Goal: Communication & Community: Answer question/provide support

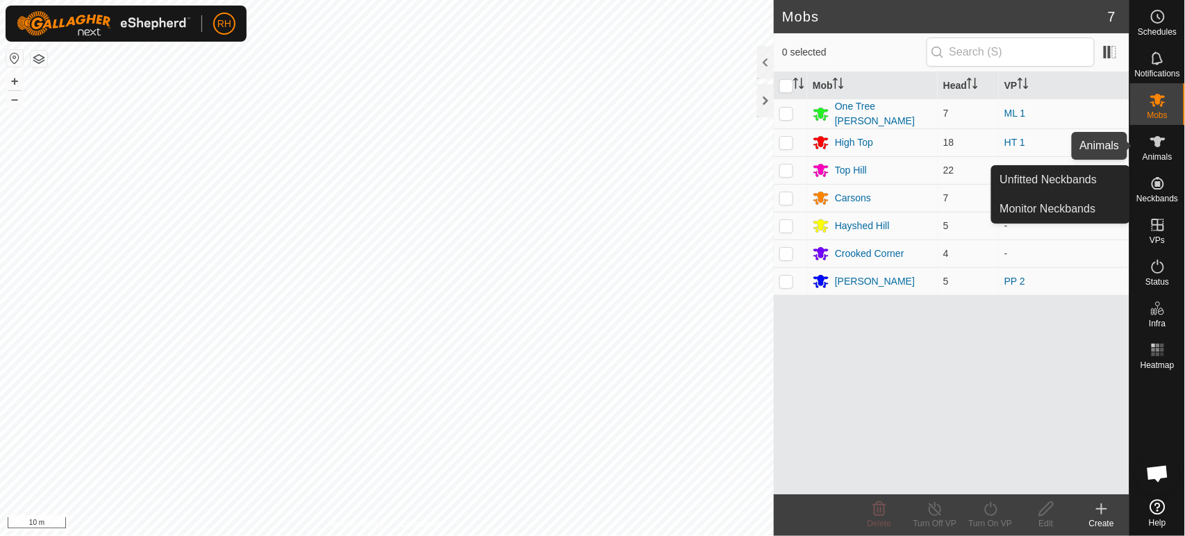
click at [1164, 148] on icon at bounding box center [1157, 141] width 17 height 17
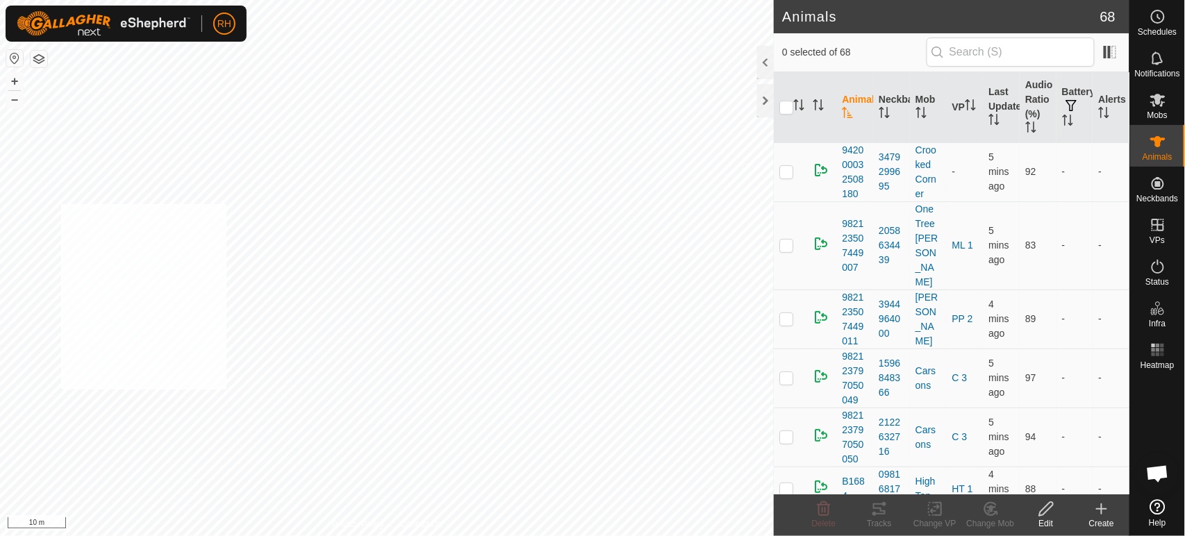
checkbox input "true"
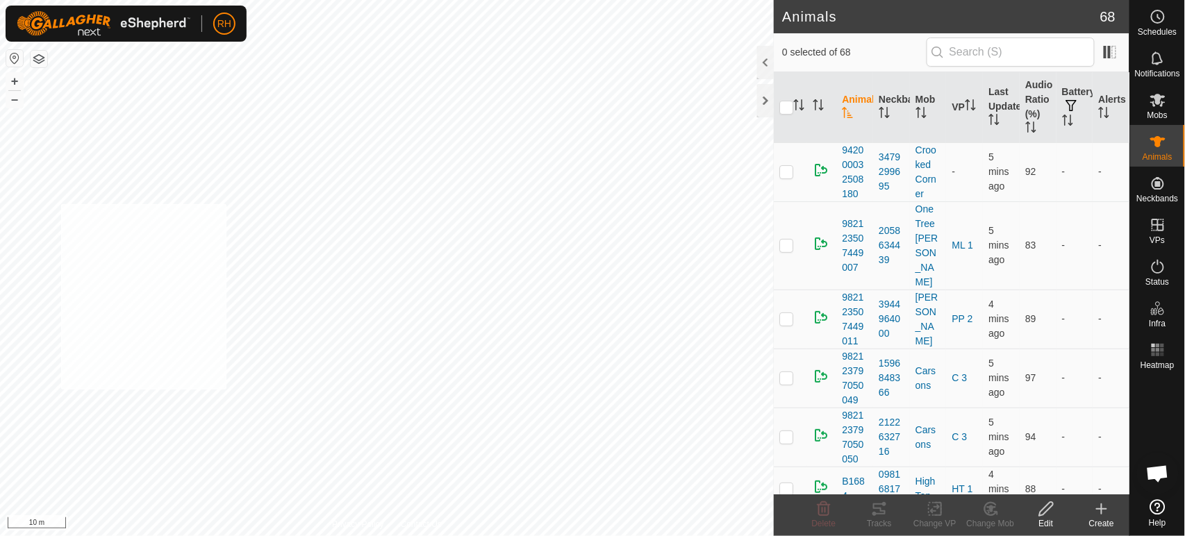
checkbox input "true"
click at [990, 516] on icon at bounding box center [990, 509] width 17 height 17
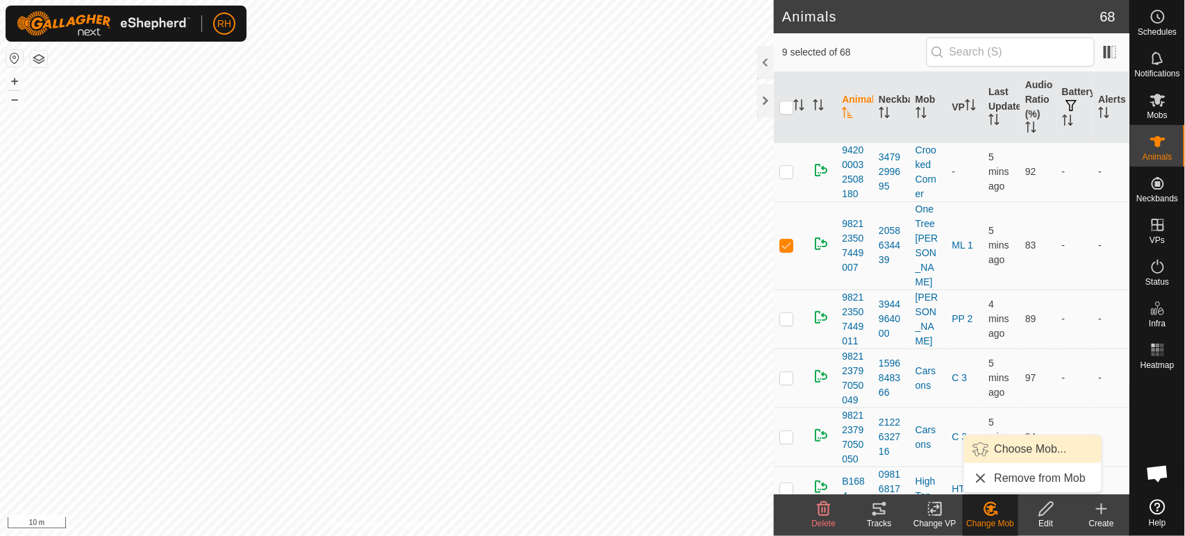
click at [998, 451] on link "Choose Mob..." at bounding box center [1032, 449] width 137 height 28
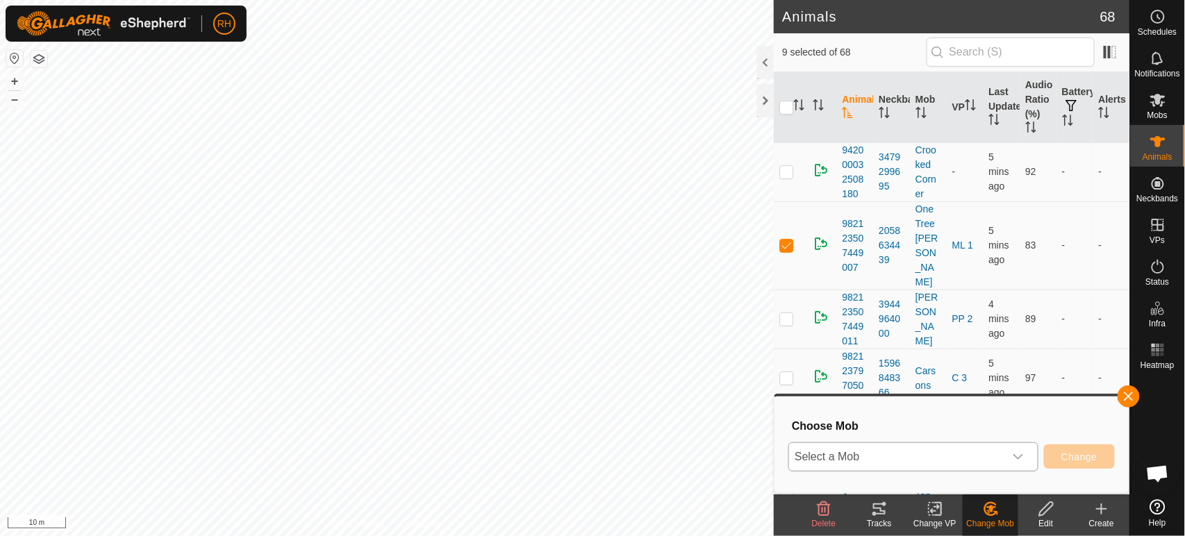
click at [966, 460] on span "Select a Mob" at bounding box center [896, 457] width 215 height 28
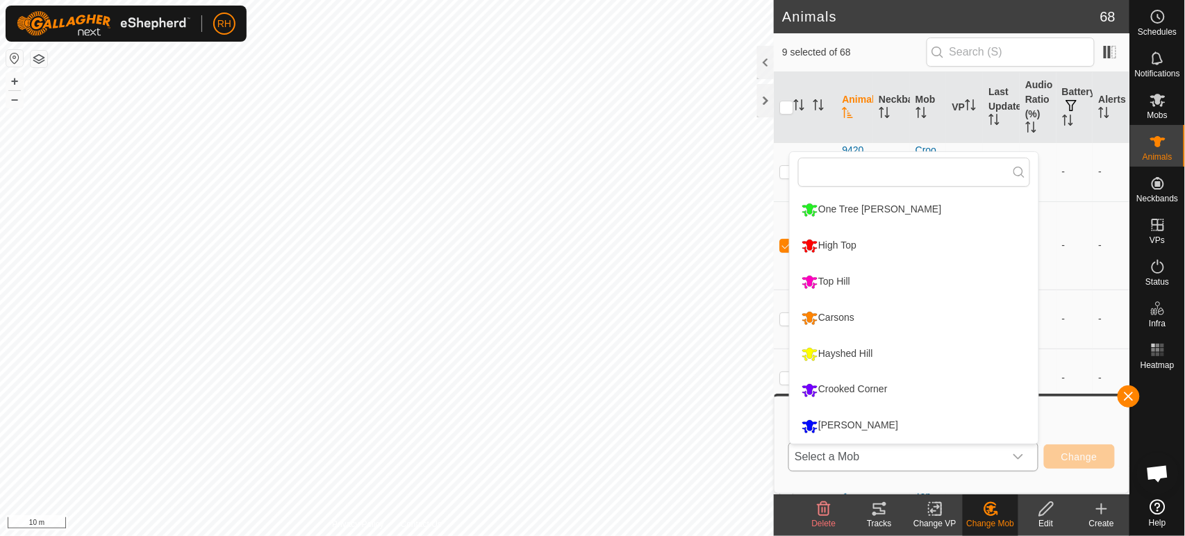
click at [860, 203] on li "One Tree [PERSON_NAME]" at bounding box center [913, 209] width 249 height 35
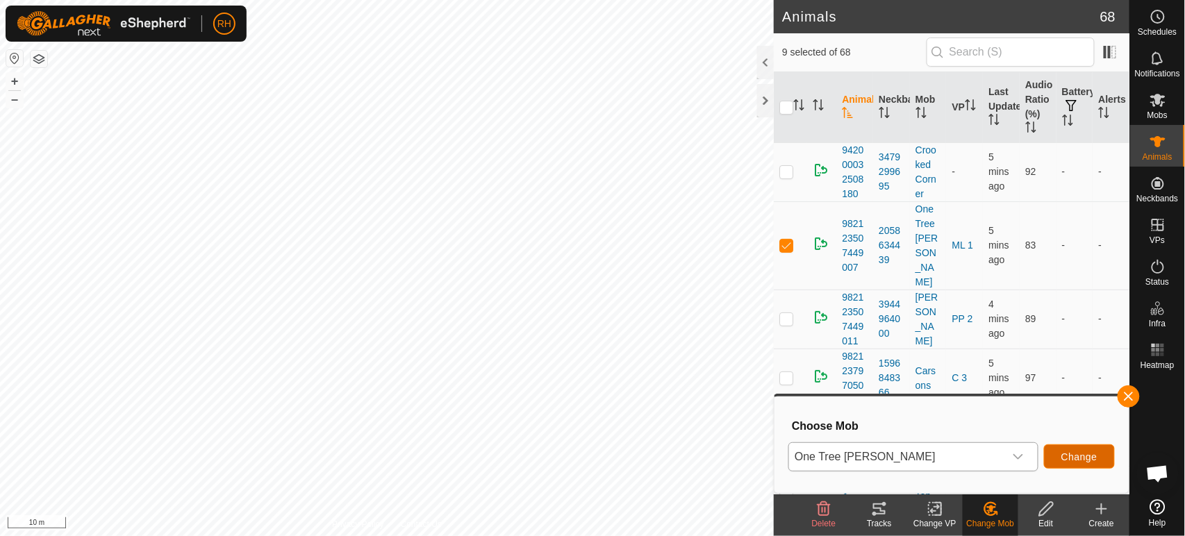
click at [1079, 453] on span "Change" at bounding box center [1079, 456] width 36 height 11
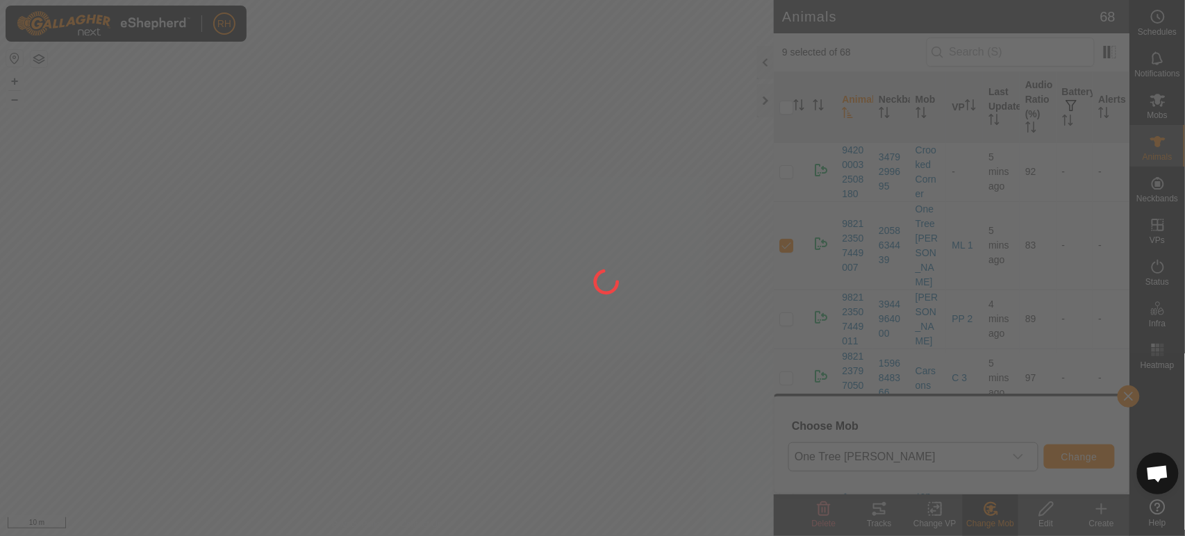
checkbox input "false"
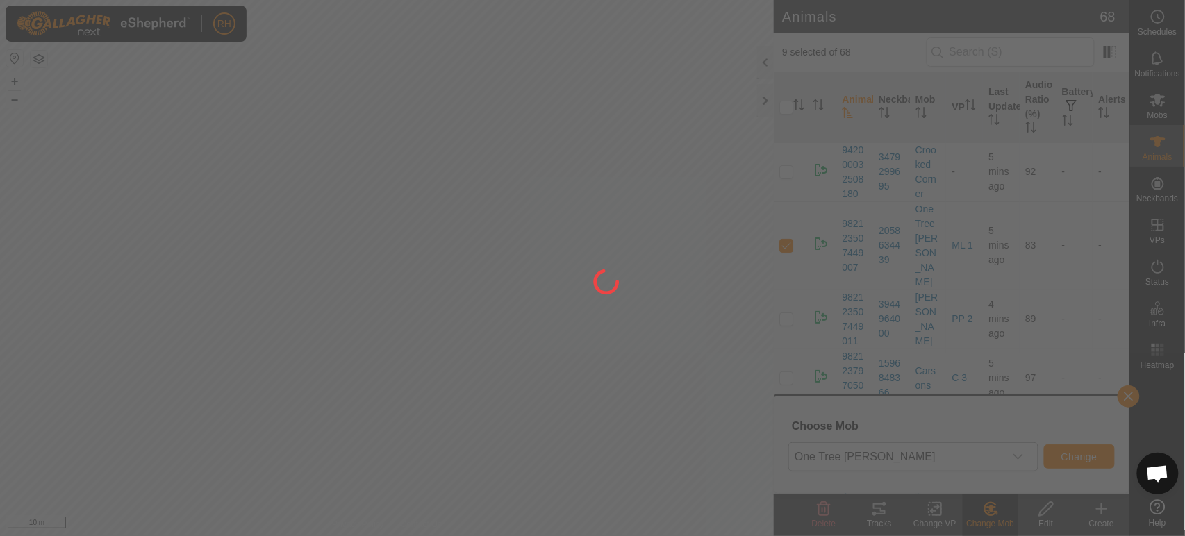
checkbox input "false"
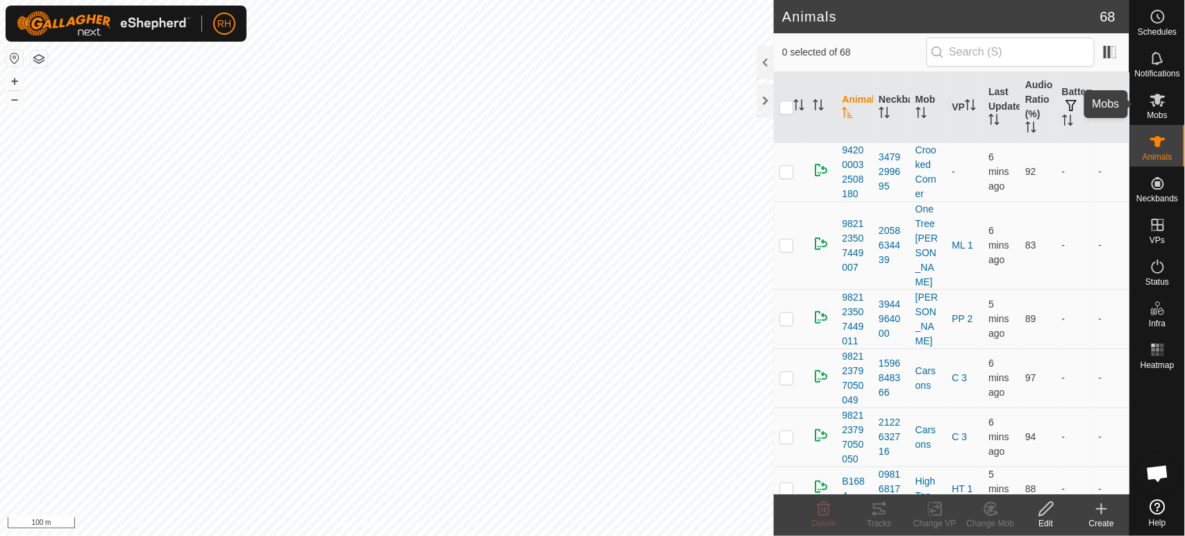
click at [1157, 103] on icon at bounding box center [1157, 100] width 15 height 13
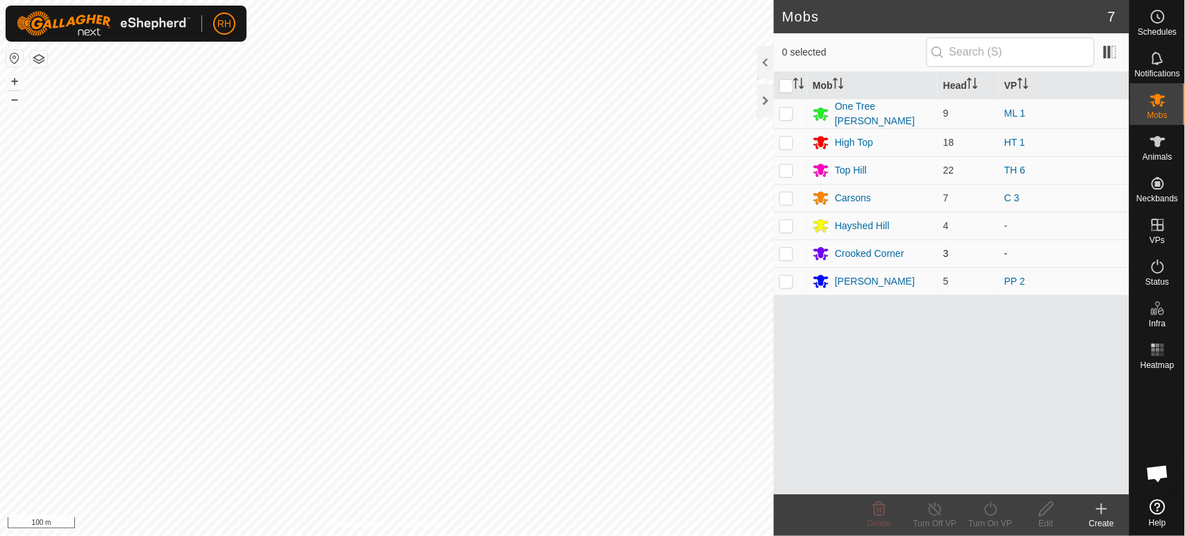
click at [789, 249] on p-checkbox at bounding box center [786, 253] width 14 height 11
checkbox input "true"
click at [994, 510] on icon at bounding box center [990, 509] width 17 height 17
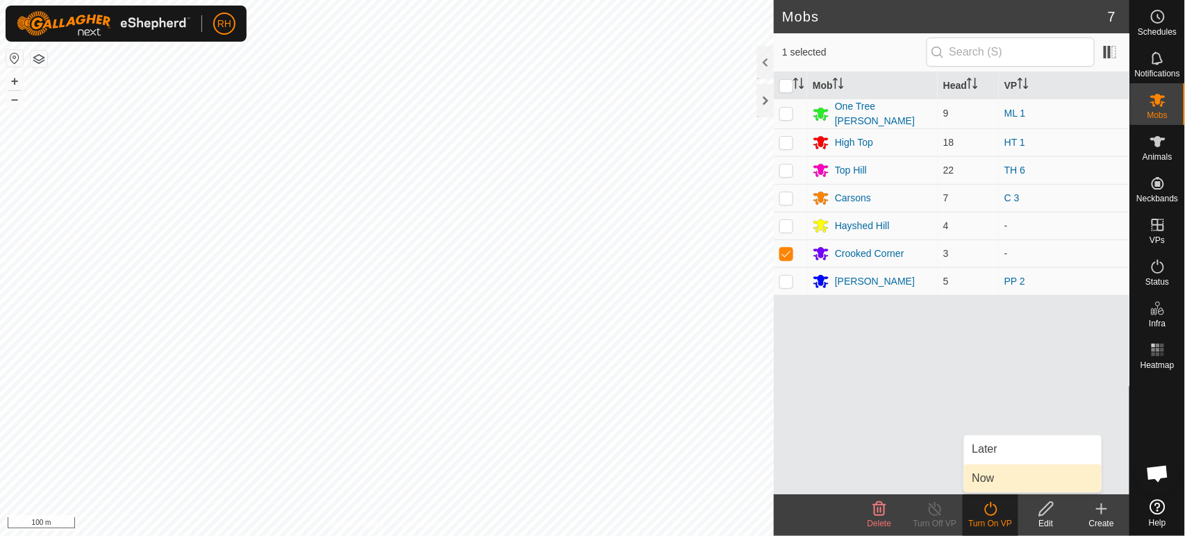
click at [987, 476] on link "Now" at bounding box center [1032, 479] width 137 height 28
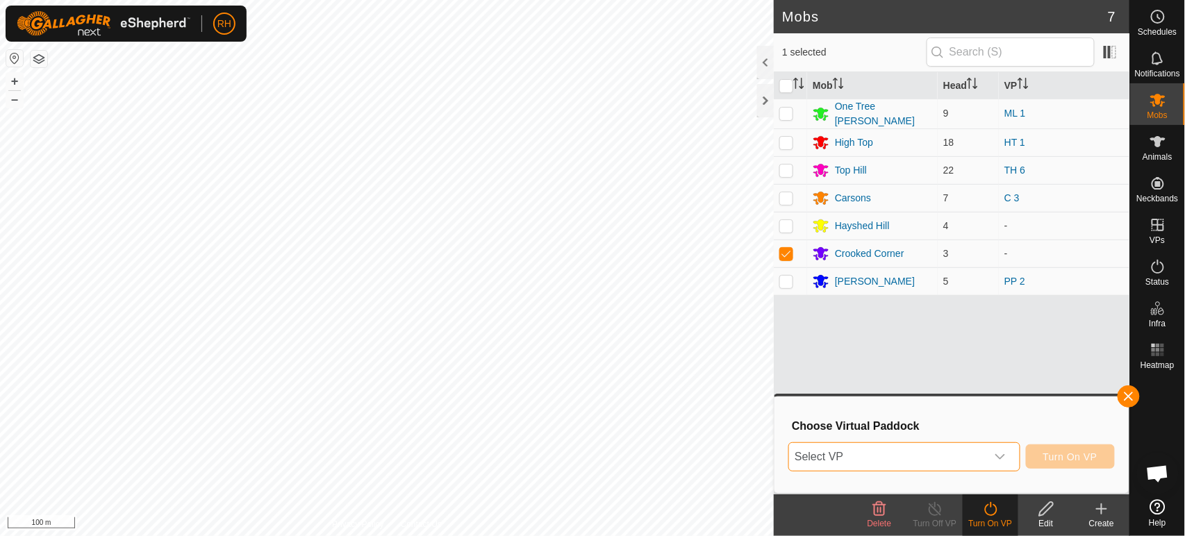
click at [847, 454] on span "Select VP" at bounding box center [887, 457] width 196 height 28
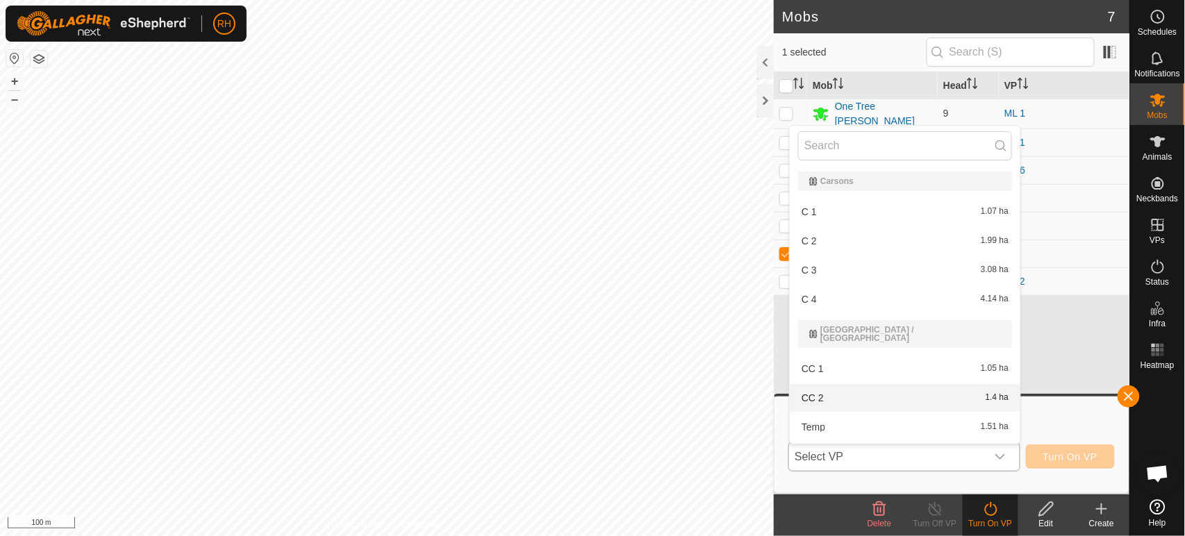
click at [835, 390] on li "CC 2 1.4 ha" at bounding box center [904, 398] width 231 height 28
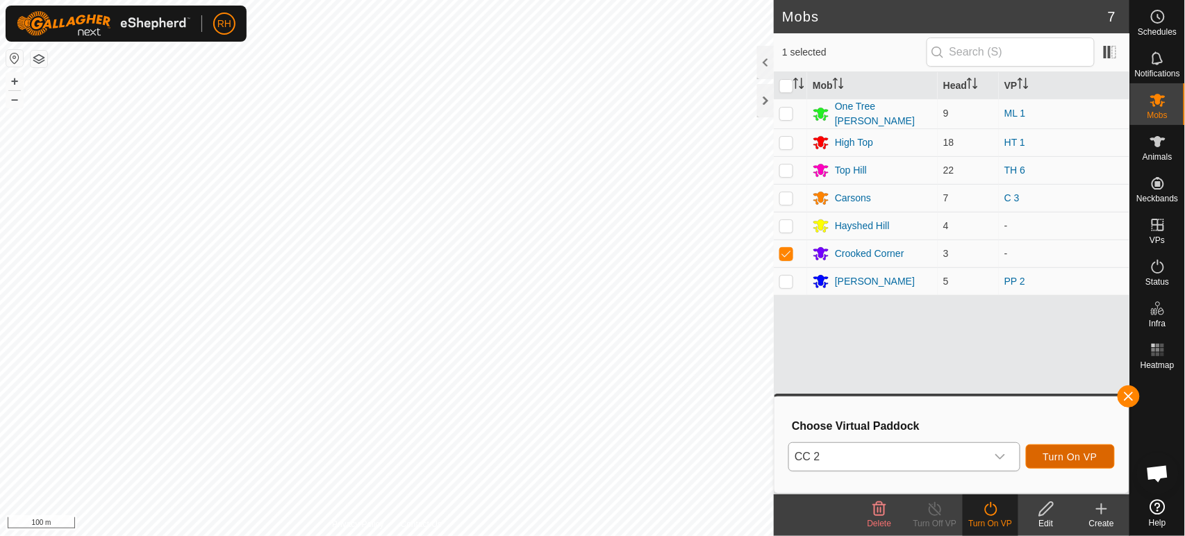
click at [1071, 454] on span "Turn On VP" at bounding box center [1070, 456] width 54 height 11
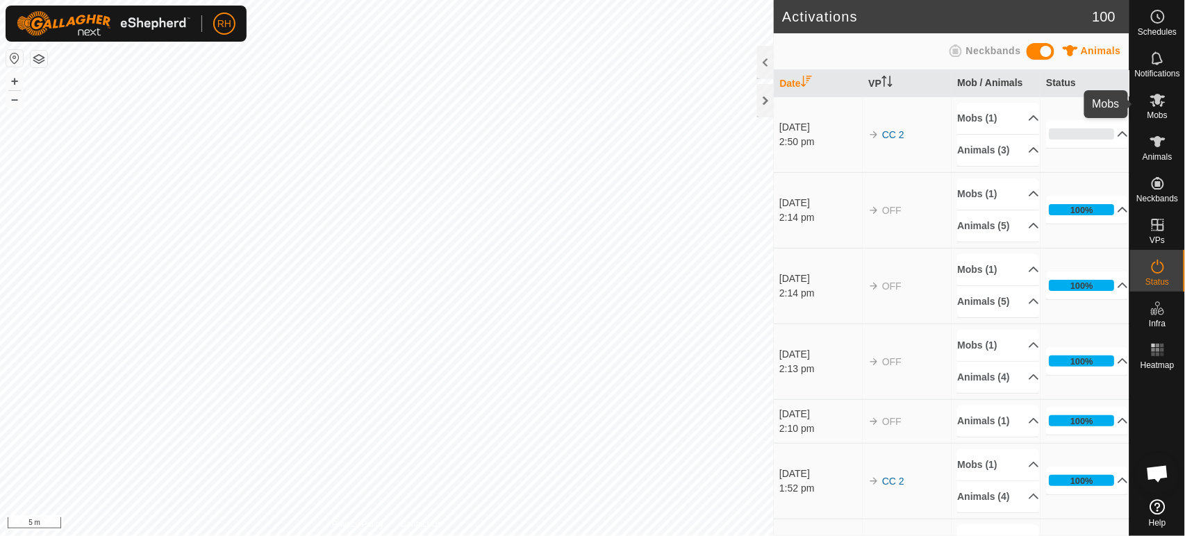
click at [1166, 106] on es-mob-svg-icon at bounding box center [1157, 100] width 25 height 22
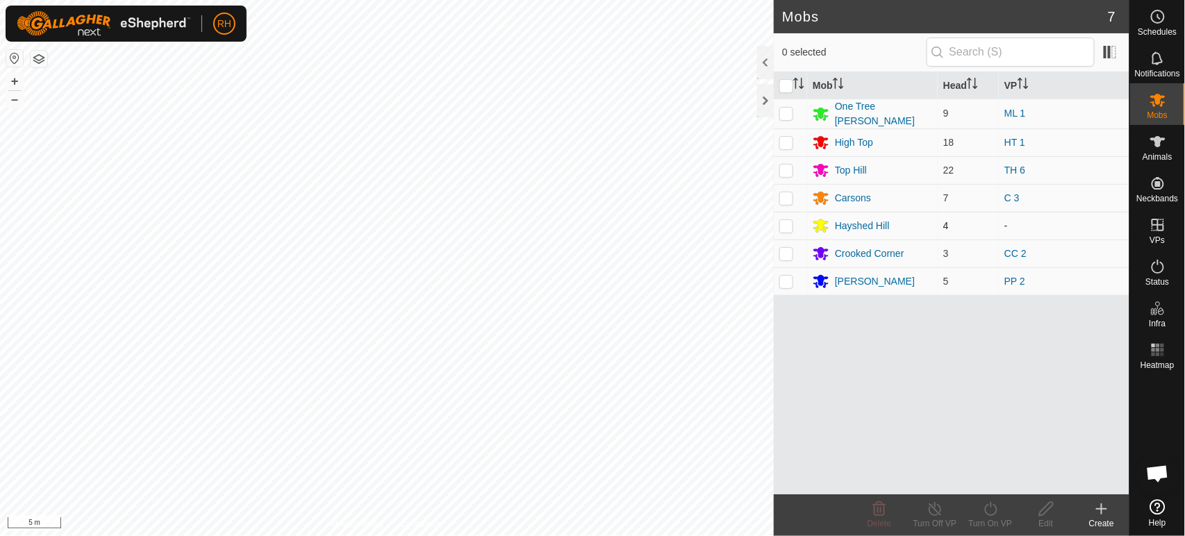
click at [790, 223] on p-checkbox at bounding box center [786, 225] width 14 height 11
checkbox input "true"
click at [992, 508] on icon at bounding box center [990, 509] width 17 height 17
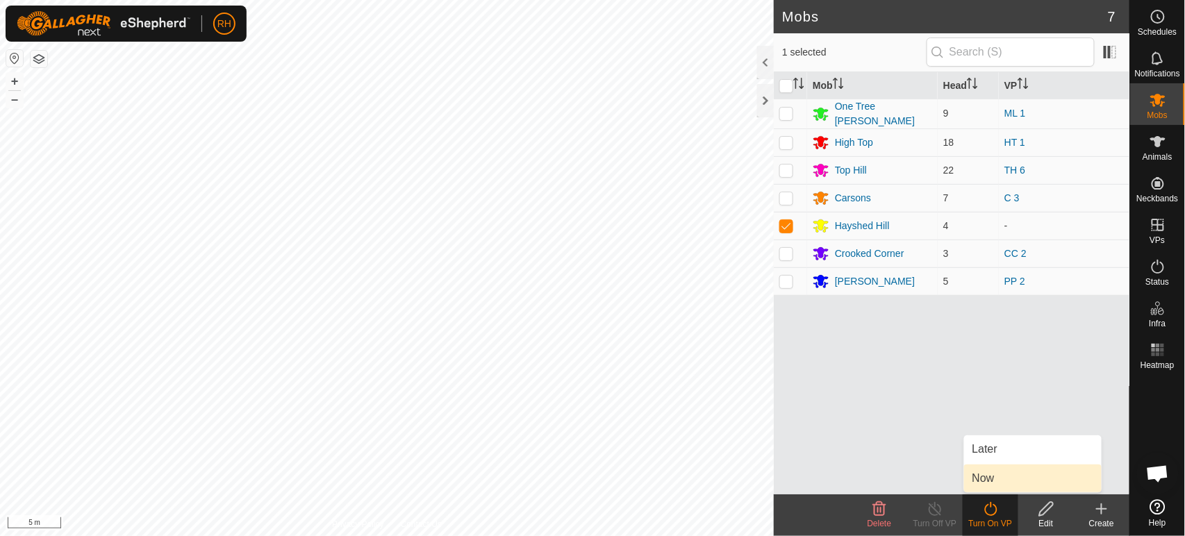
click at [999, 471] on link "Now" at bounding box center [1032, 479] width 137 height 28
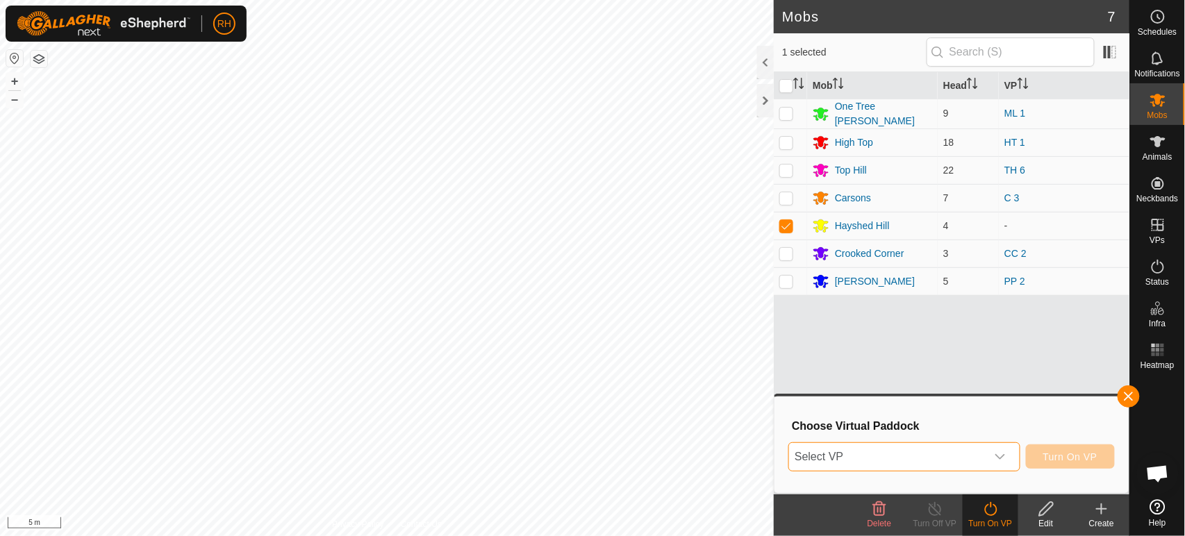
click at [843, 454] on span "Select VP" at bounding box center [887, 457] width 196 height 28
click at [837, 456] on span "Select VP" at bounding box center [887, 457] width 196 height 28
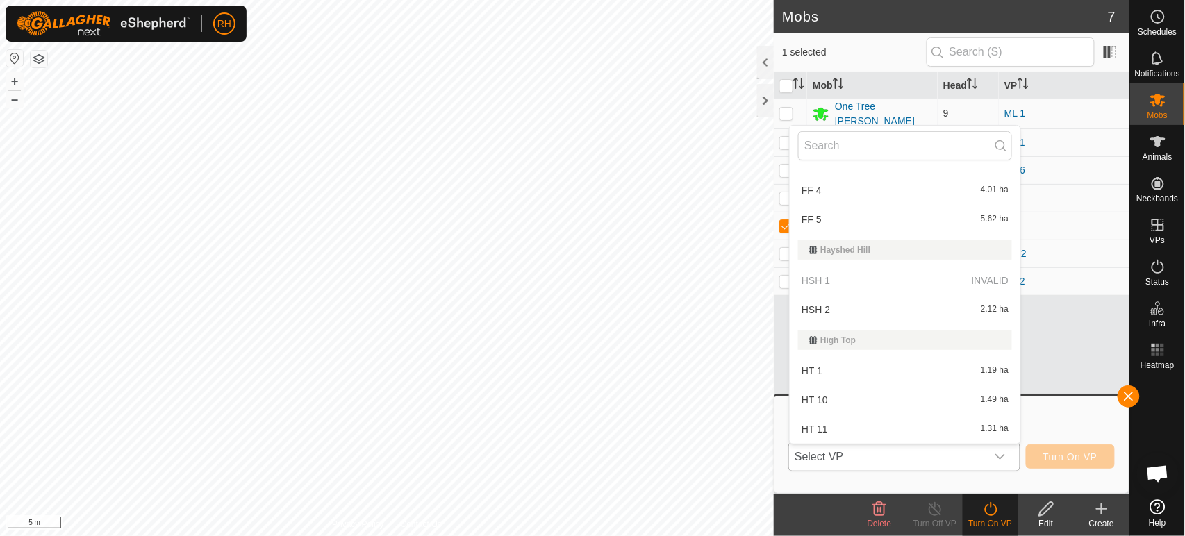
scroll to position [308, 0]
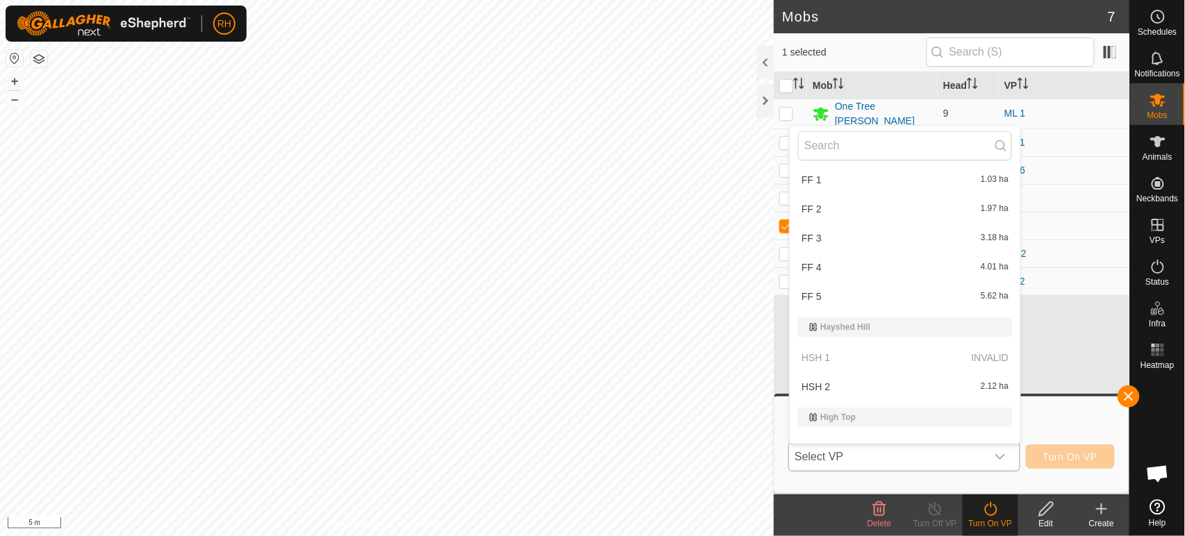
click at [823, 376] on li "HSH 2 2.12 ha" at bounding box center [904, 387] width 231 height 28
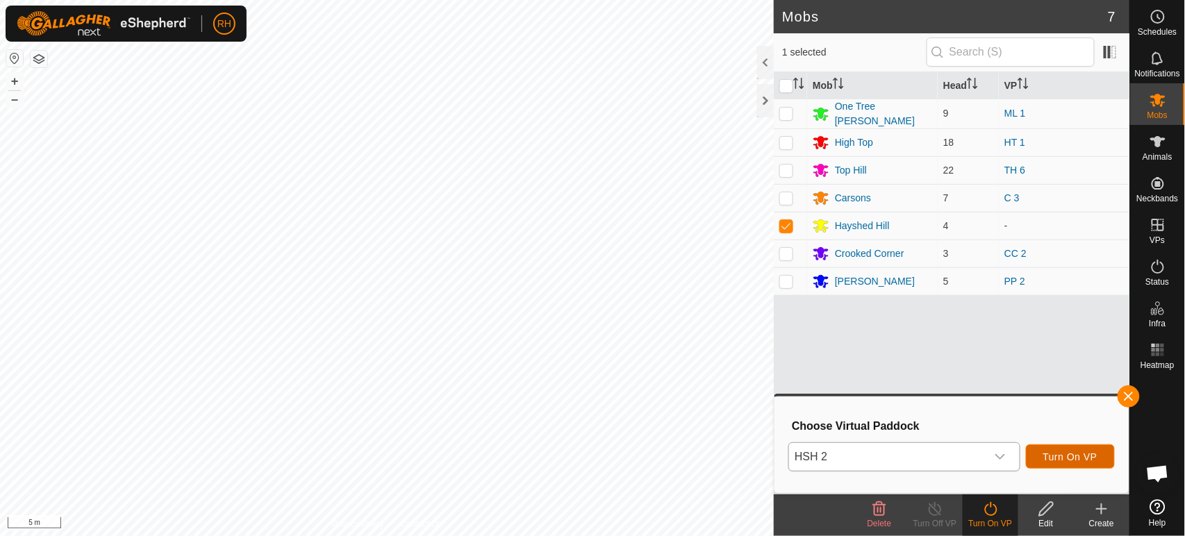
click at [1077, 457] on span "Turn On VP" at bounding box center [1070, 456] width 54 height 11
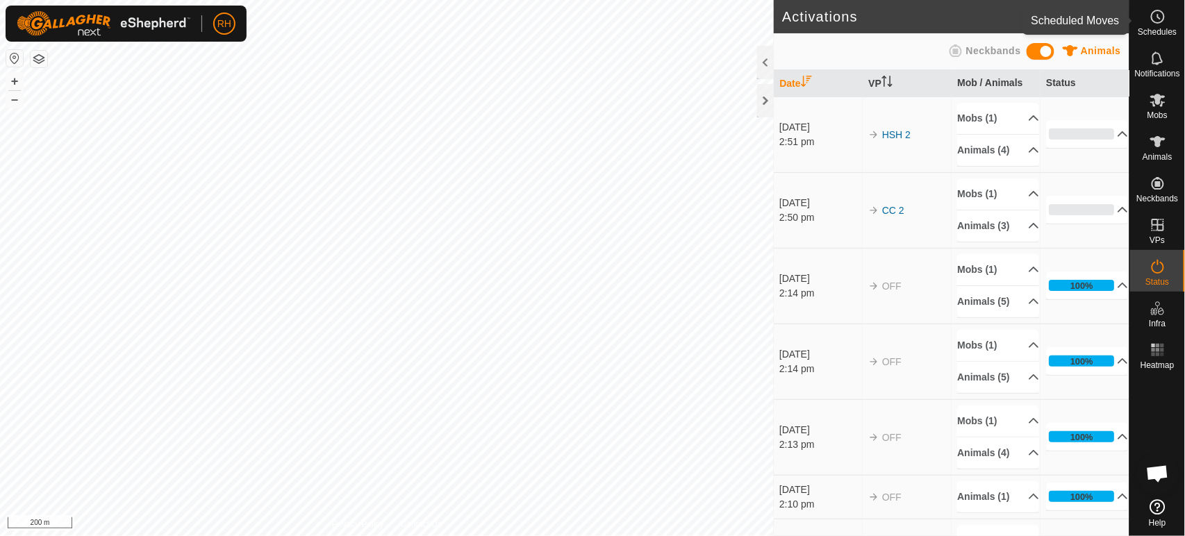
click at [1159, 15] on icon at bounding box center [1157, 16] width 17 height 17
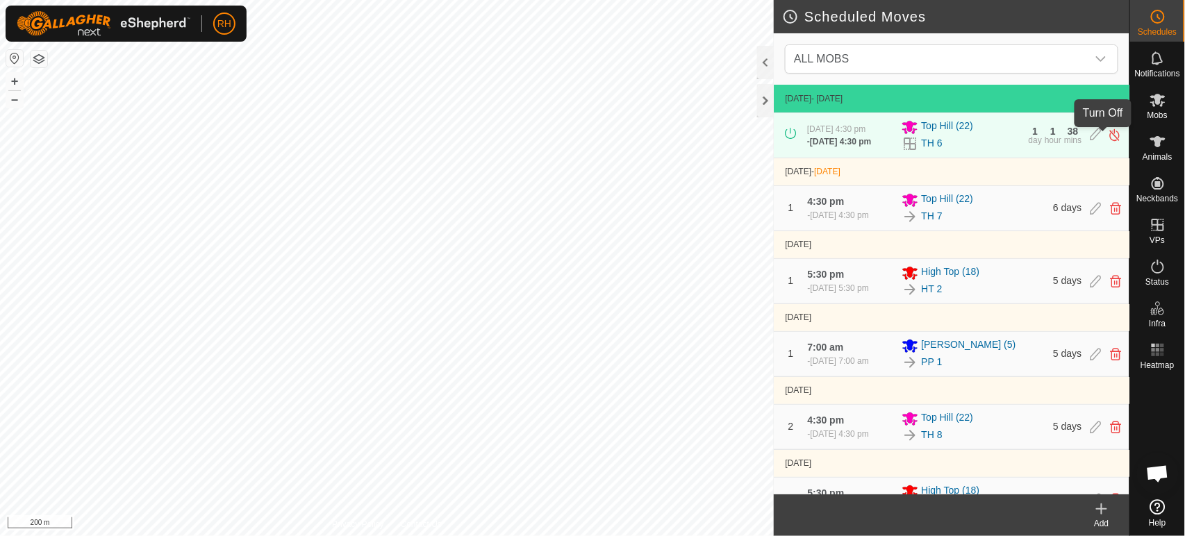
click at [1107, 140] on img at bounding box center [1113, 135] width 13 height 15
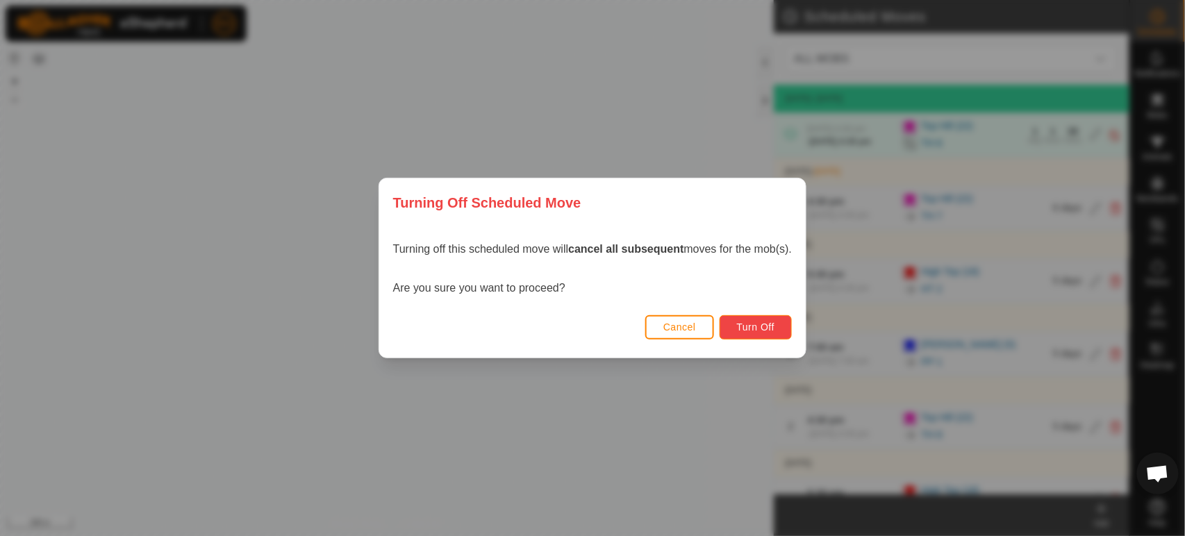
click at [761, 330] on span "Turn Off" at bounding box center [756, 326] width 38 height 11
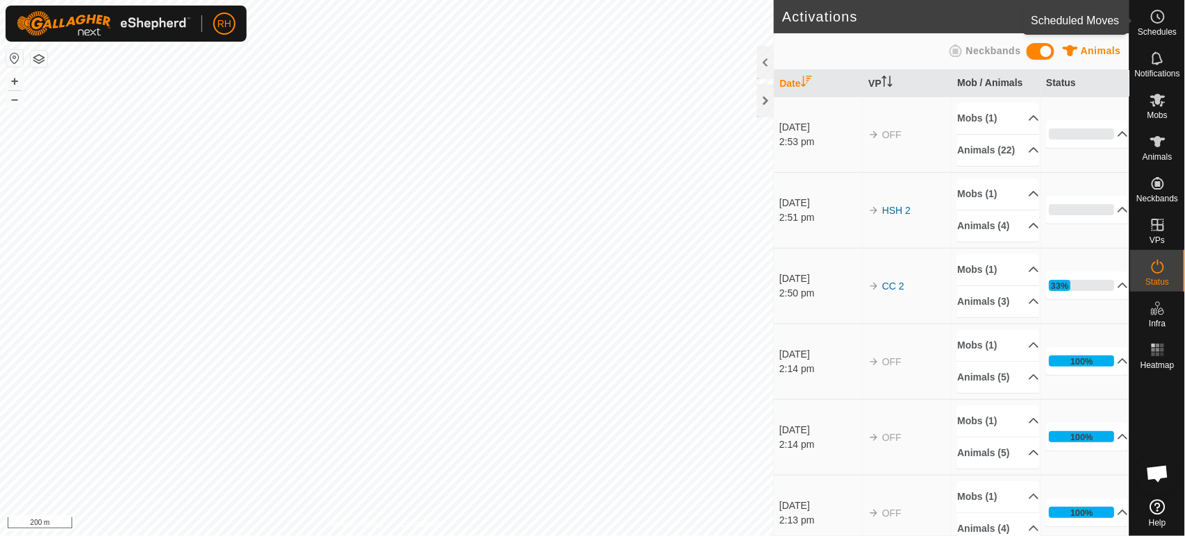
click at [1164, 19] on icon at bounding box center [1157, 16] width 17 height 17
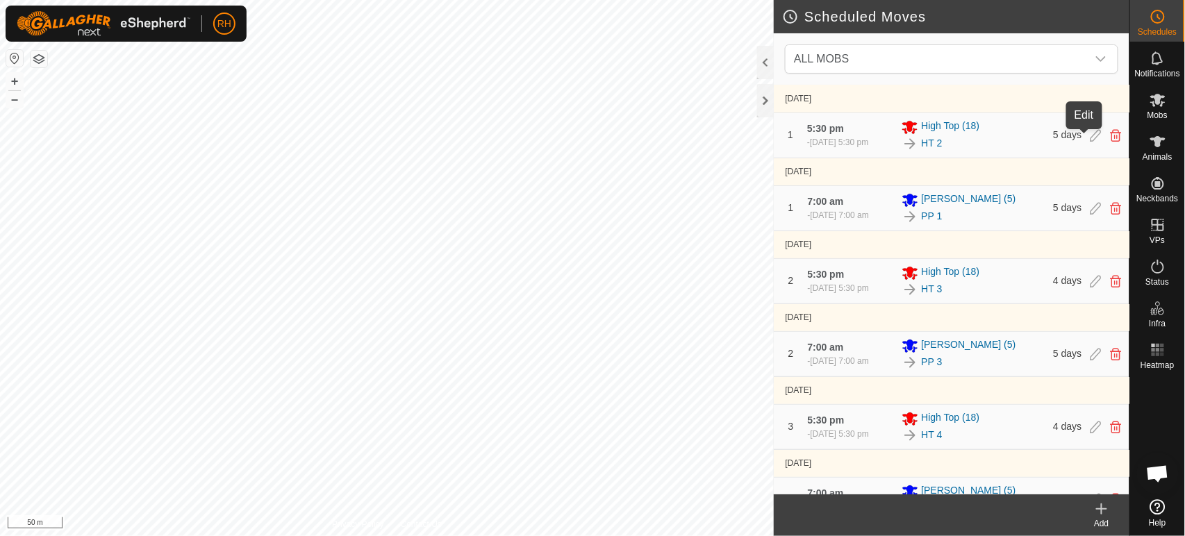
click at [1089, 135] on icon at bounding box center [1094, 135] width 11 height 12
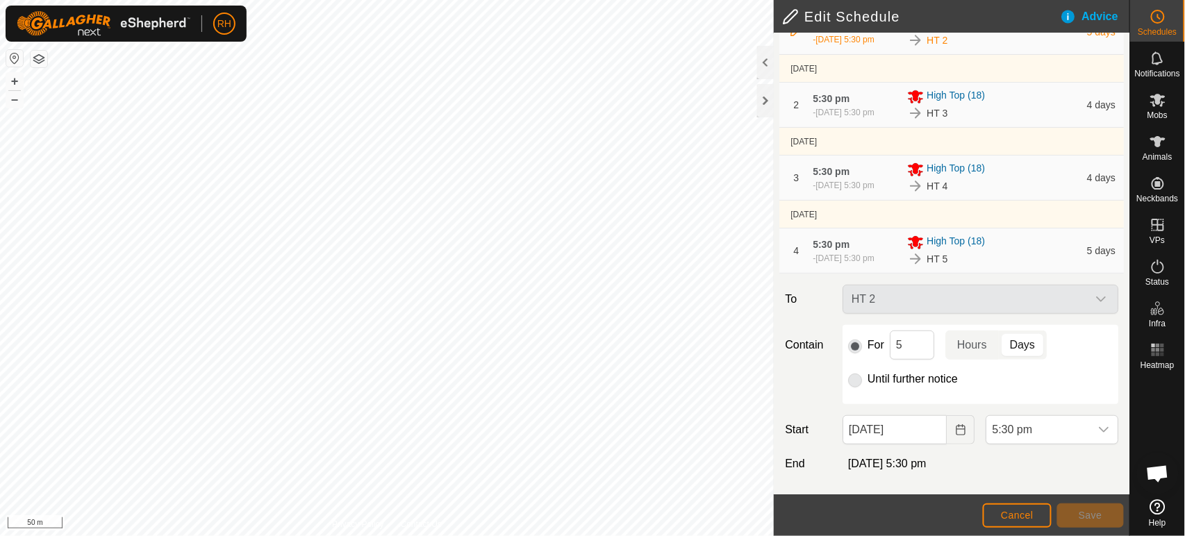
scroll to position [140, 0]
click at [1037, 432] on span "5:30 pm" at bounding box center [1037, 430] width 103 height 28
click at [1001, 325] on li "7:00 am" at bounding box center [1043, 331] width 126 height 28
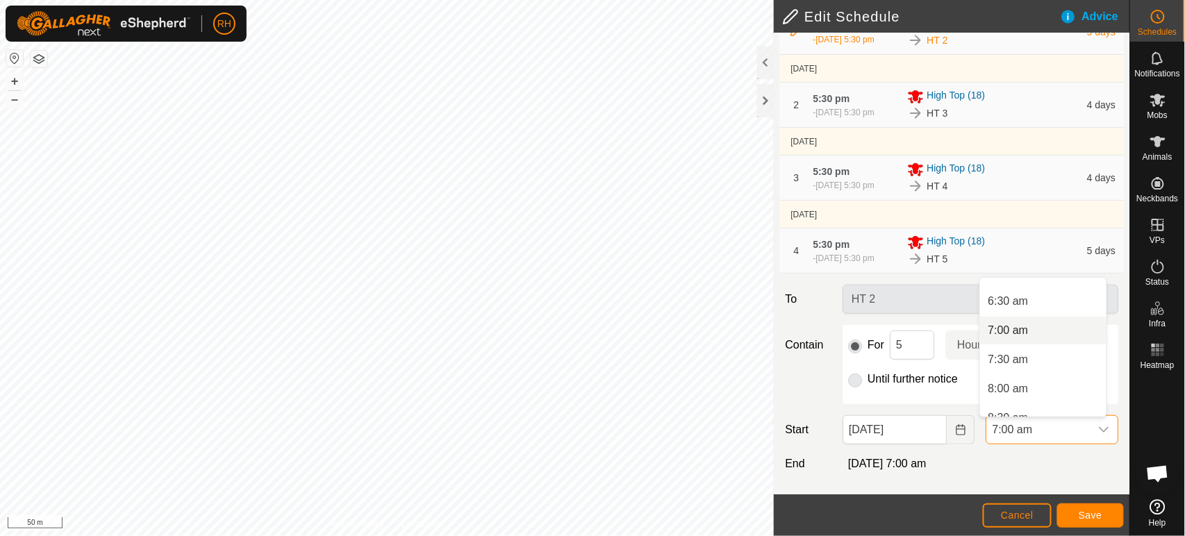
scroll to position [0, 0]
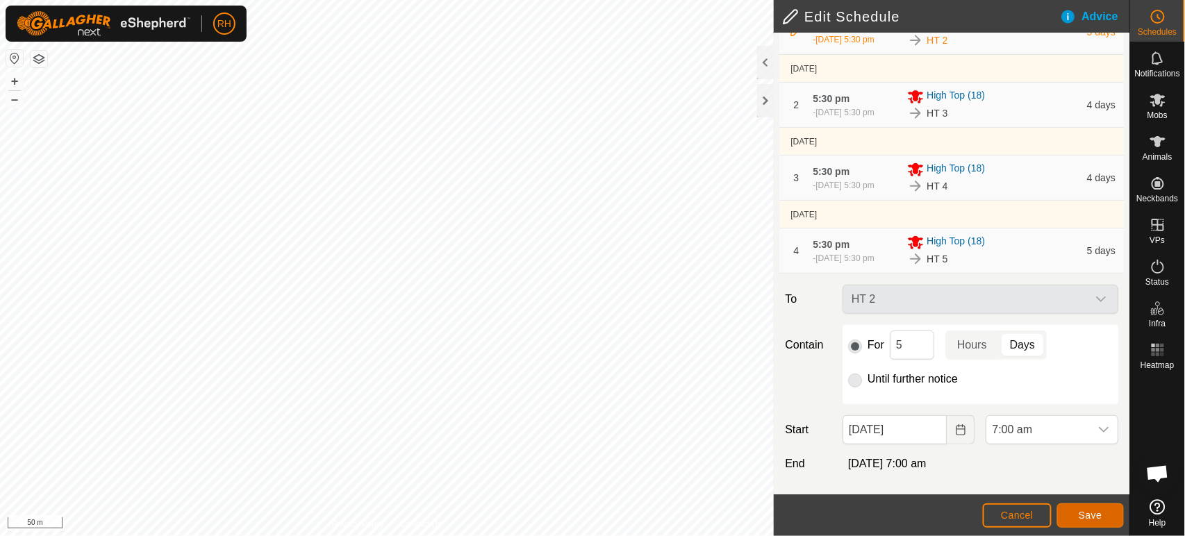
click at [1085, 514] on span "Save" at bounding box center [1090, 515] width 24 height 11
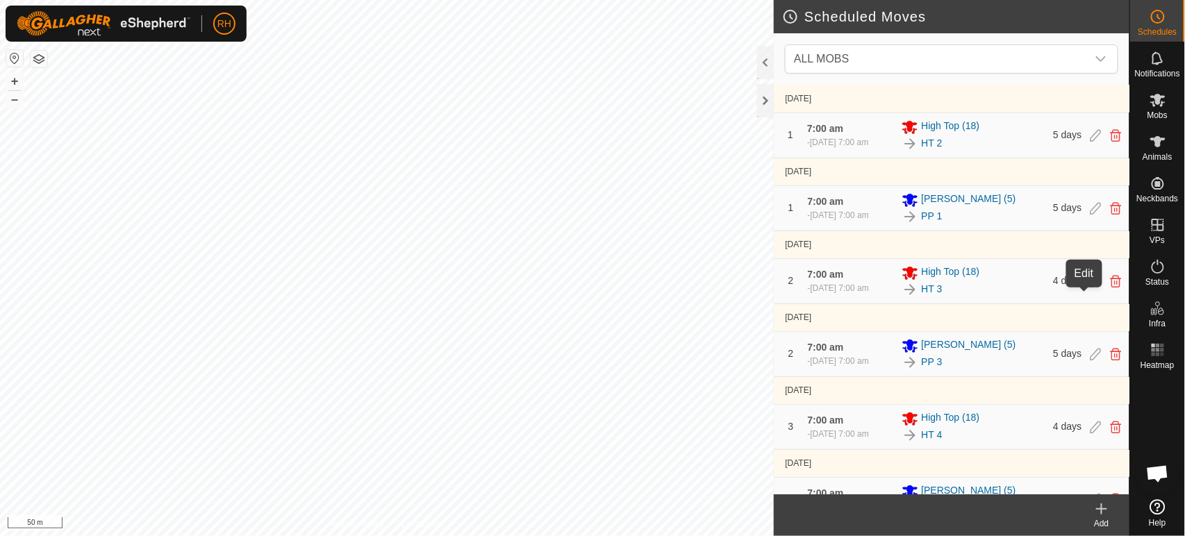
click at [1089, 287] on icon at bounding box center [1094, 281] width 11 height 12
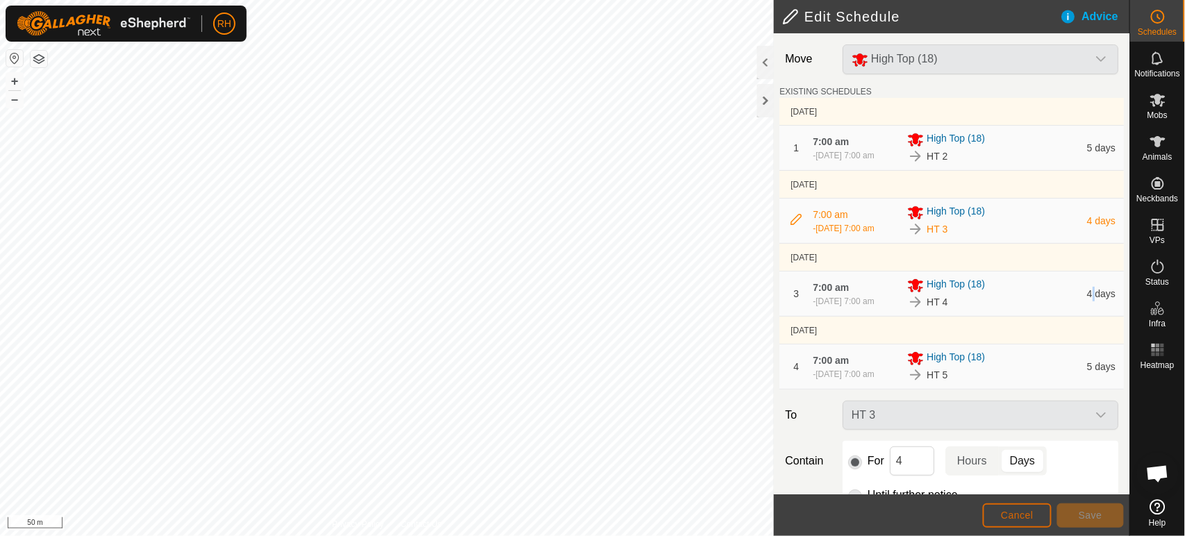
click at [1025, 508] on button "Cancel" at bounding box center [1016, 515] width 69 height 24
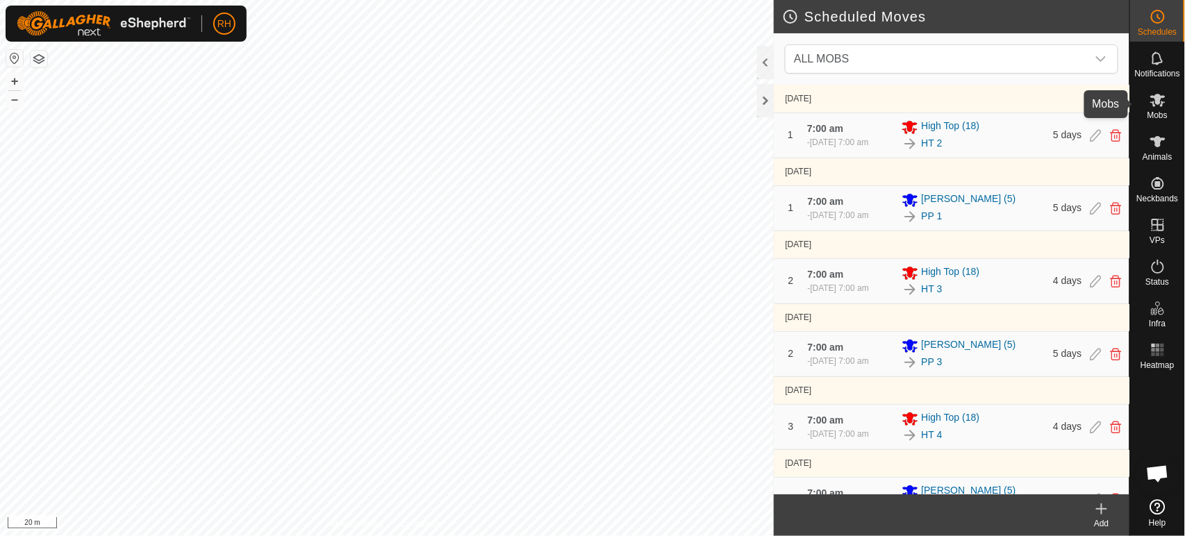
click at [1158, 104] on icon at bounding box center [1157, 100] width 15 height 13
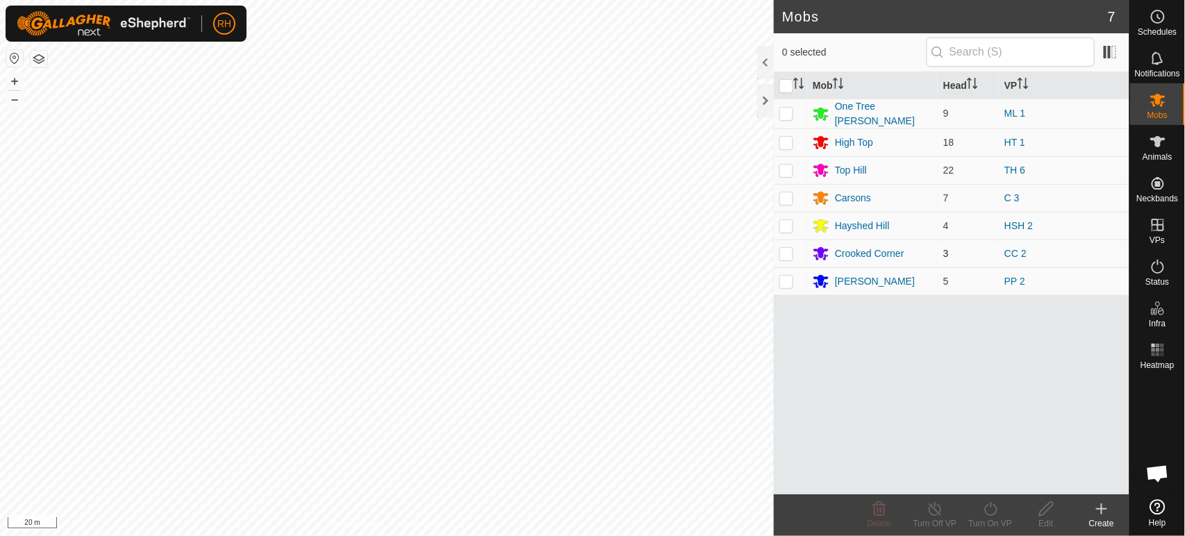
click at [788, 251] on p-checkbox at bounding box center [786, 253] width 14 height 11
click at [790, 251] on p-checkbox at bounding box center [786, 253] width 14 height 11
checkbox input "true"
click at [1046, 509] on icon at bounding box center [1045, 509] width 17 height 17
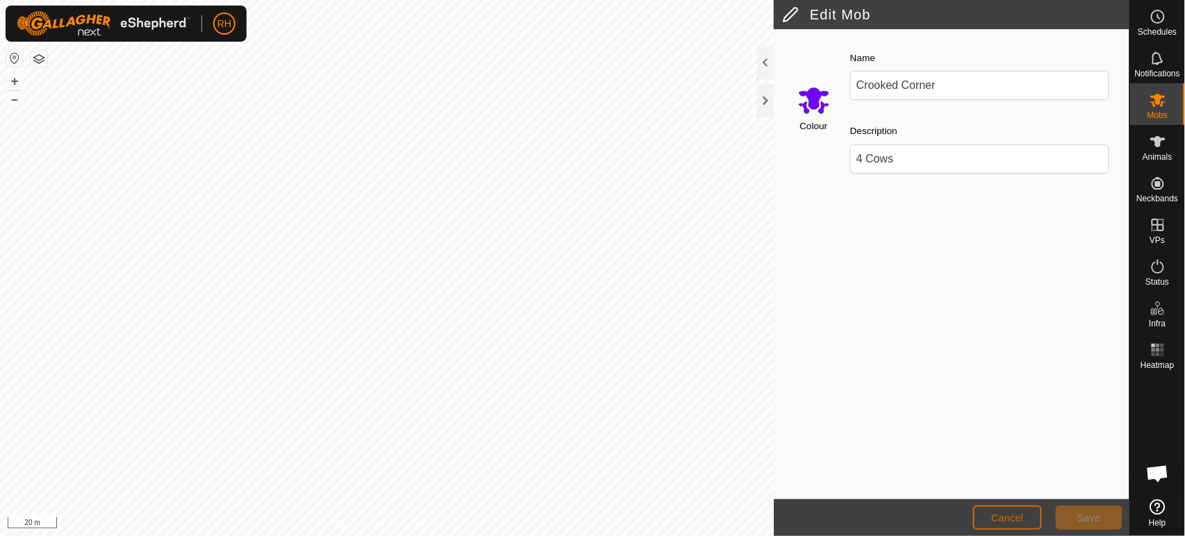
click at [1002, 517] on span "Cancel" at bounding box center [1007, 517] width 33 height 11
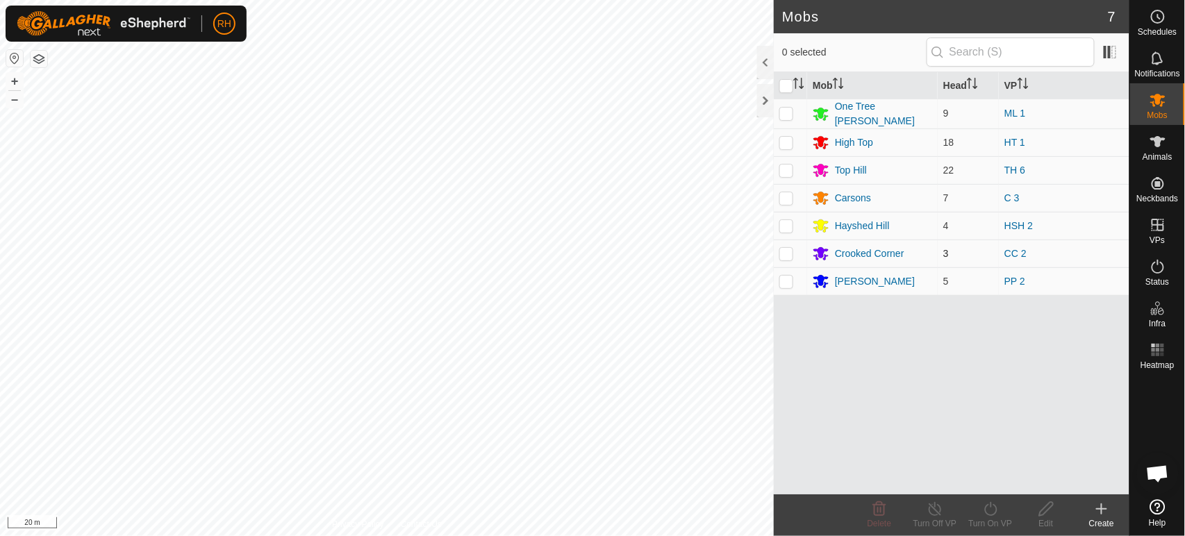
click at [786, 254] on p-checkbox at bounding box center [786, 253] width 14 height 11
click at [791, 249] on p-checkbox at bounding box center [786, 253] width 14 height 11
checkbox input "false"
click at [786, 226] on p-checkbox at bounding box center [786, 225] width 14 height 11
click at [787, 225] on p-checkbox at bounding box center [786, 225] width 14 height 11
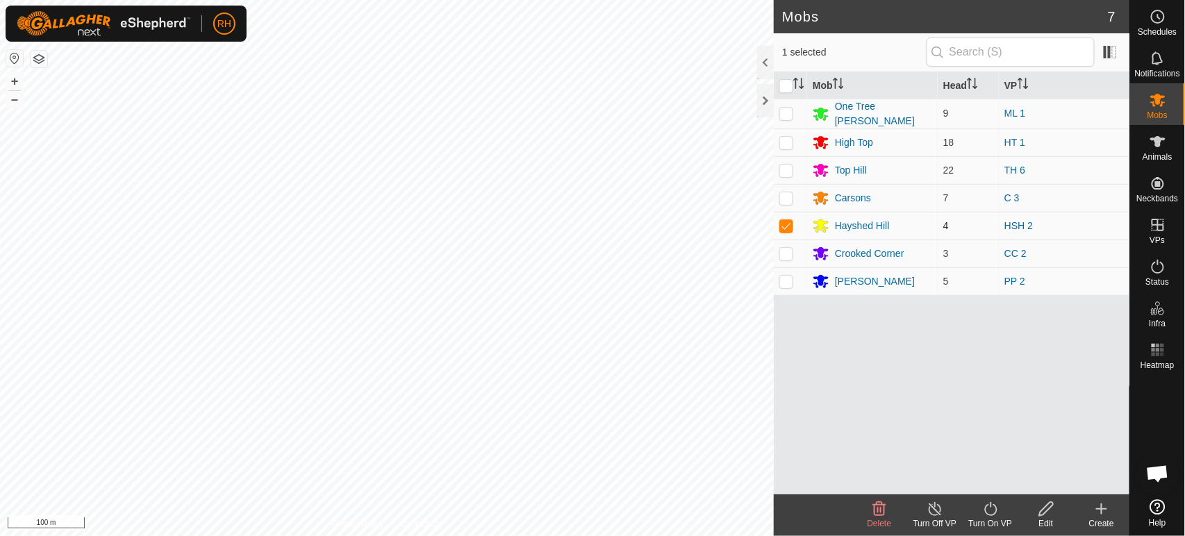
checkbox input "false"
click at [786, 169] on p-checkbox at bounding box center [786, 170] width 14 height 11
checkbox input "true"
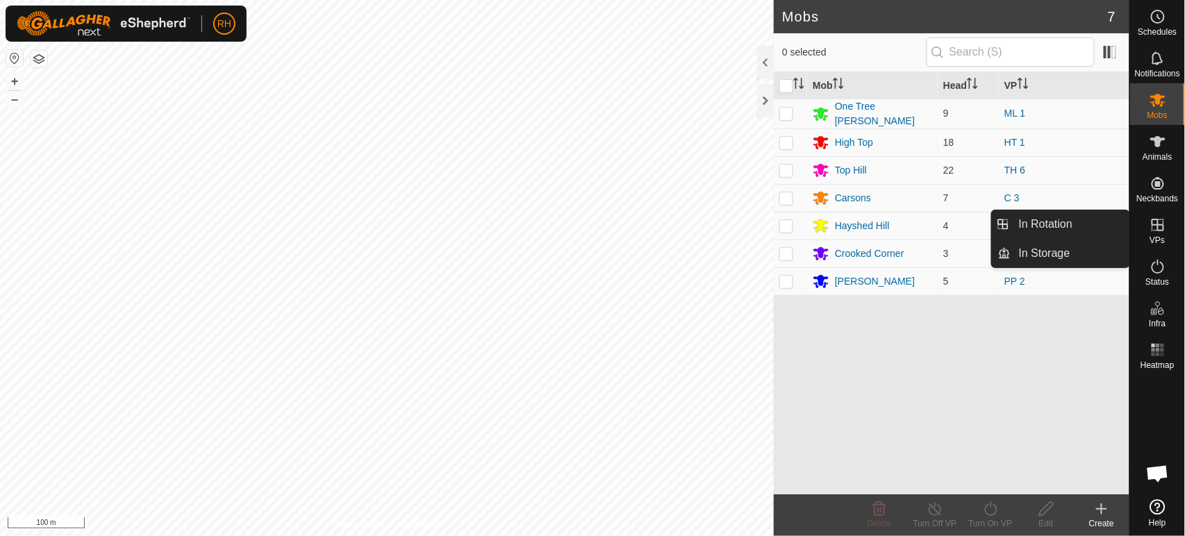
drag, startPoint x: 1149, startPoint y: 208, endPoint x: 1153, endPoint y: 223, distance: 15.7
click at [1153, 223] on icon at bounding box center [1157, 225] width 17 height 17
click at [1077, 229] on link "In Rotation" at bounding box center [1069, 224] width 119 height 28
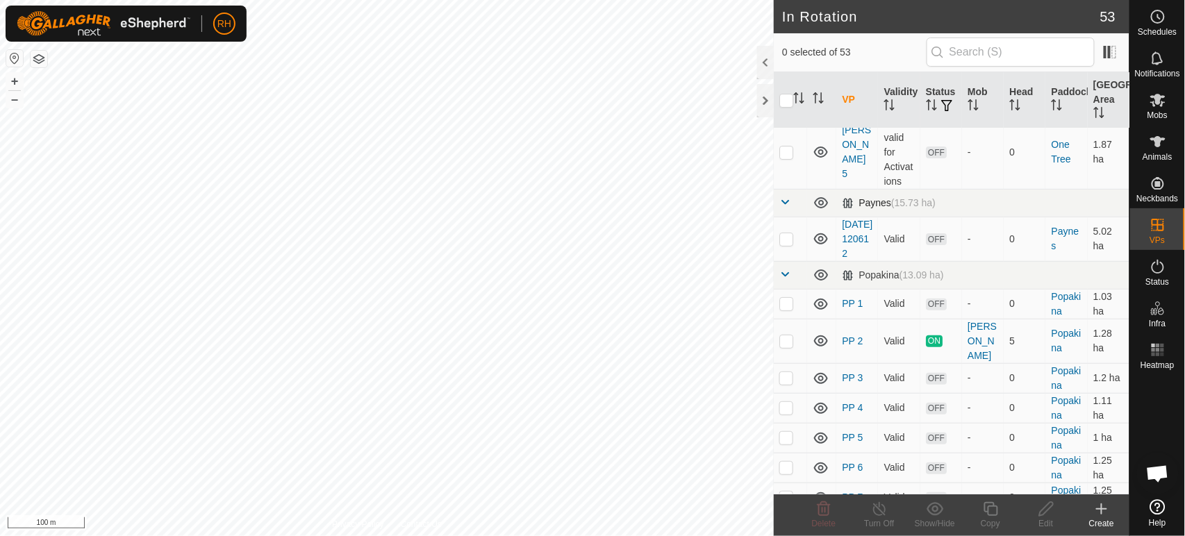
scroll to position [1836, 0]
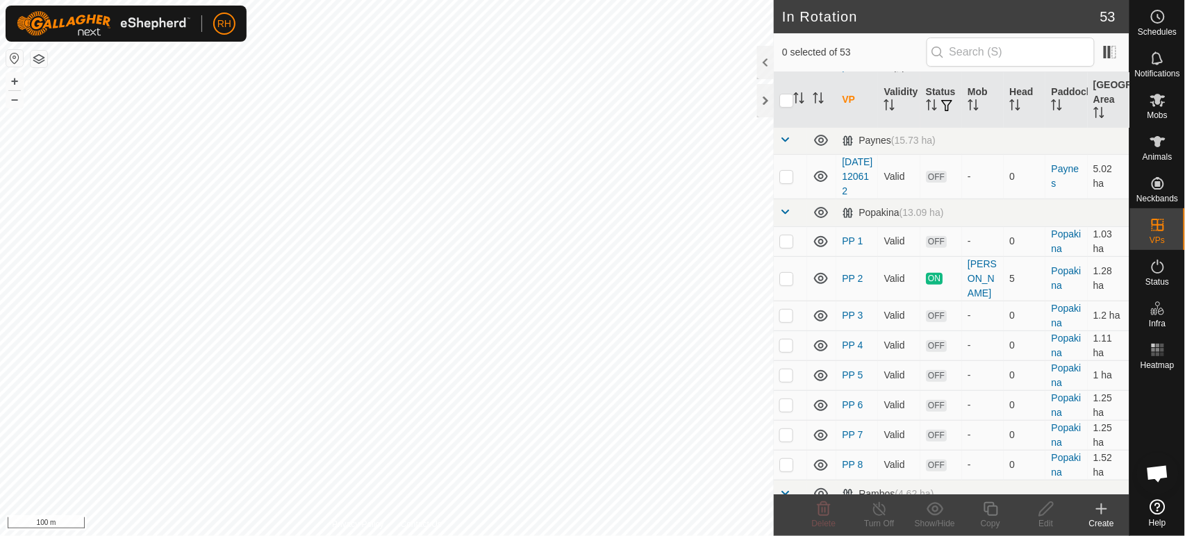
checkbox input "true"
click at [878, 508] on line at bounding box center [878, 509] width 11 height 11
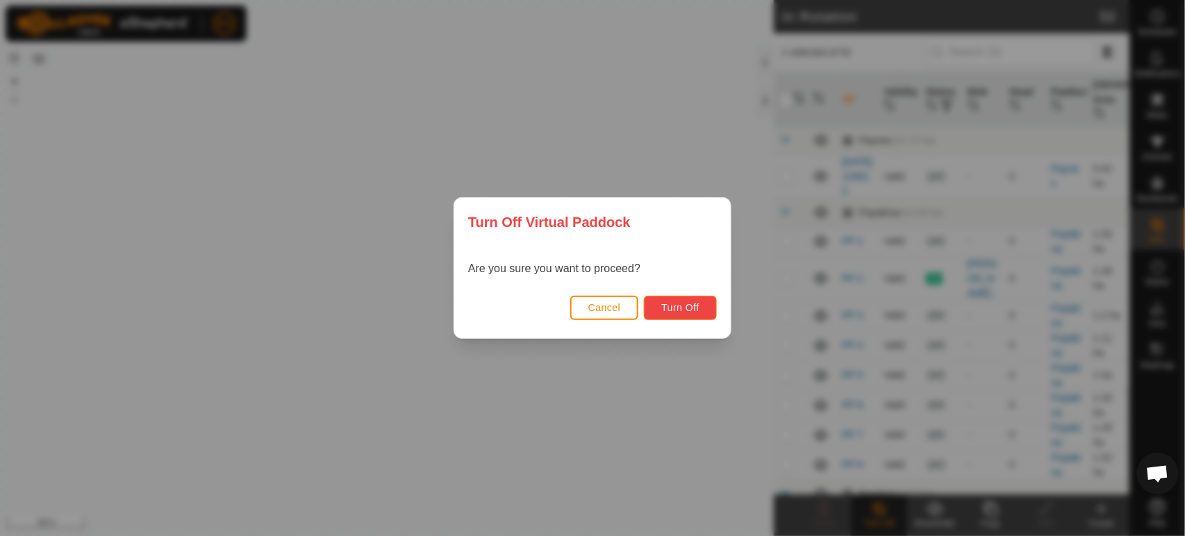
click at [686, 309] on span "Turn Off" at bounding box center [680, 307] width 38 height 11
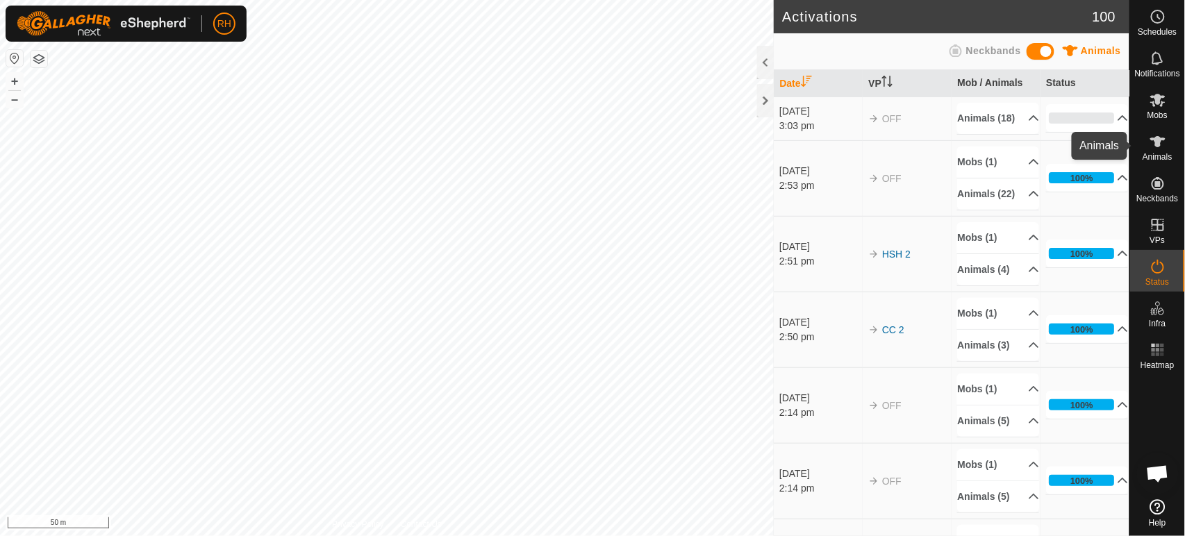
click at [1160, 143] on icon at bounding box center [1157, 141] width 15 height 11
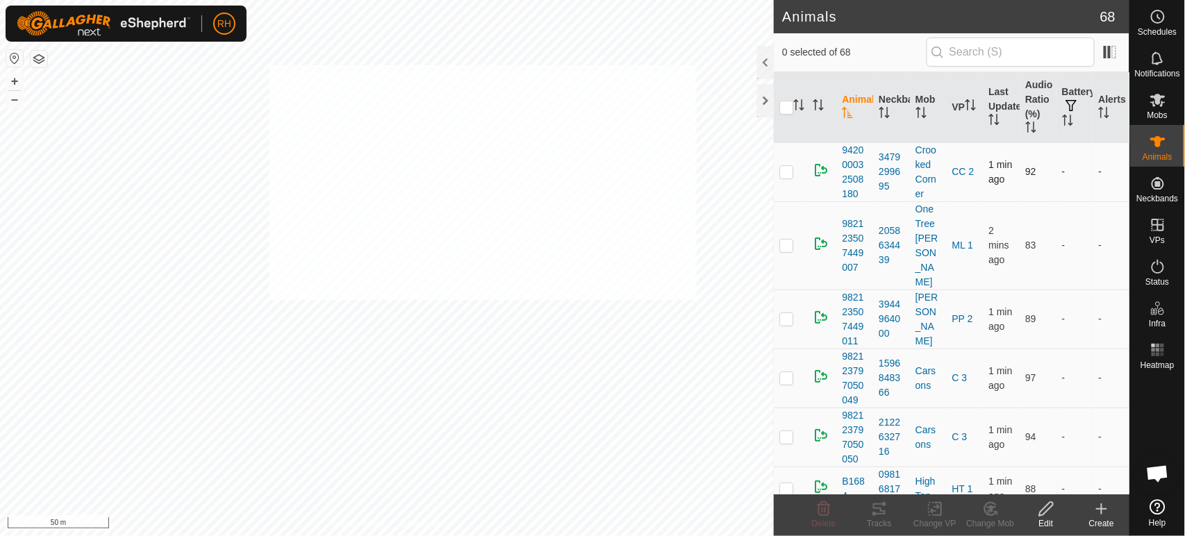
checkbox input "true"
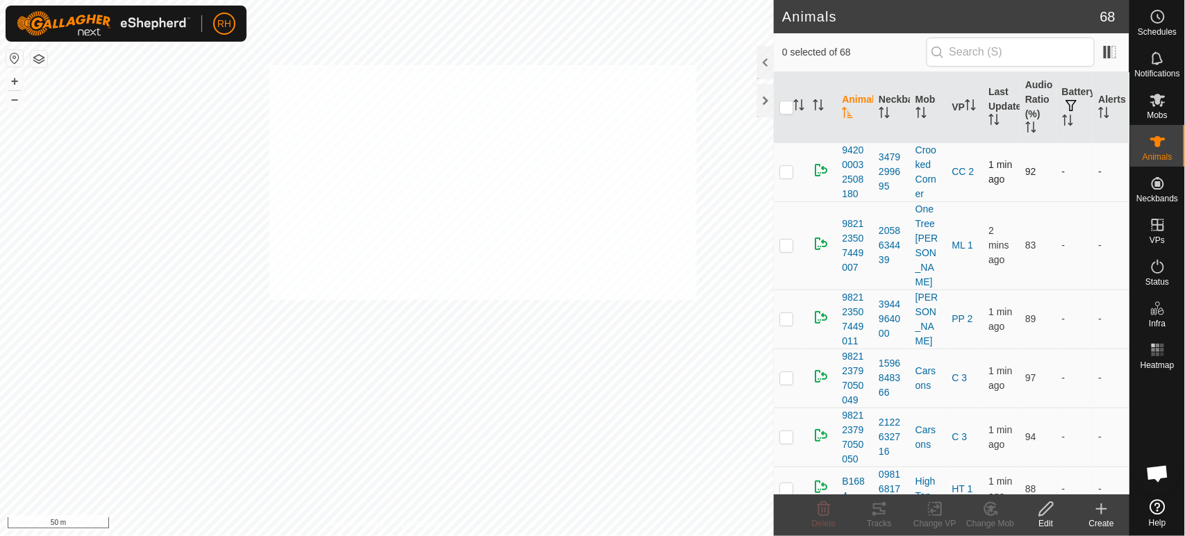
checkbox input "true"
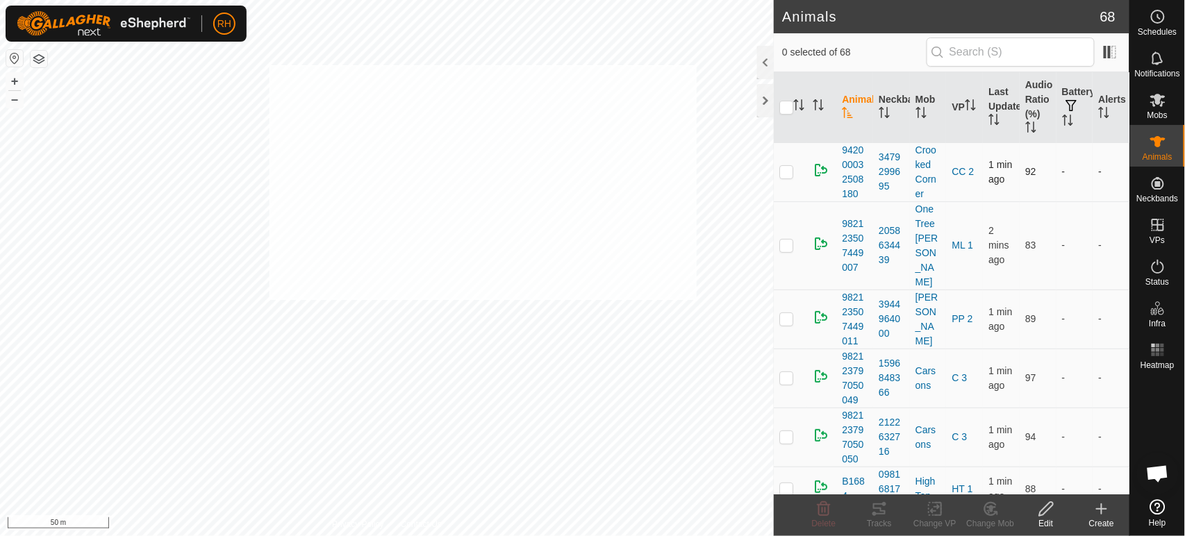
checkbox input "true"
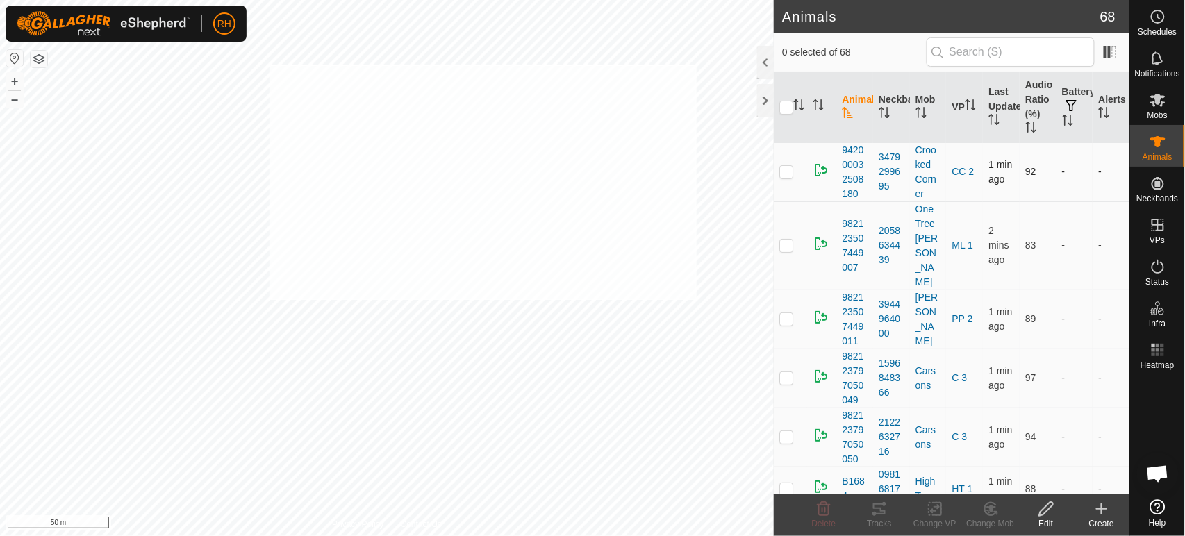
checkbox input "true"
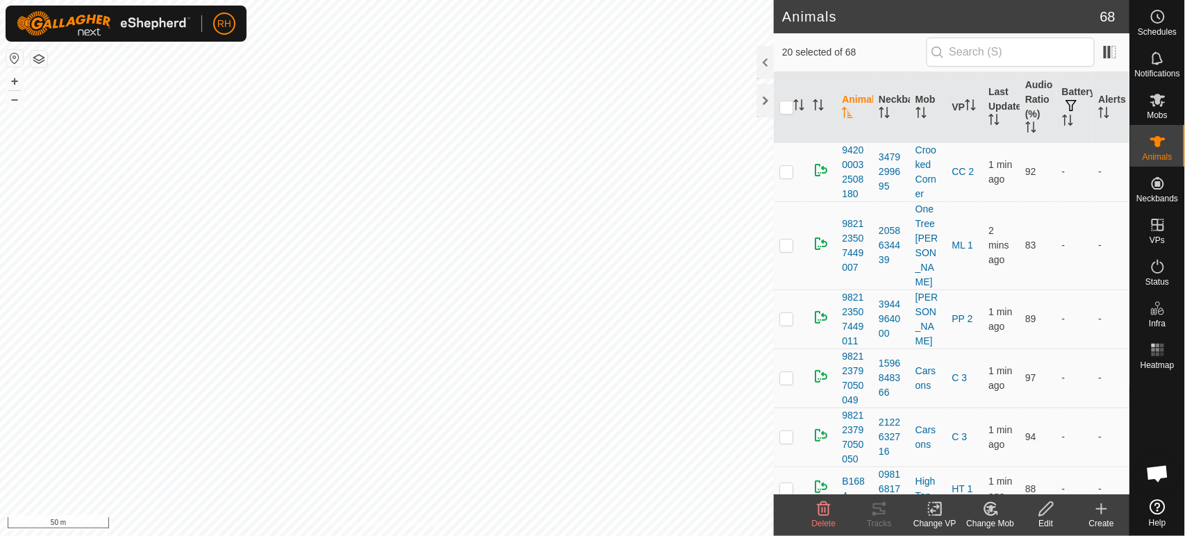
click at [985, 508] on icon at bounding box center [990, 509] width 17 height 17
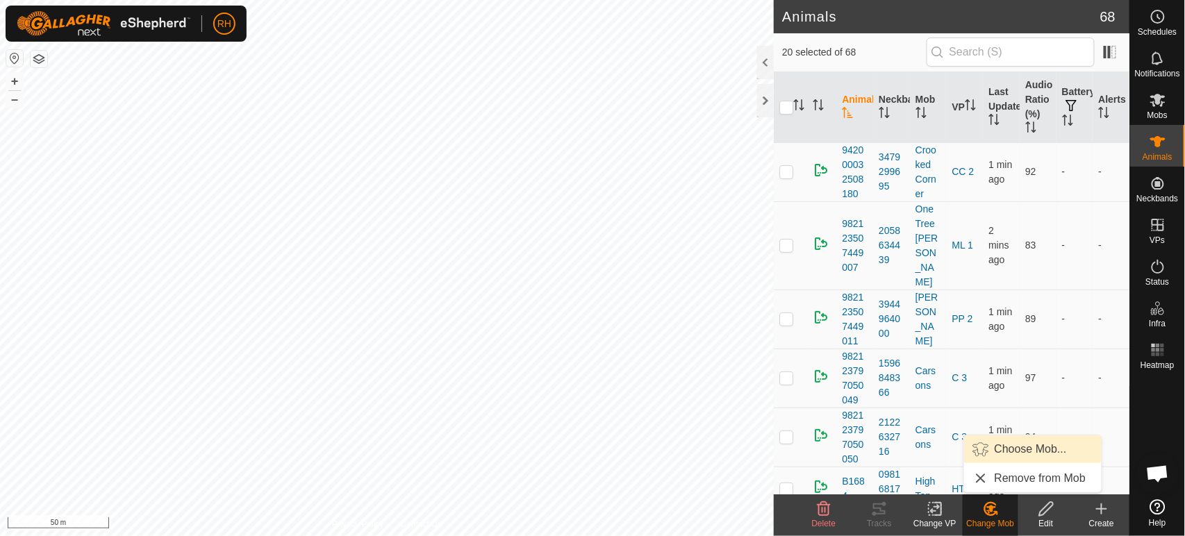
click at [1023, 445] on link "Choose Mob..." at bounding box center [1032, 449] width 137 height 28
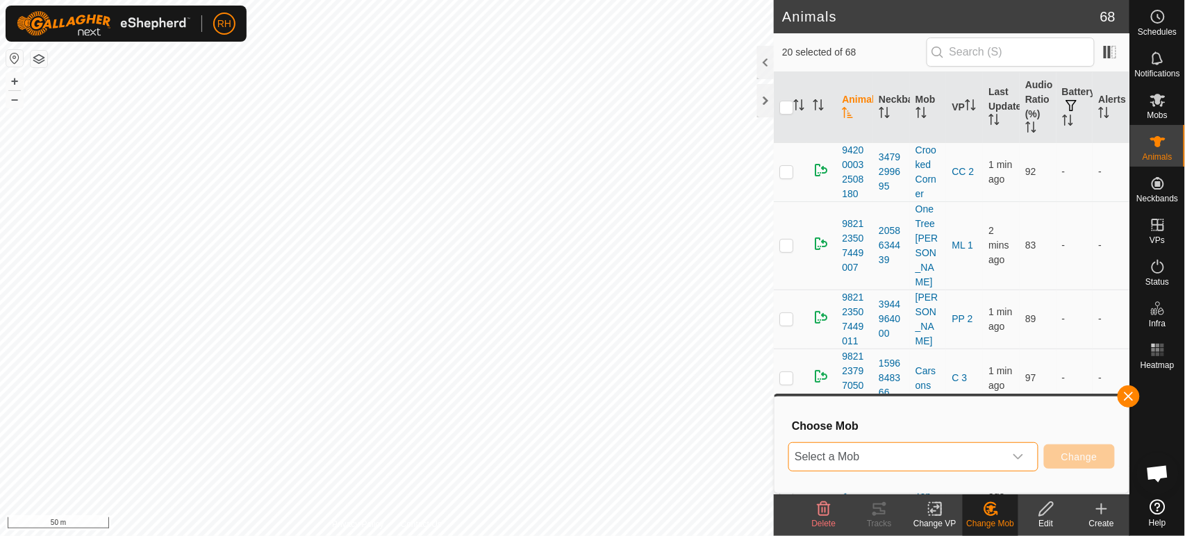
click at [890, 457] on span "Select a Mob" at bounding box center [896, 457] width 215 height 28
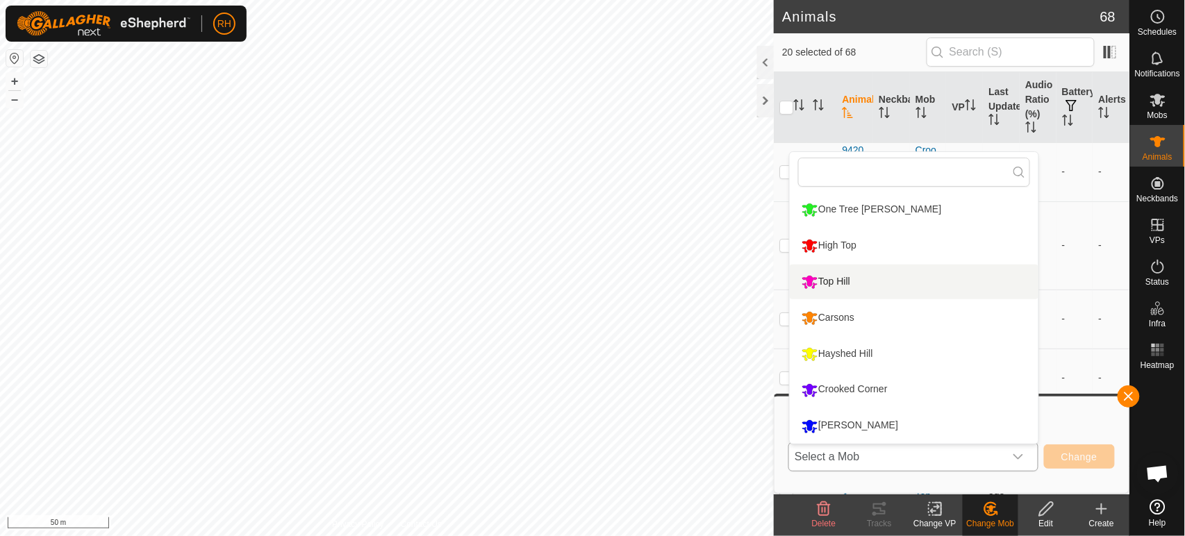
click at [835, 275] on li "Top Hill" at bounding box center [913, 282] width 249 height 35
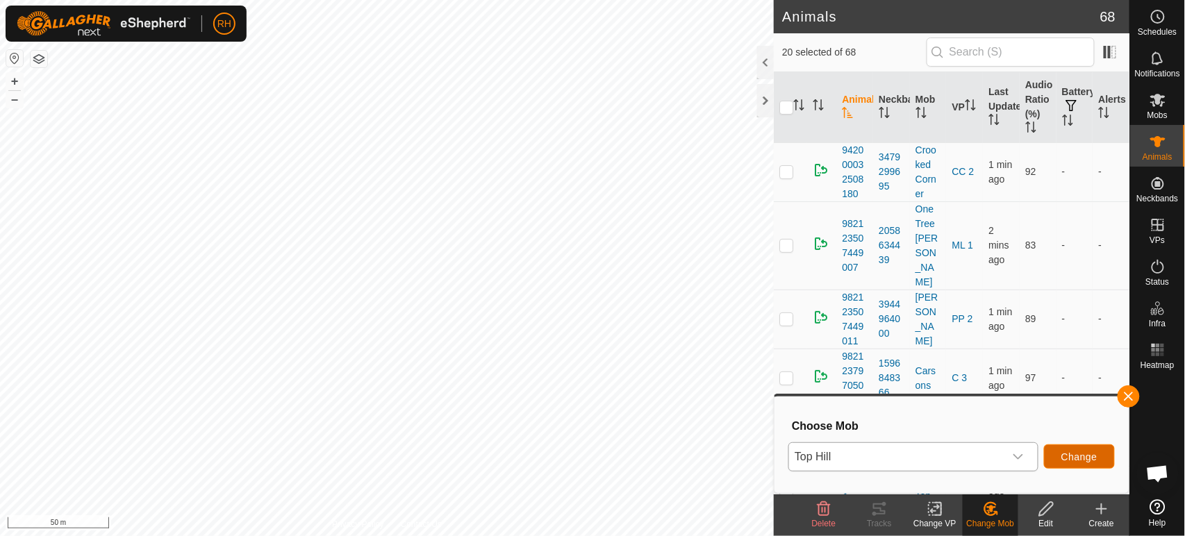
click at [1066, 455] on span "Change" at bounding box center [1079, 456] width 36 height 11
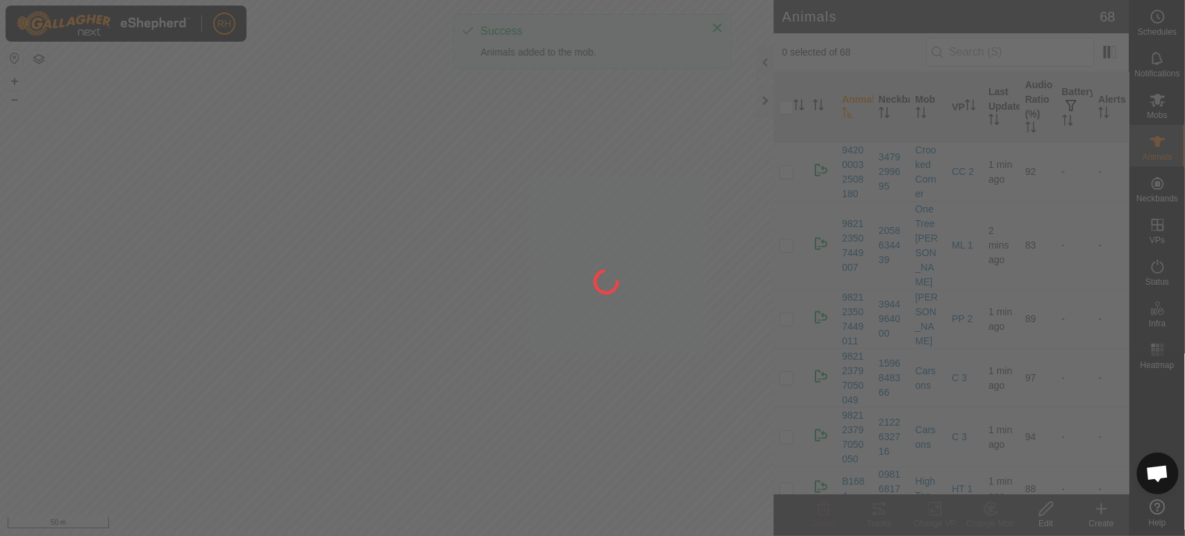
checkbox input "false"
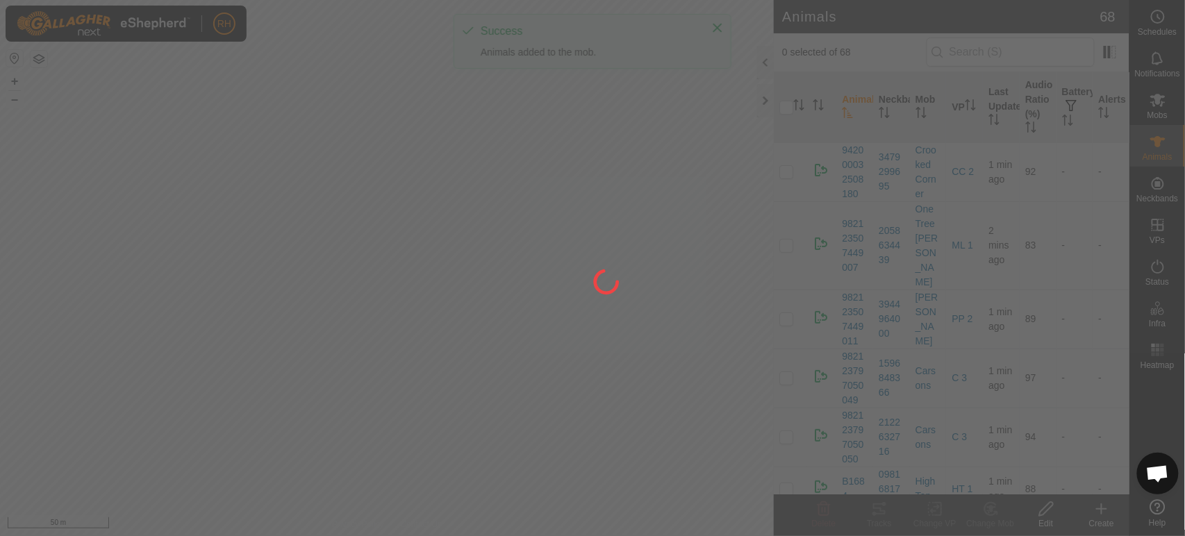
checkbox input "false"
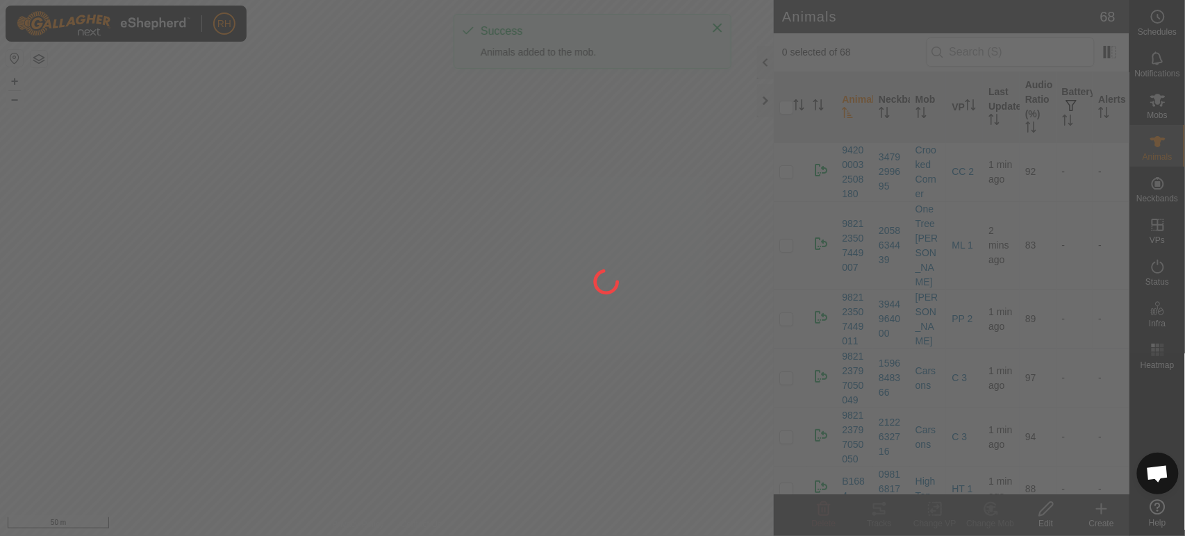
checkbox input "false"
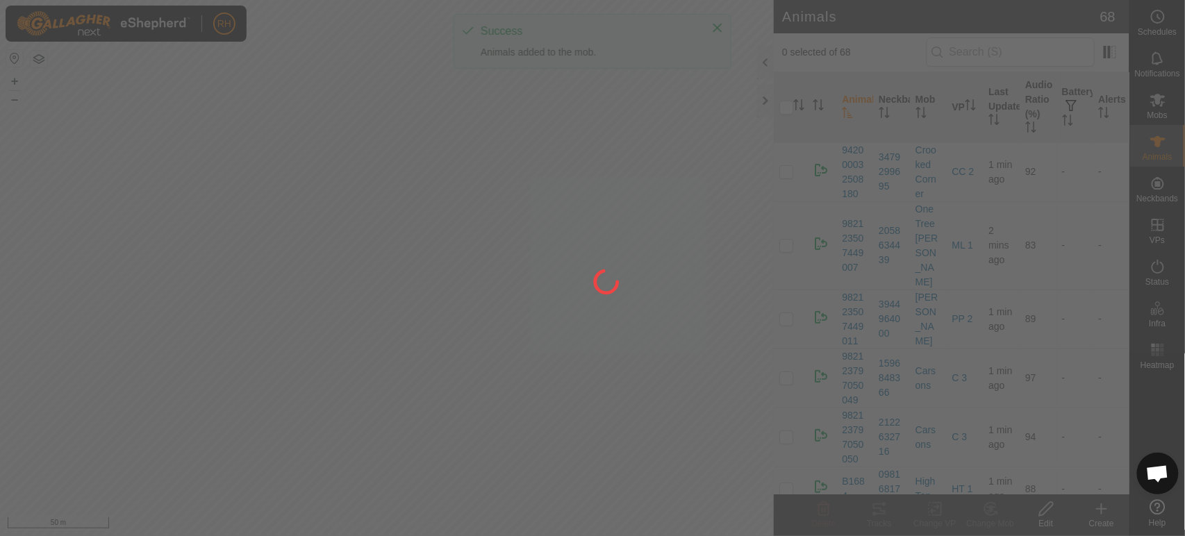
checkbox input "false"
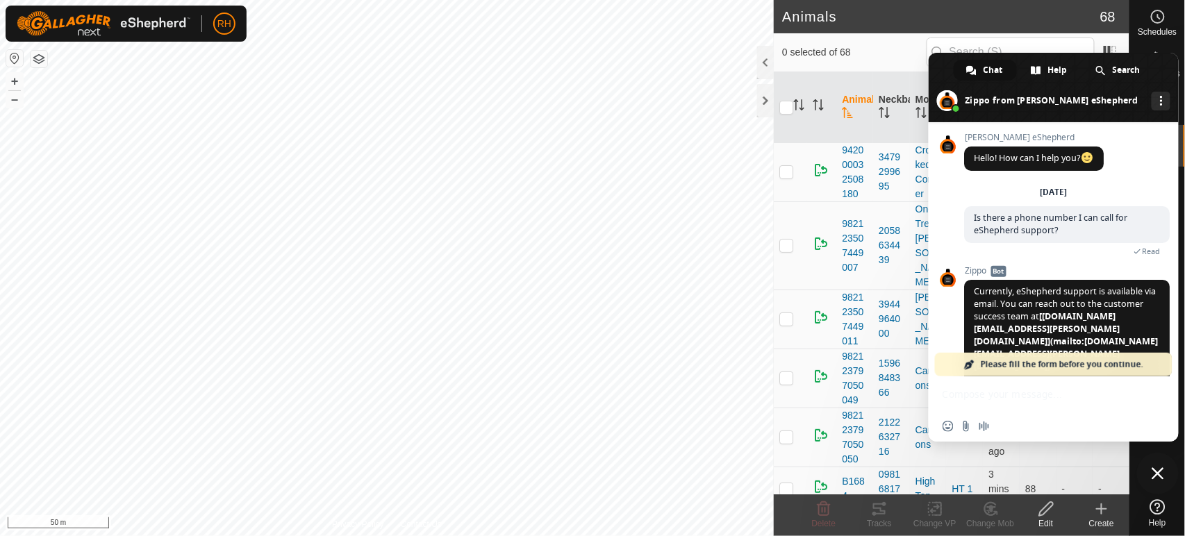
scroll to position [209, 0]
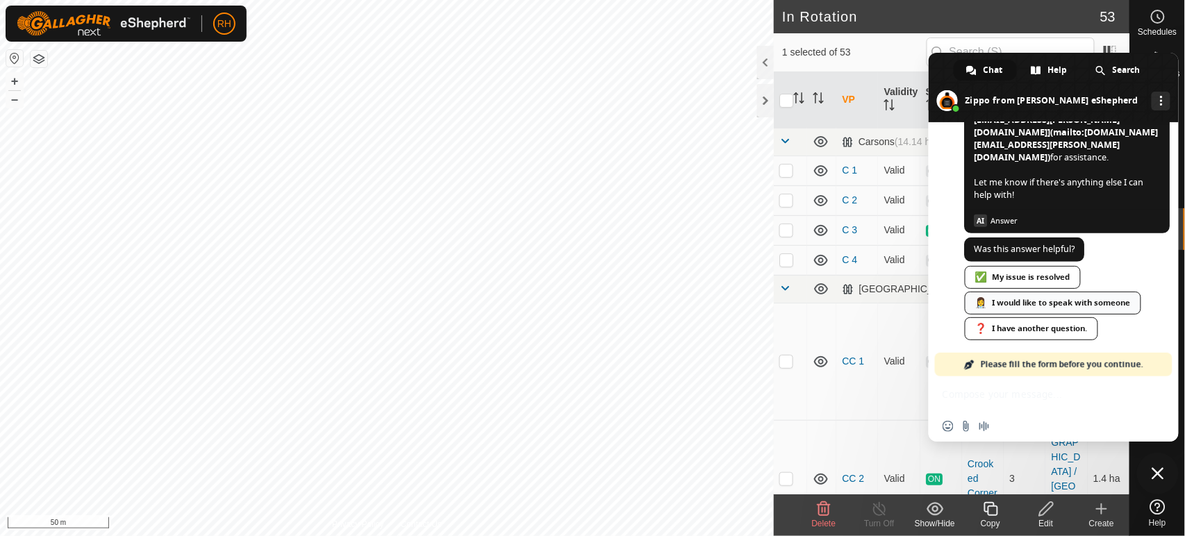
click at [993, 296] on link "👩‍⚕️ I would like to speak with someone" at bounding box center [1052, 303] width 176 height 23
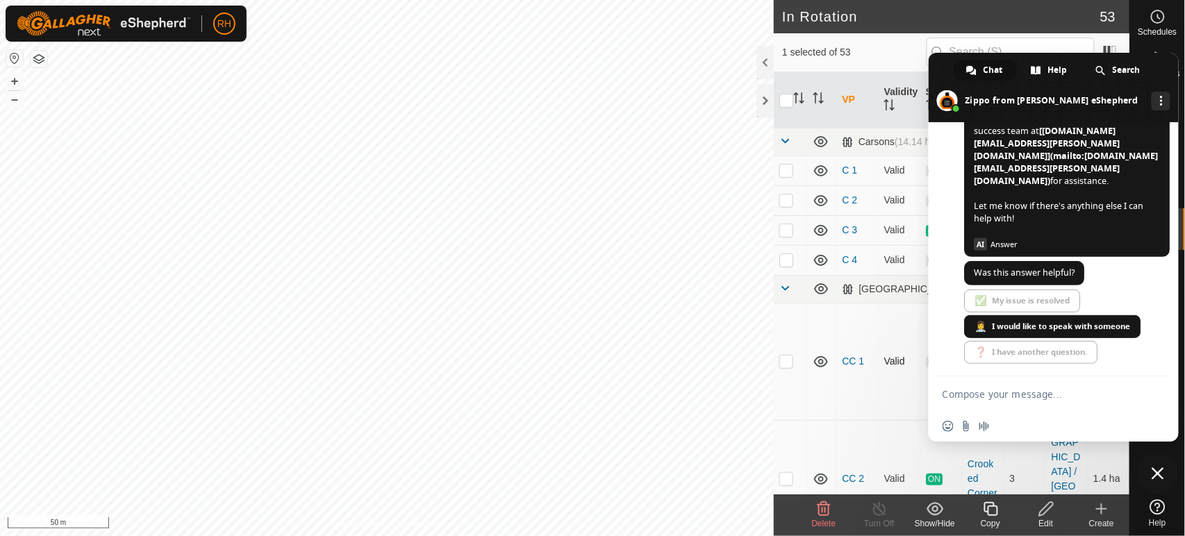
scroll to position [215, 0]
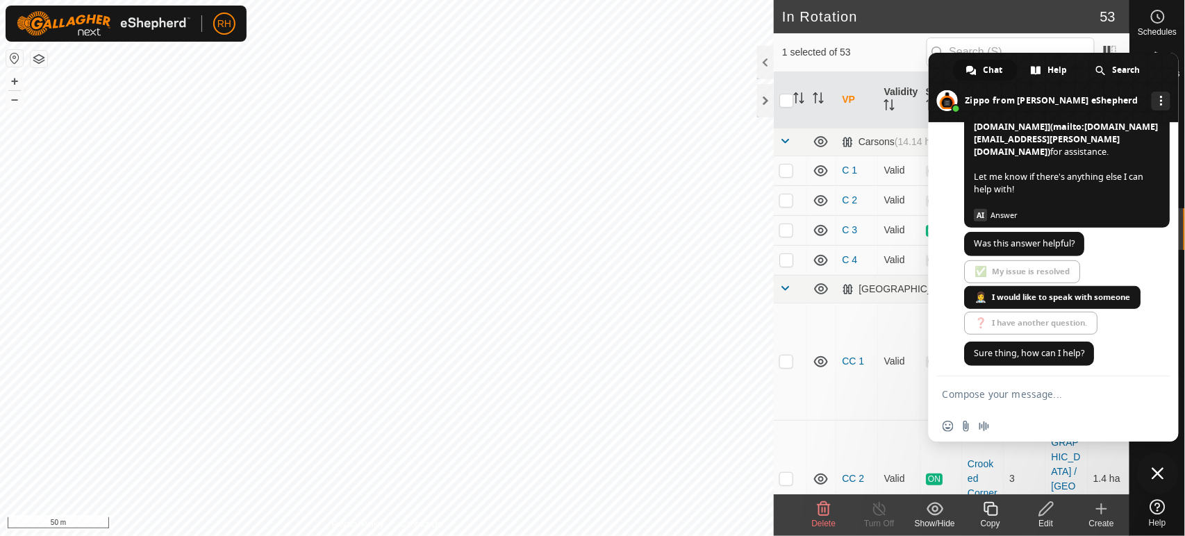
click at [994, 393] on textarea "Compose your message..." at bounding box center [1039, 393] width 194 height 35
click at [994, 393] on textarea "I have jusst received" at bounding box center [1039, 393] width 194 height 35
click at [1048, 394] on textarea "I have just received" at bounding box center [1039, 393] width 194 height 35
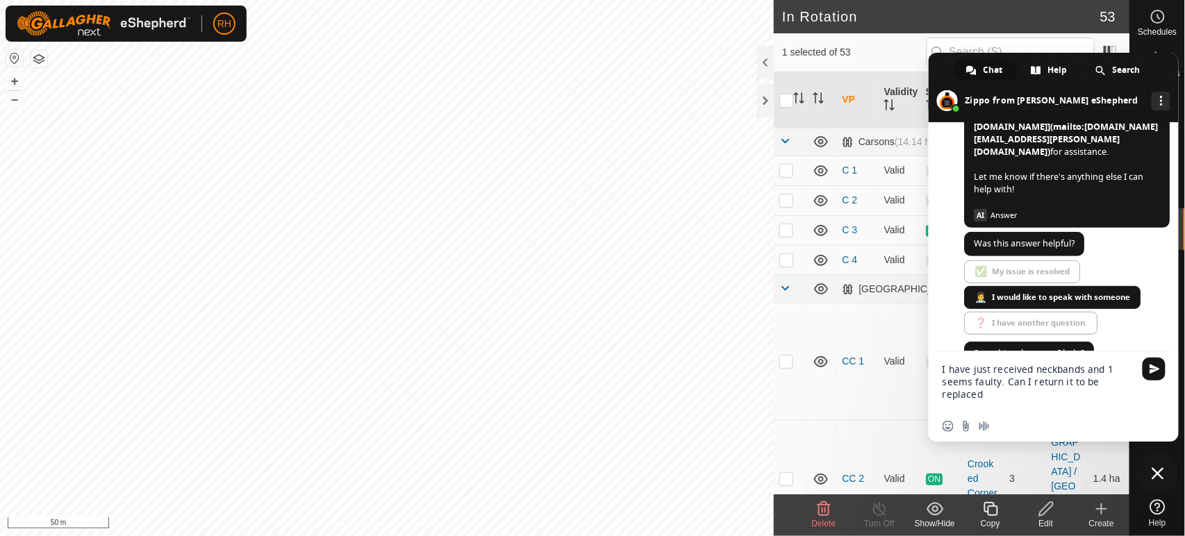
type textarea "I have just received neckbands and 1 seems faulty. Can I return it to be replac…"
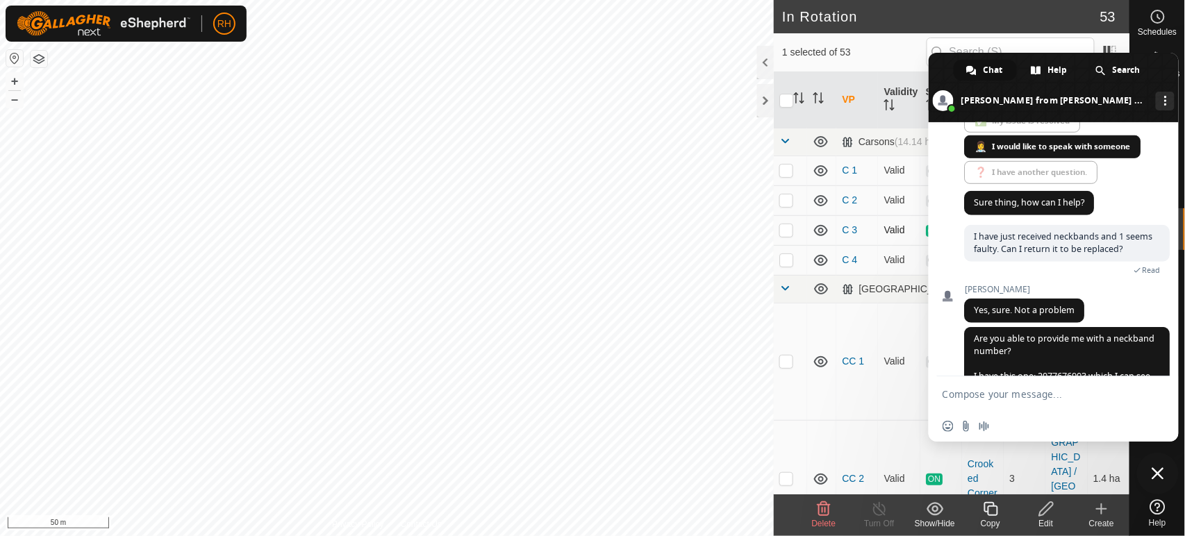
scroll to position [419, 0]
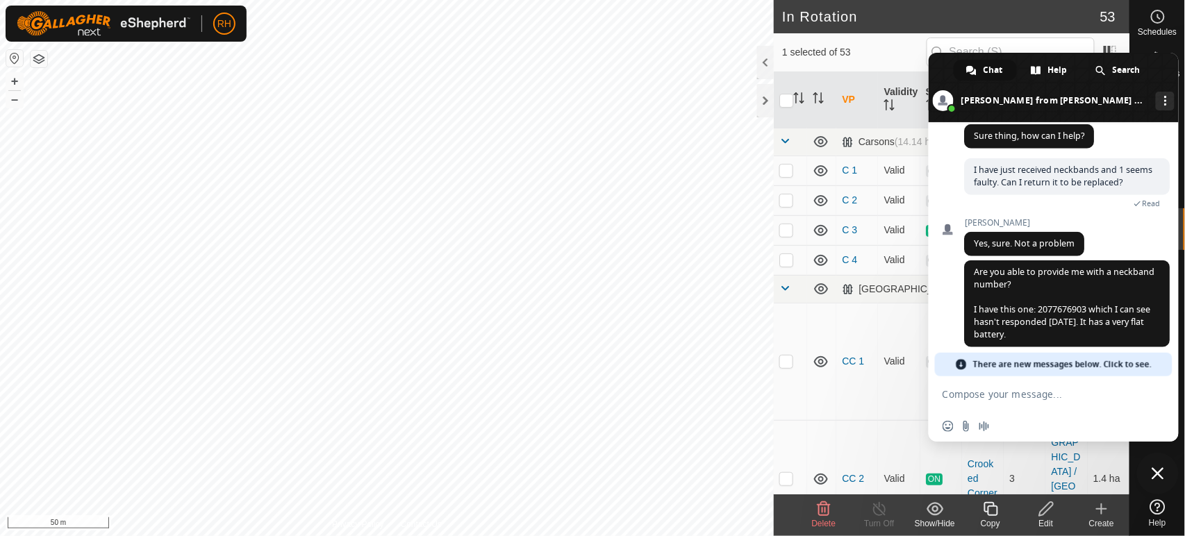
drag, startPoint x: 953, startPoint y: 72, endPoint x: 839, endPoint y: 84, distance: 114.5
click at [839, 84] on body "RH Schedules Notifications Mobs Animals Neckbands VPs Status Infra Heatmap Help…" at bounding box center [592, 268] width 1185 height 536
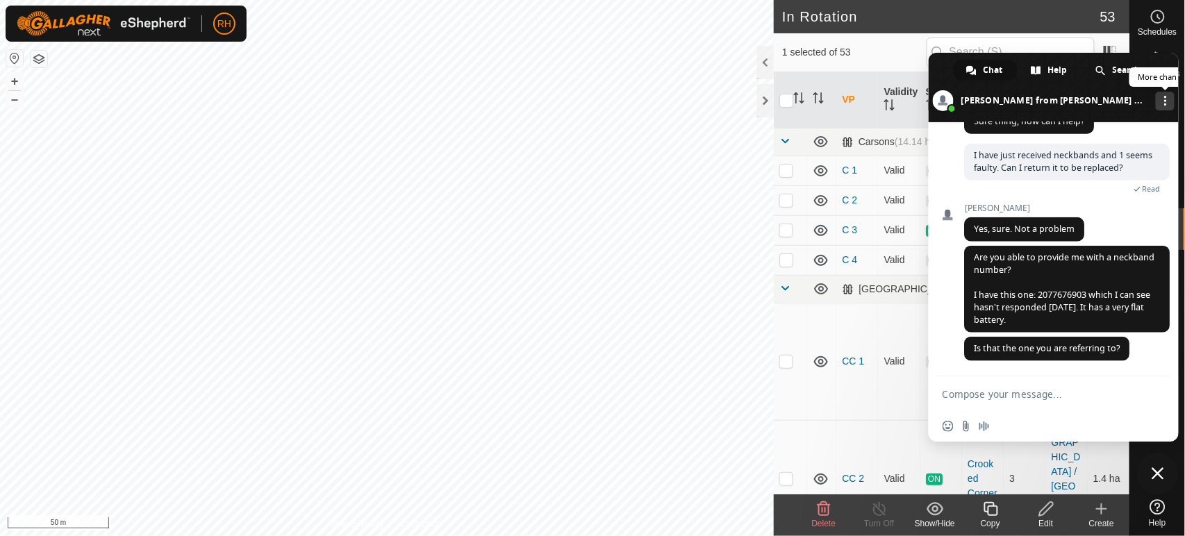
scroll to position [448, 0]
click at [1155, 101] on link "More channels" at bounding box center [1164, 101] width 19 height 19
click at [1155, 100] on link "More channels" at bounding box center [1164, 101] width 19 height 19
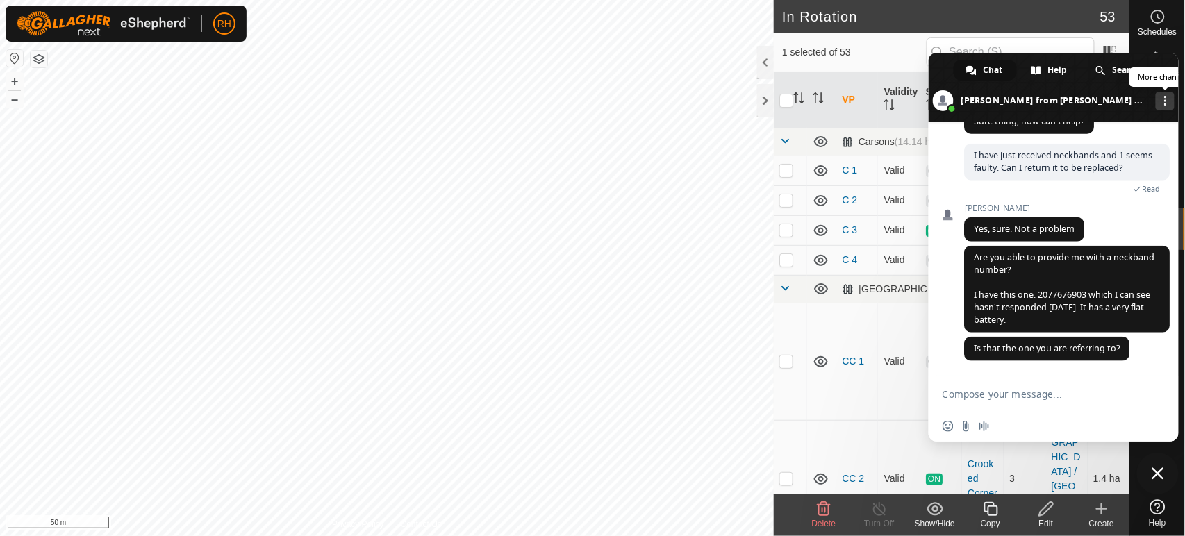
click at [1155, 103] on link "More channels" at bounding box center [1164, 101] width 19 height 19
click at [992, 389] on textarea "Compose your message..." at bounding box center [1039, 393] width 194 height 35
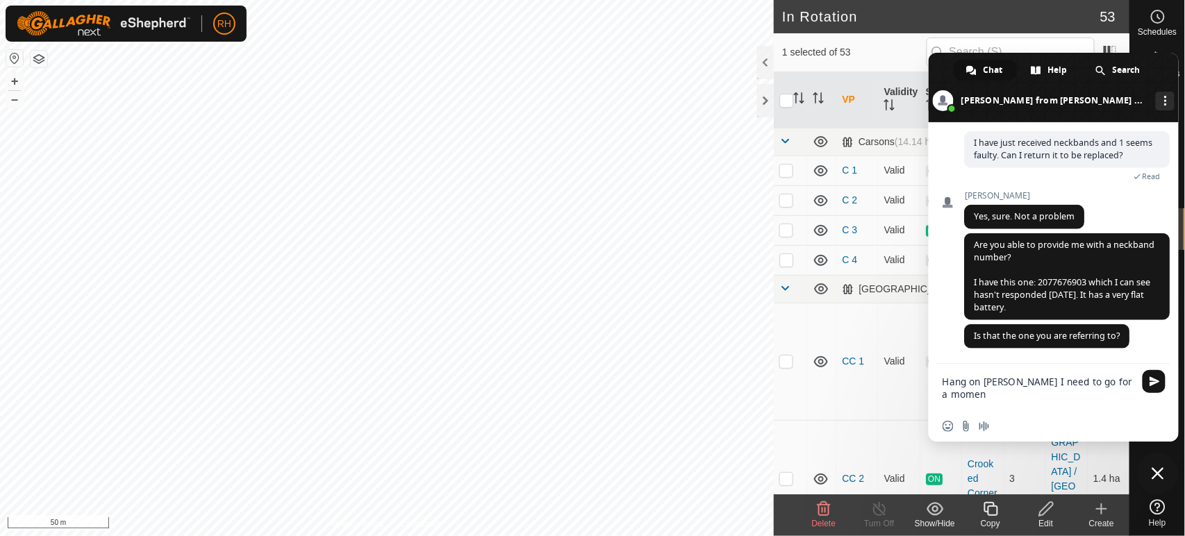
type textarea "Hang on Natasha I need to go for a moment"
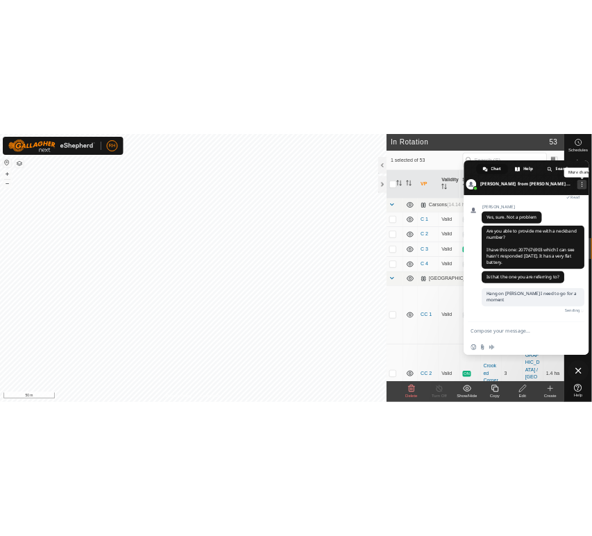
scroll to position [495, 0]
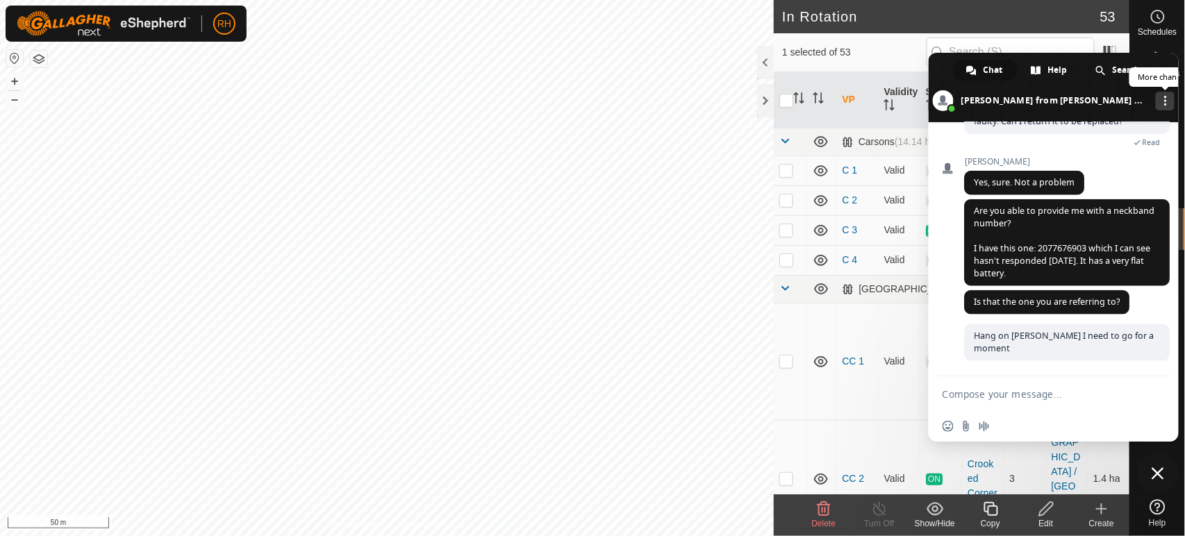
click at [1155, 101] on link "More channels" at bounding box center [1164, 101] width 19 height 19
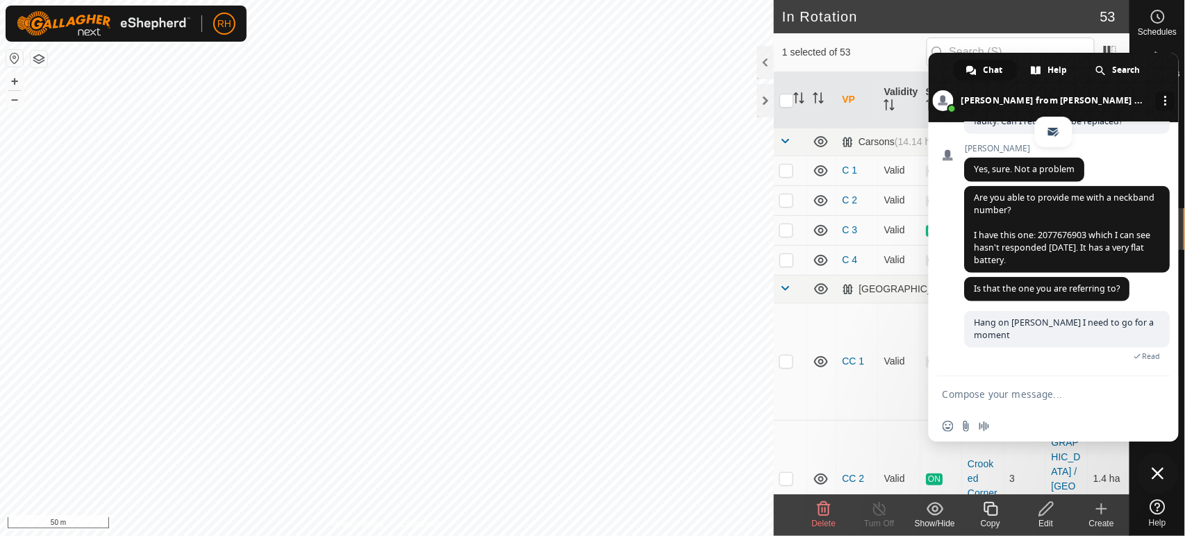
click at [1155, 106] on link at bounding box center [1164, 101] width 19 height 19
click at [1155, 106] on link "More channels" at bounding box center [1164, 101] width 19 height 19
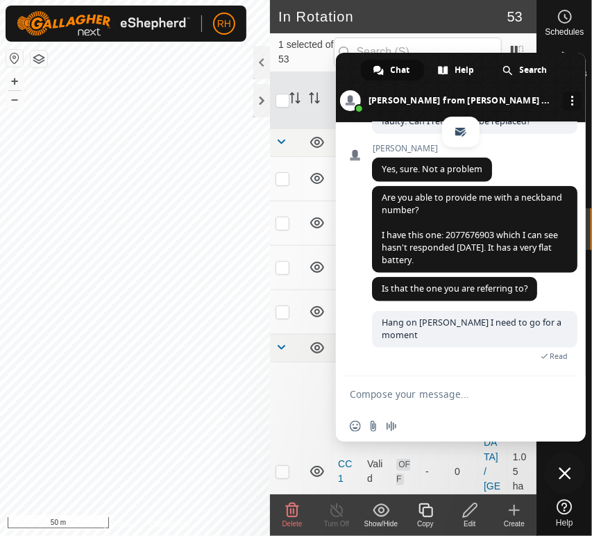
click at [391, 69] on span "Chat" at bounding box center [400, 70] width 19 height 21
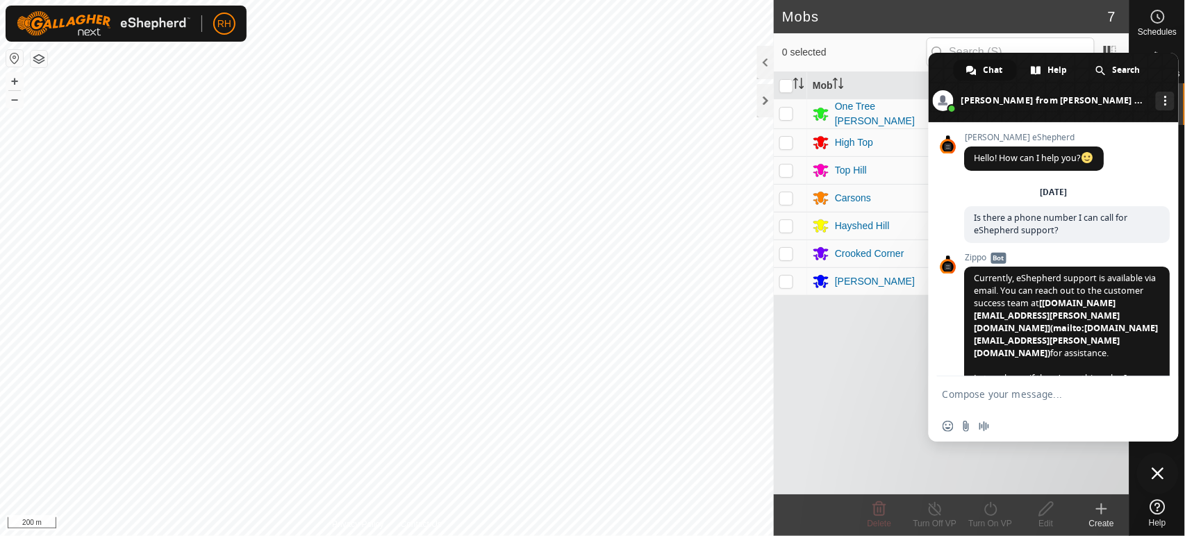
scroll to position [544, 0]
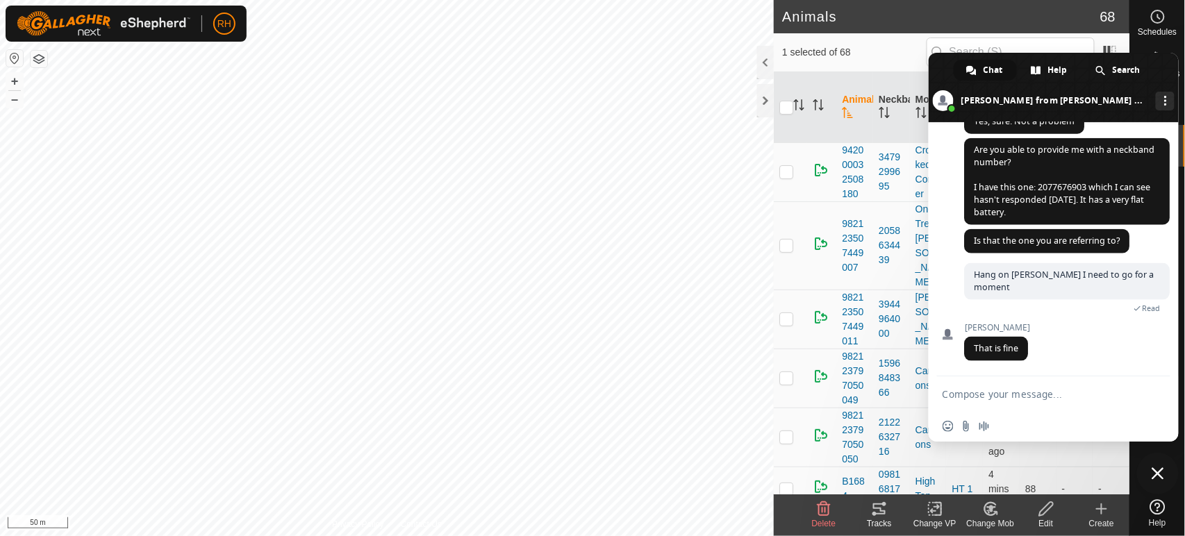
click at [1016, 395] on textarea "Compose your message..." at bounding box center [1039, 393] width 194 height 35
click at [1083, 398] on textarea "How do I remove this chat box" at bounding box center [1039, 393] width 194 height 35
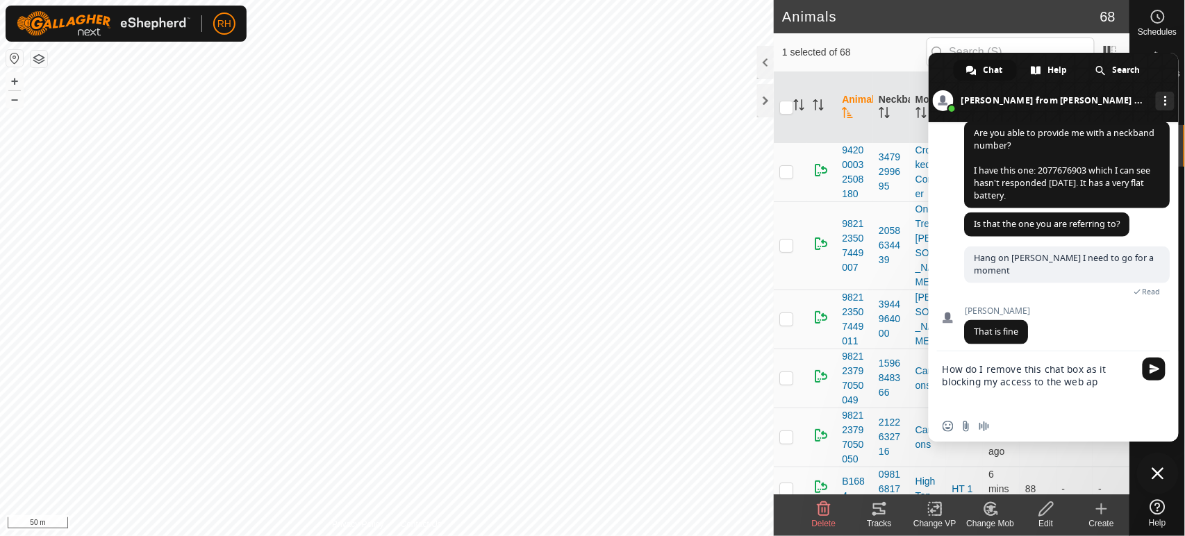
type textarea "How do I remove this chat box as it blocking my access to the web app"
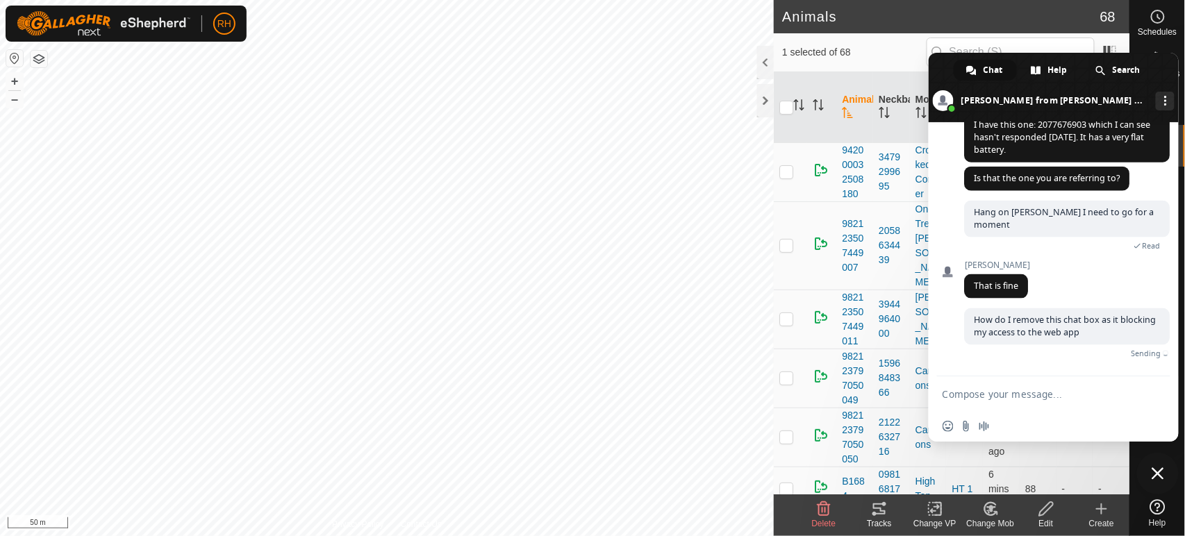
scroll to position [592, 0]
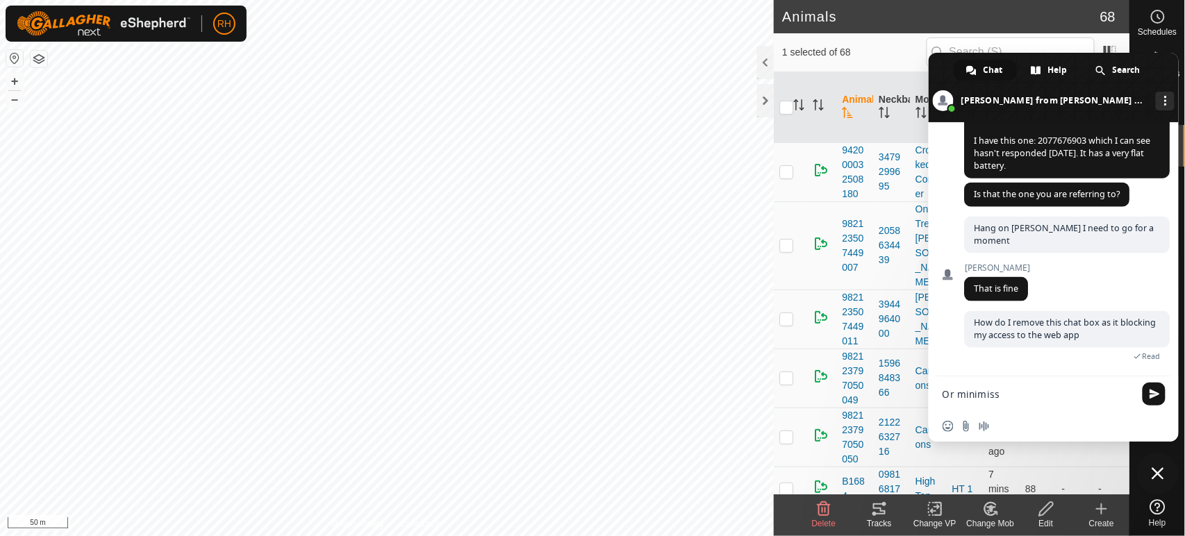
type textarea "Or minimisse"
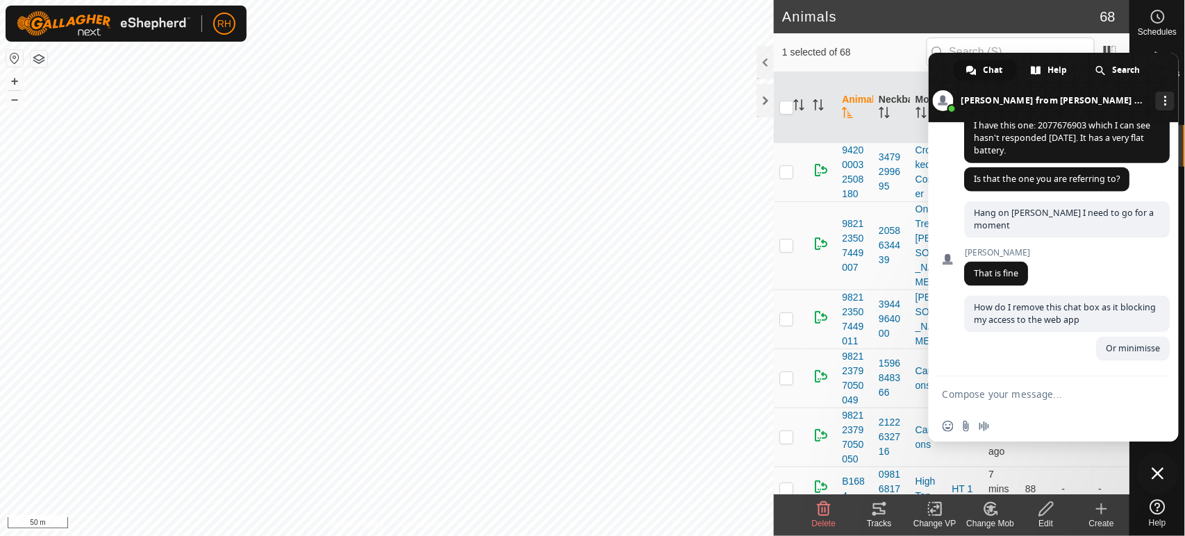
scroll to position [621, 0]
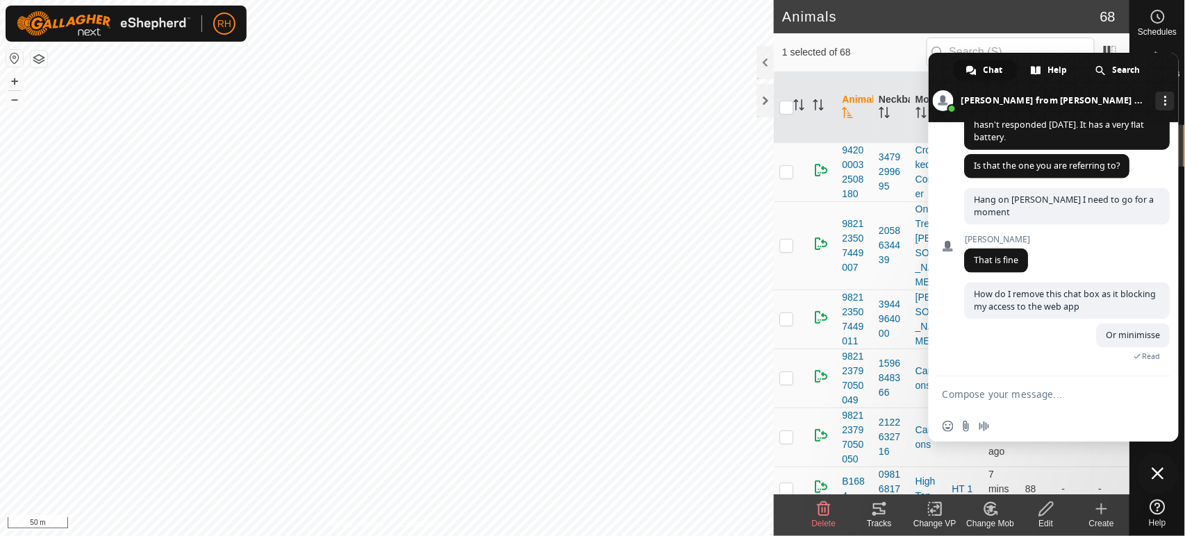
drag, startPoint x: 1162, startPoint y: 60, endPoint x: 994, endPoint y: 55, distance: 168.1
click at [994, 55] on span at bounding box center [1053, 87] width 250 height 69
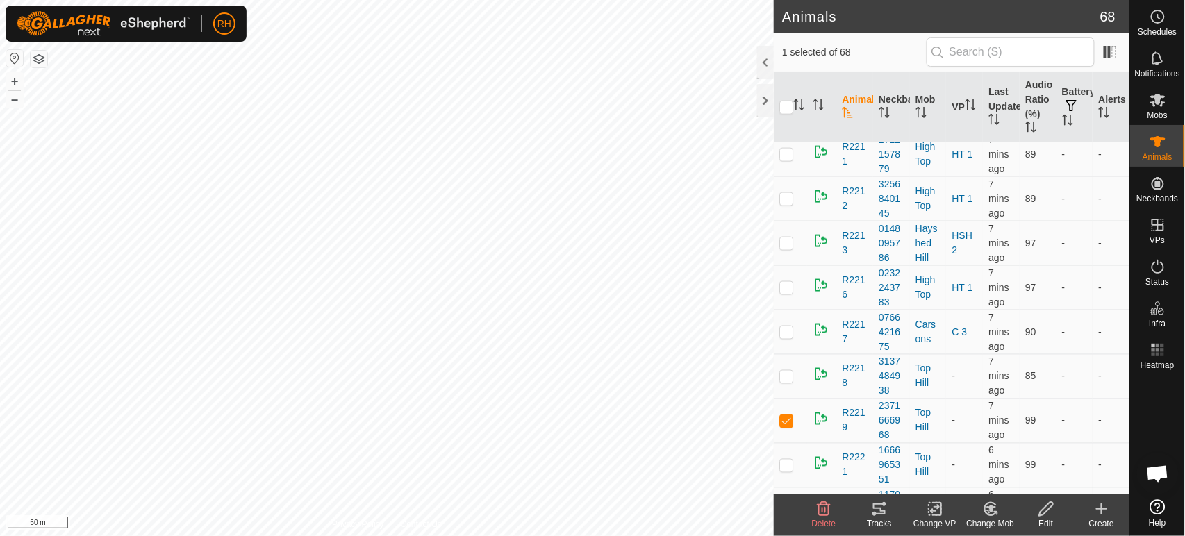
scroll to position [2314, 0]
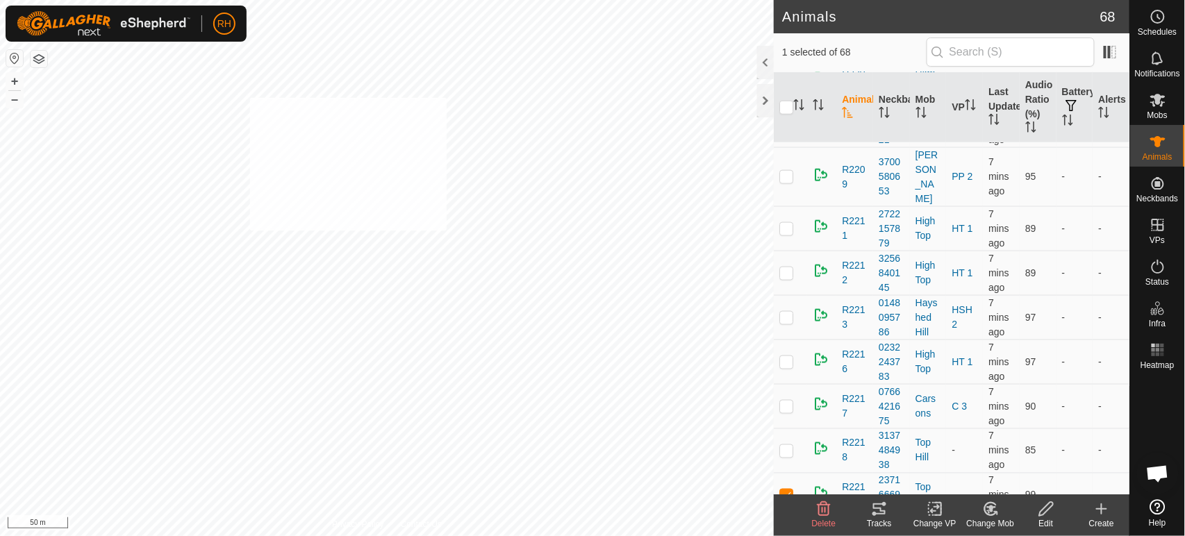
checkbox input "true"
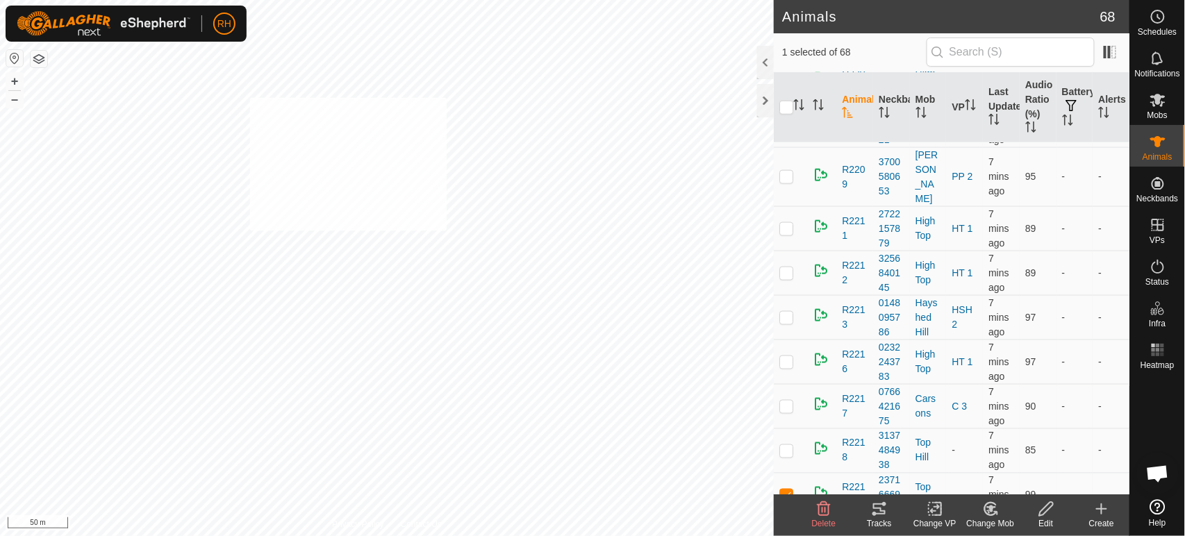
checkbox input "true"
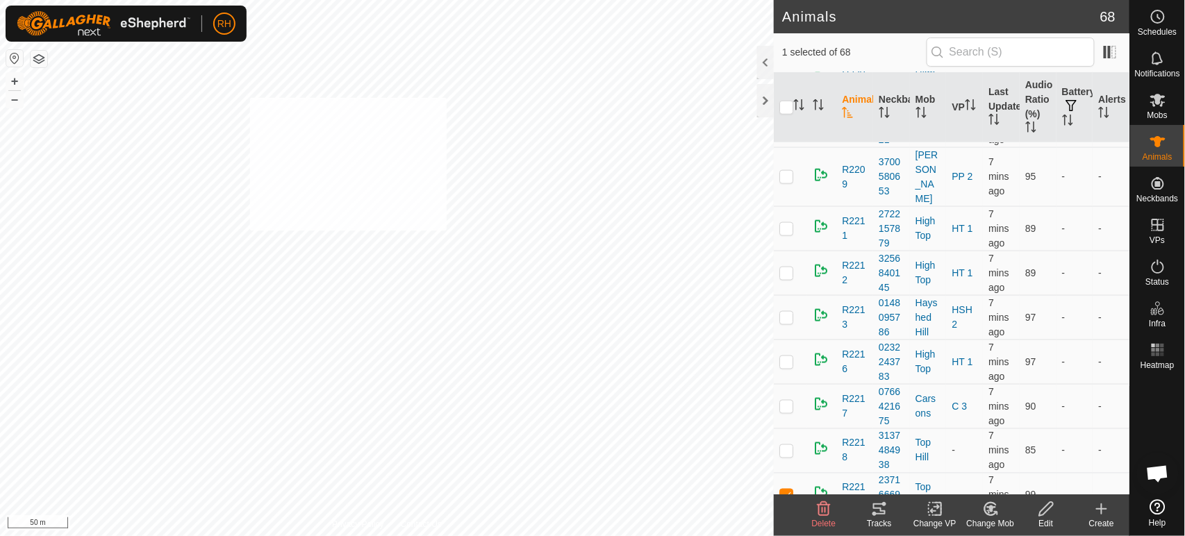
checkbox input "true"
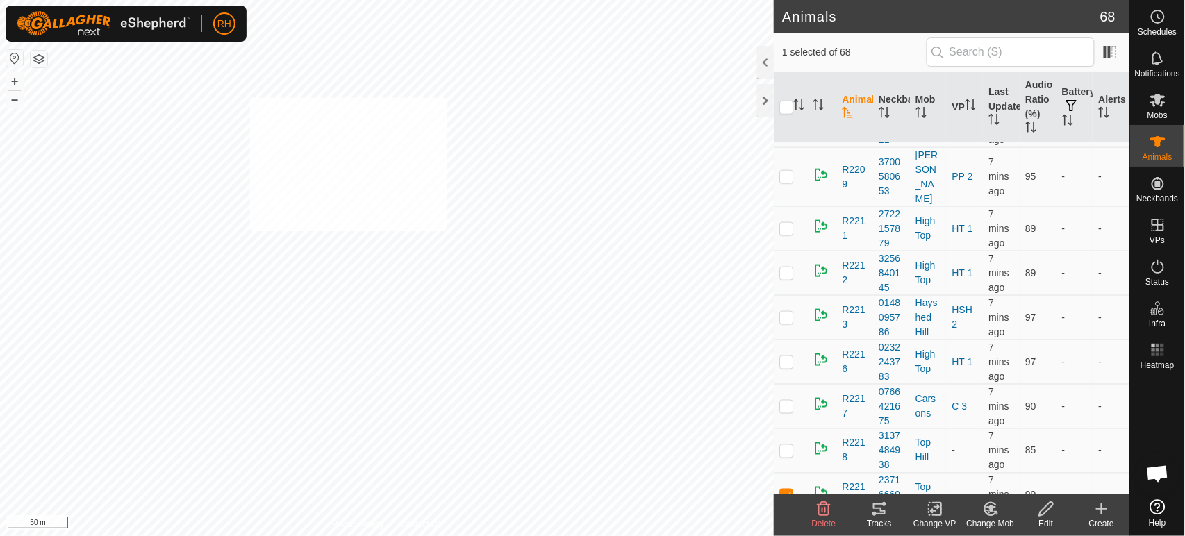
checkbox input "true"
checkbox input "false"
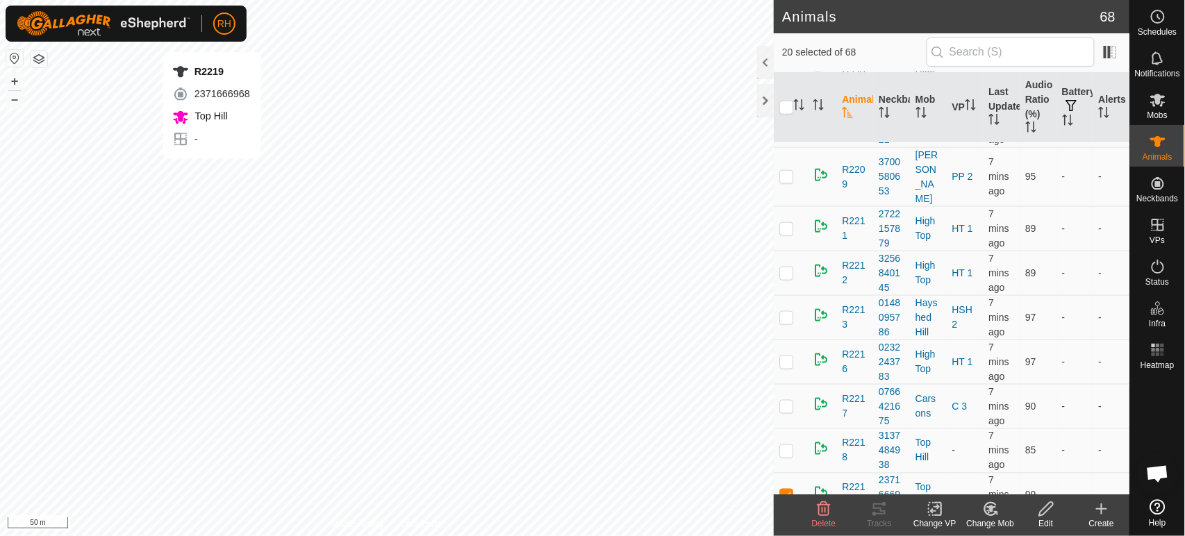
checkbox input "false"
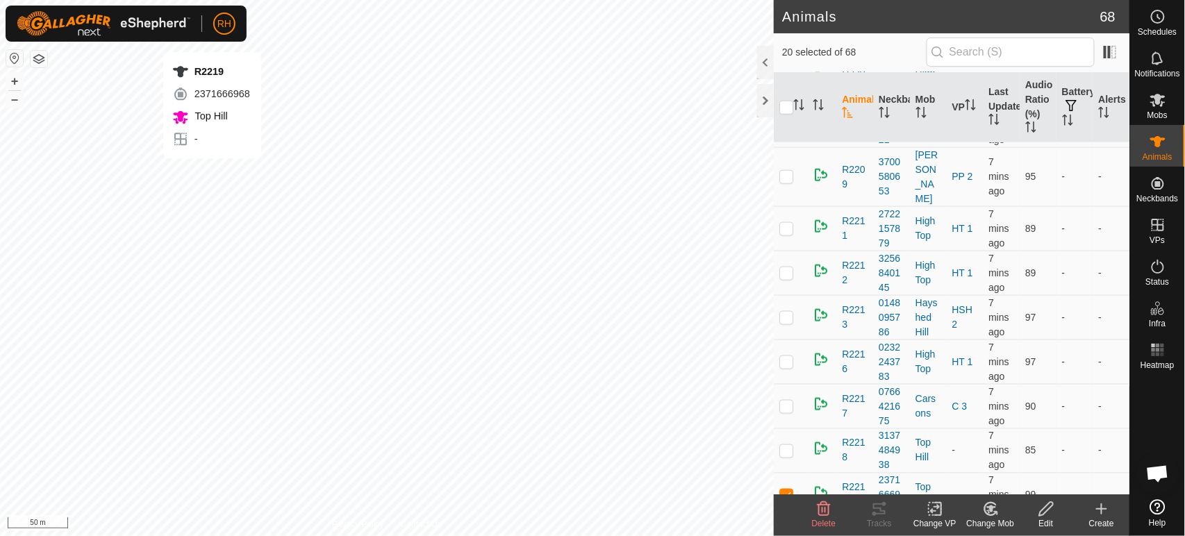
checkbox input "false"
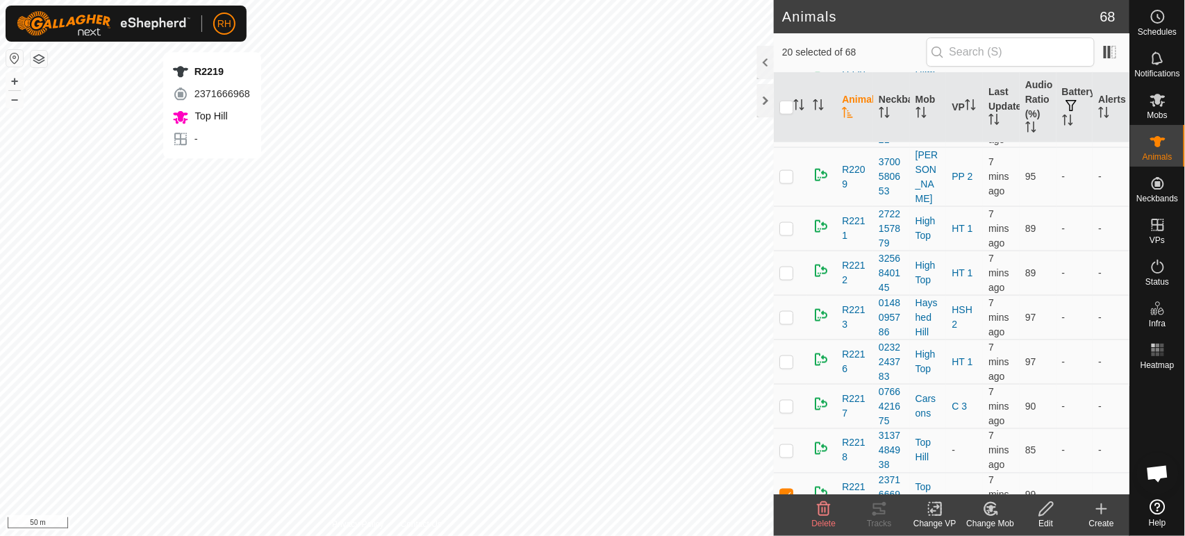
checkbox input "false"
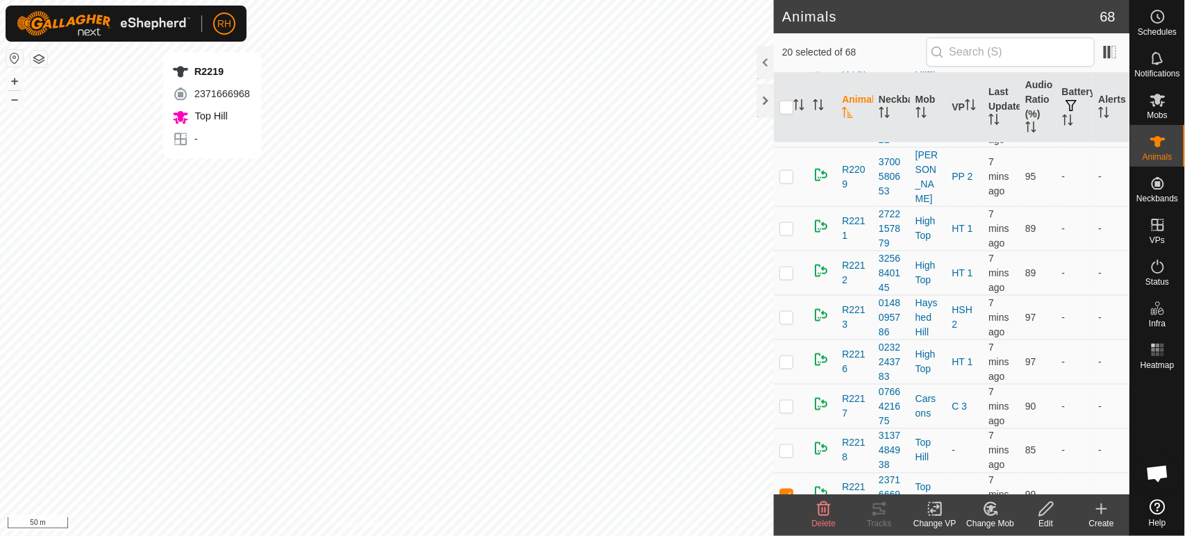
checkbox input "false"
checkbox input "true"
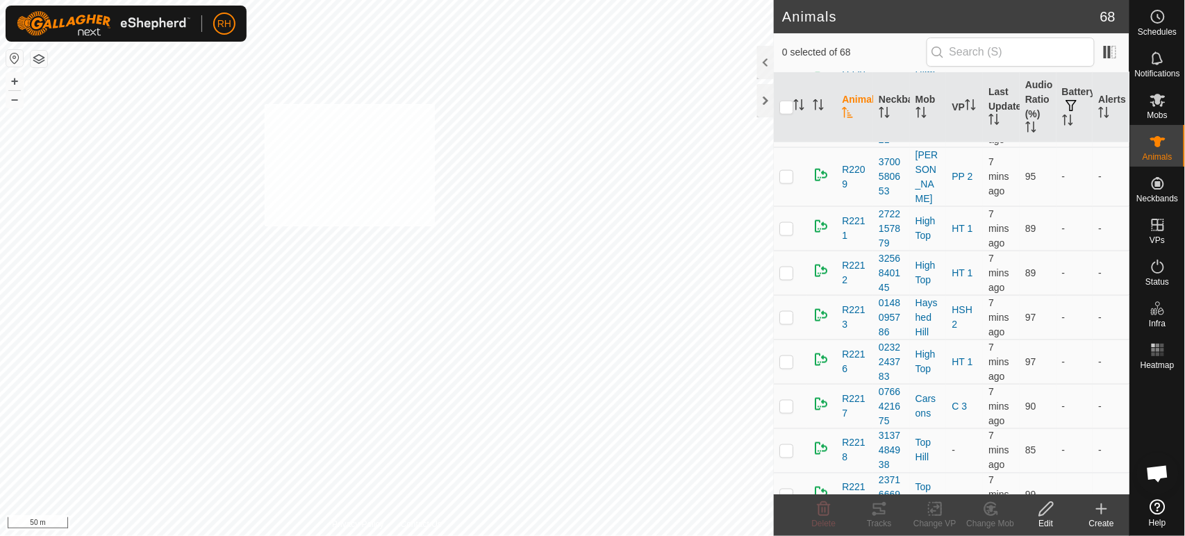
checkbox input "true"
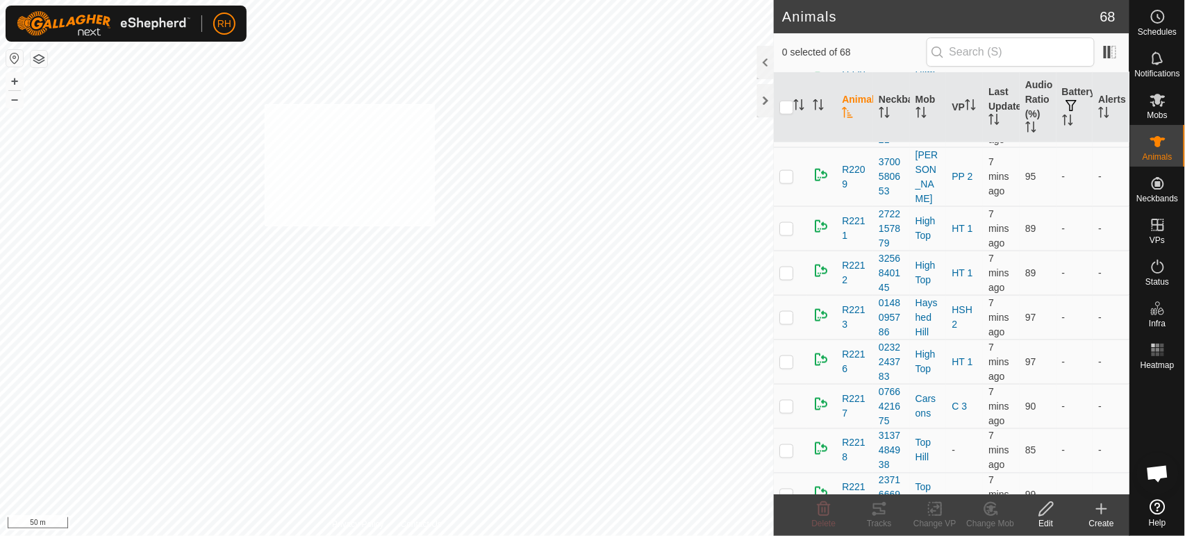
checkbox input "true"
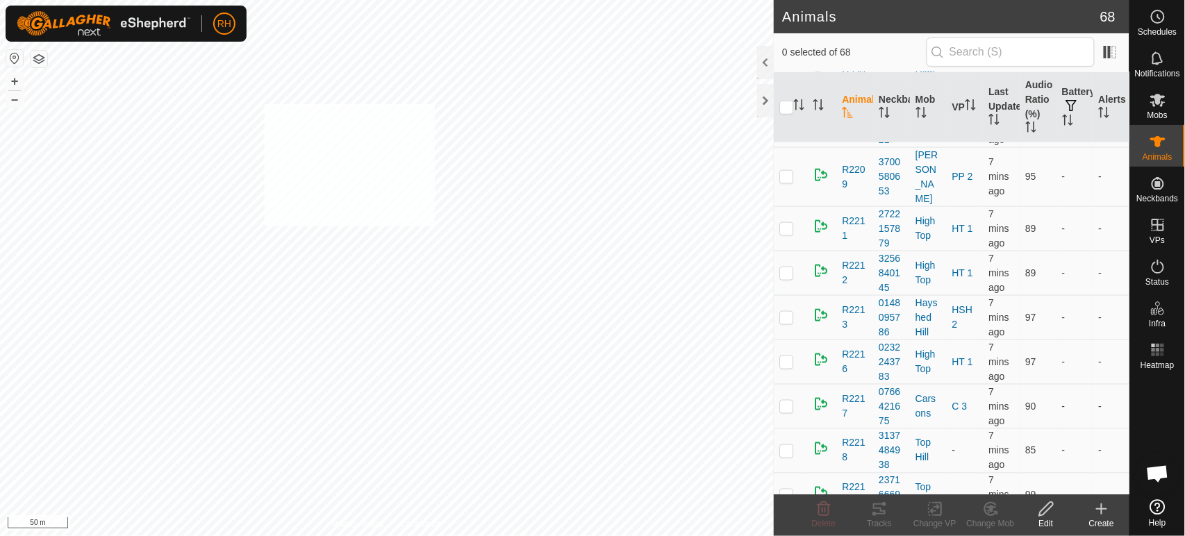
checkbox input "true"
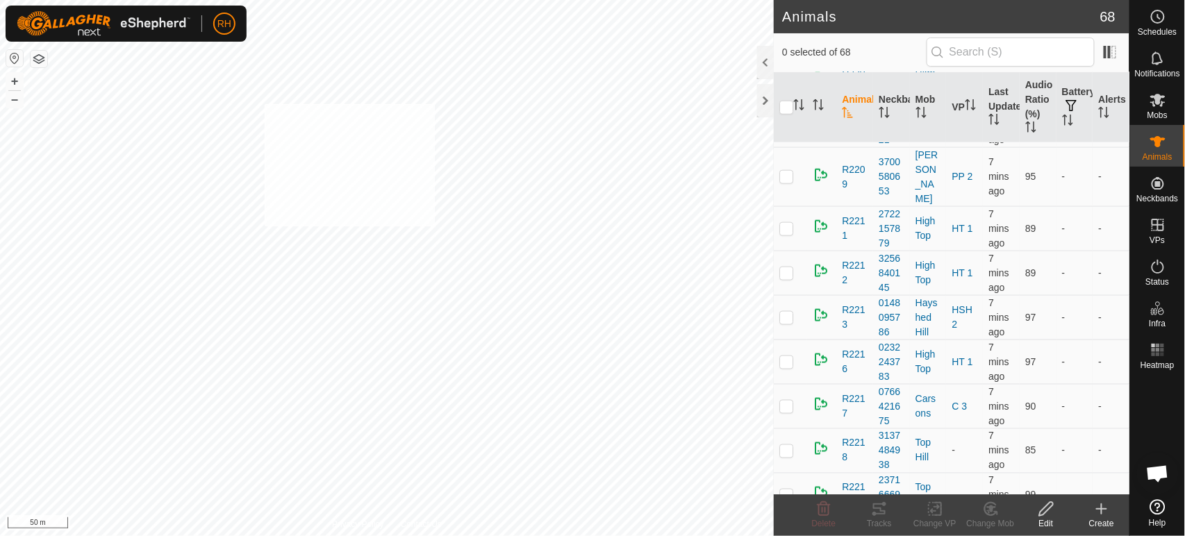
checkbox input "true"
click at [989, 512] on icon at bounding box center [990, 509] width 17 height 17
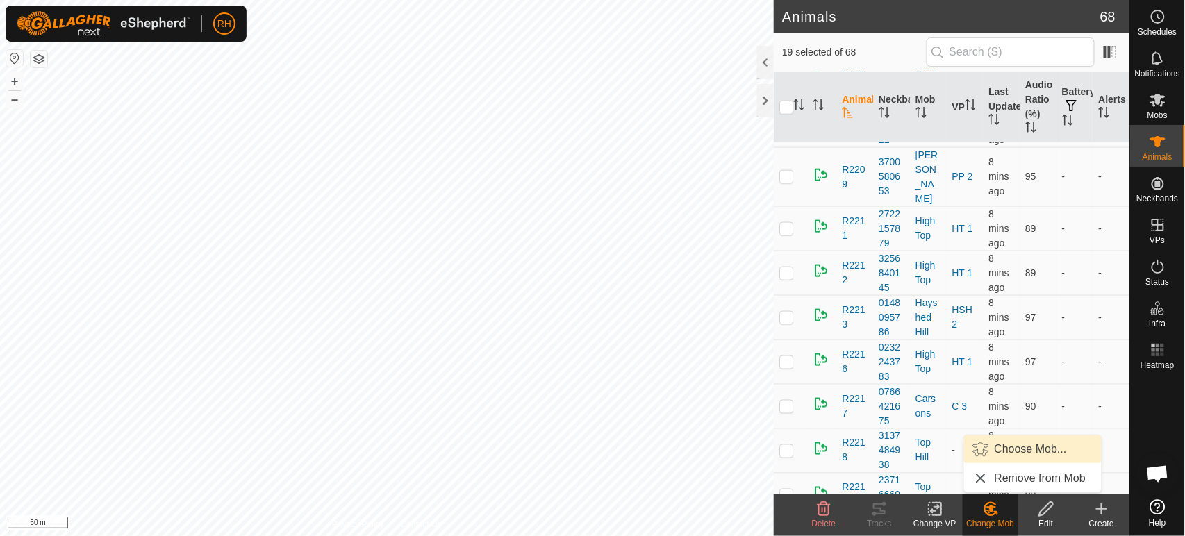
click at [1014, 449] on link "Choose Mob..." at bounding box center [1032, 449] width 137 height 28
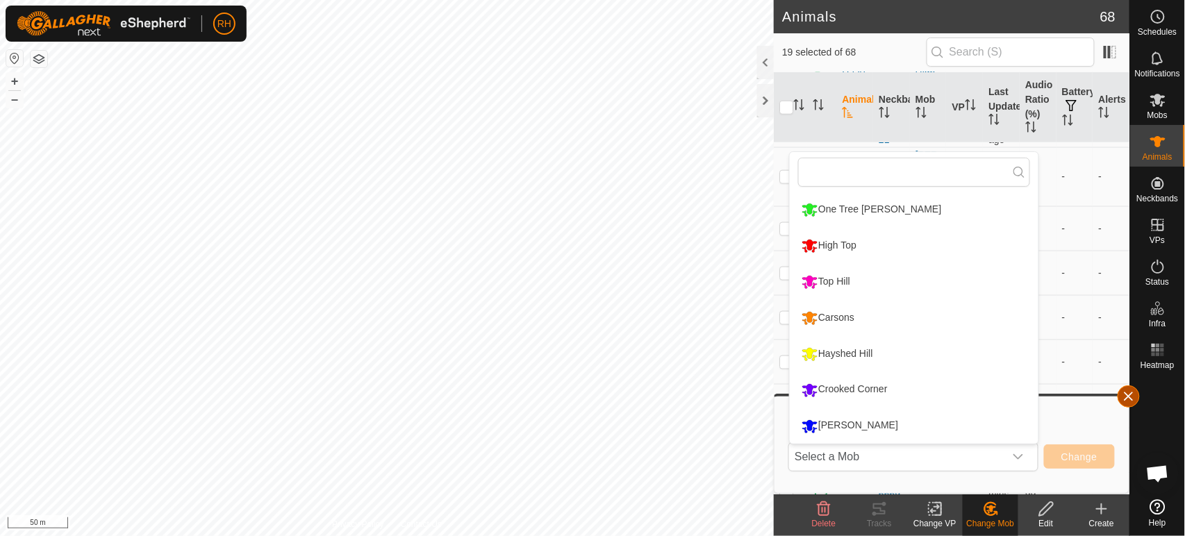
click at [1128, 392] on button "button" at bounding box center [1128, 396] width 22 height 22
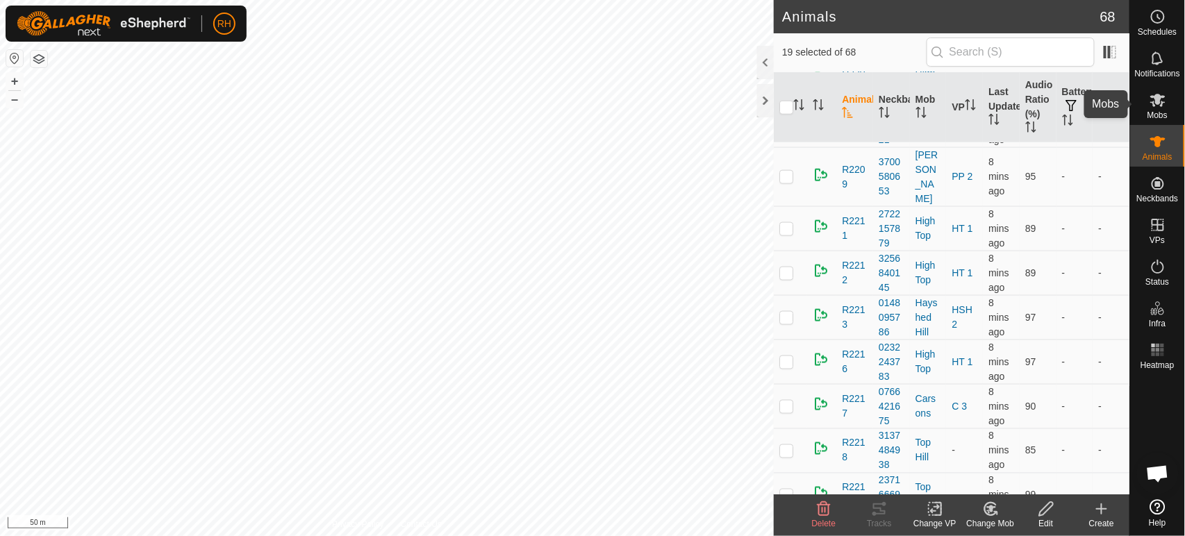
click at [1159, 103] on icon at bounding box center [1157, 100] width 15 height 13
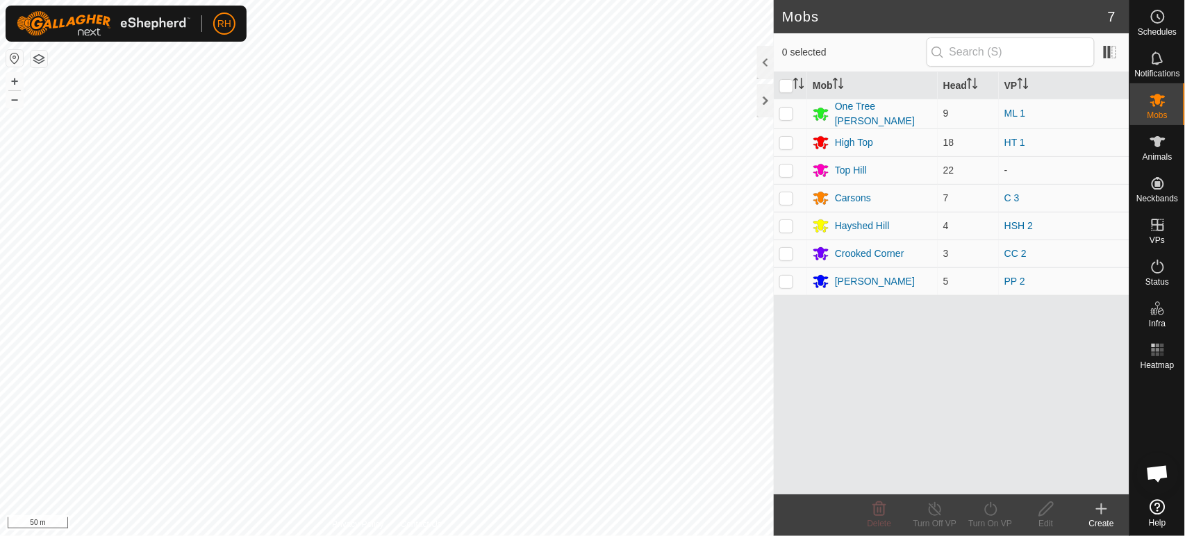
click at [1100, 509] on icon at bounding box center [1101, 509] width 10 height 0
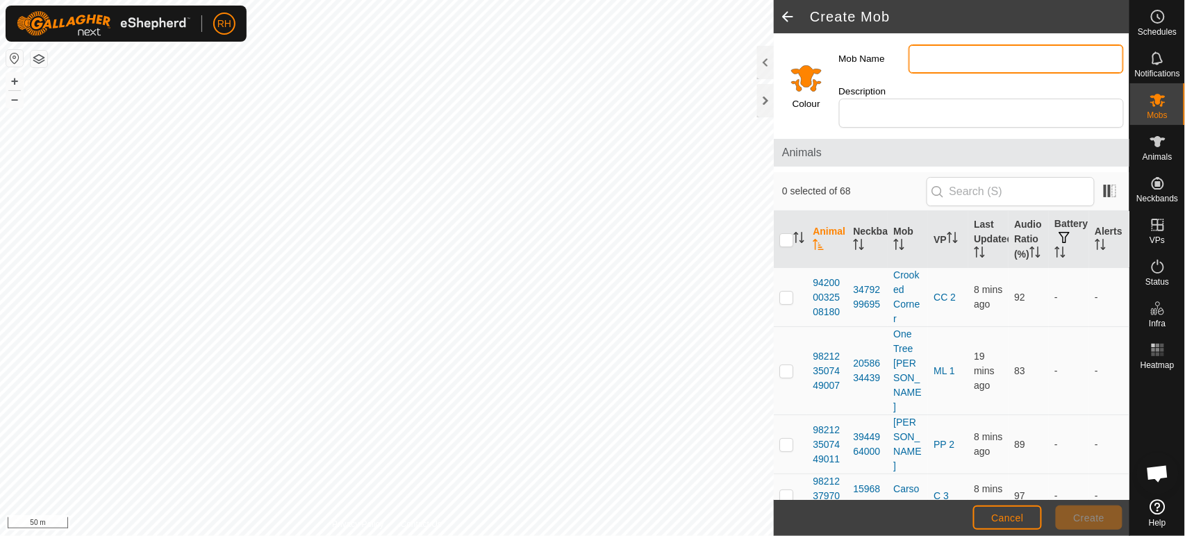
click at [974, 60] on input "Mob Name" at bounding box center [1015, 58] width 215 height 29
type input "Top hill 2"
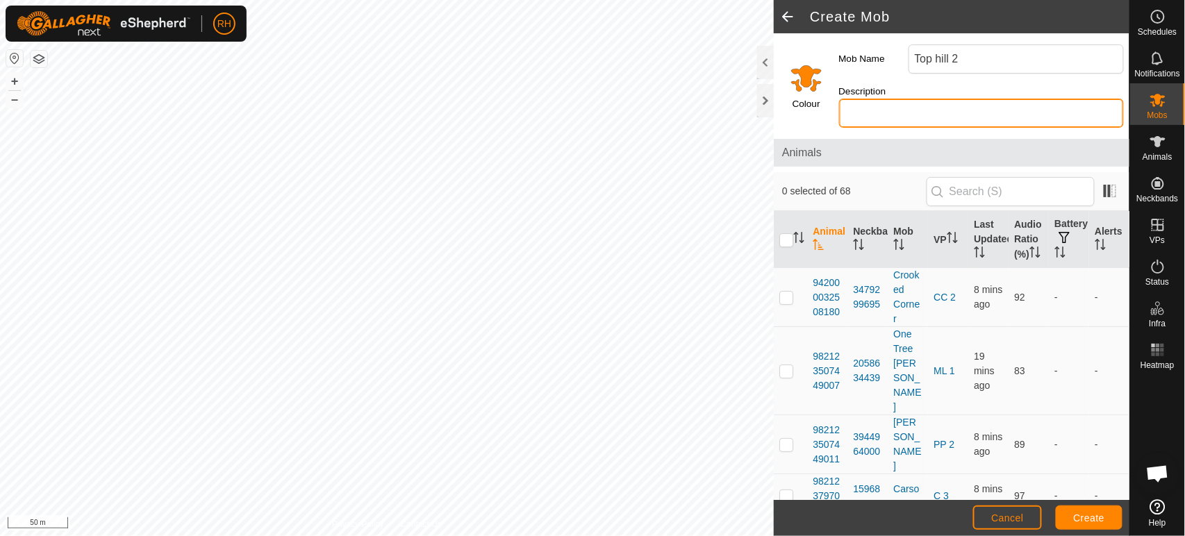
click at [961, 101] on input "Description" at bounding box center [981, 113] width 285 height 29
type input "20 cows"
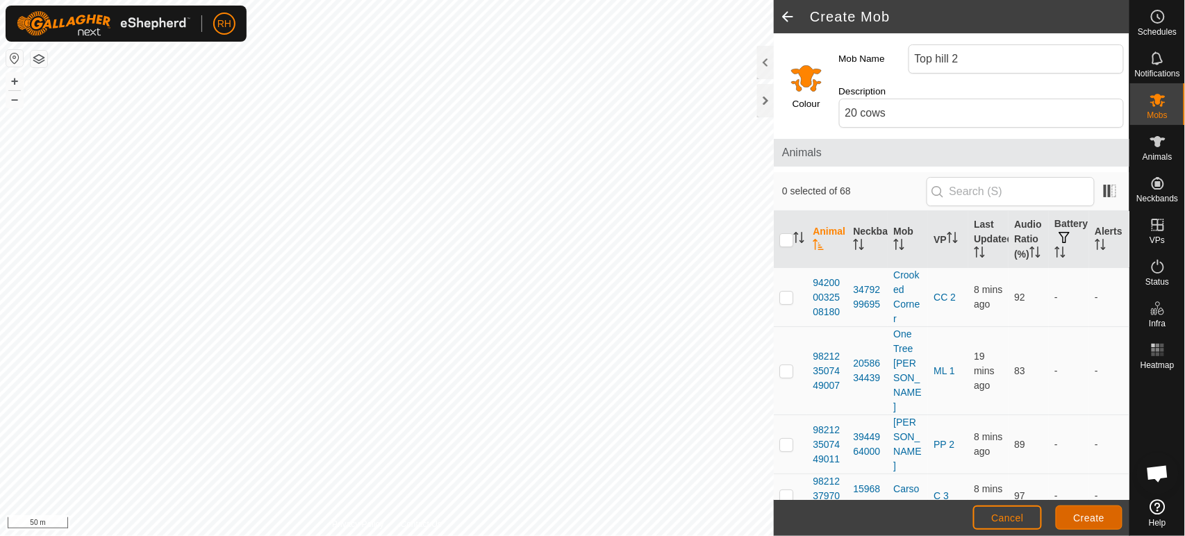
click at [1091, 517] on span "Create" at bounding box center [1088, 517] width 31 height 11
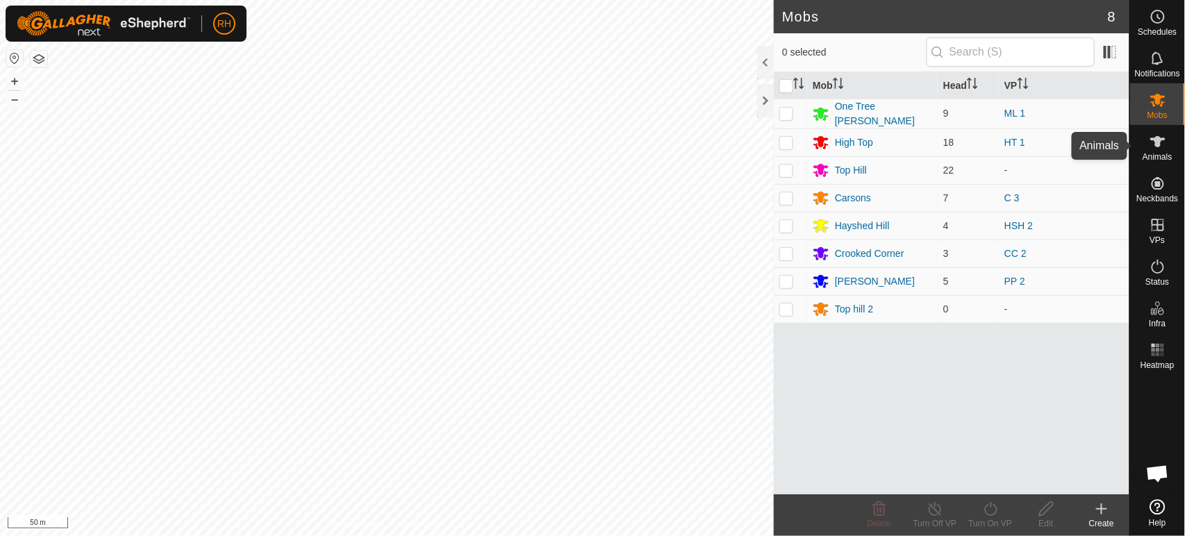
click at [1157, 144] on icon at bounding box center [1157, 141] width 15 height 11
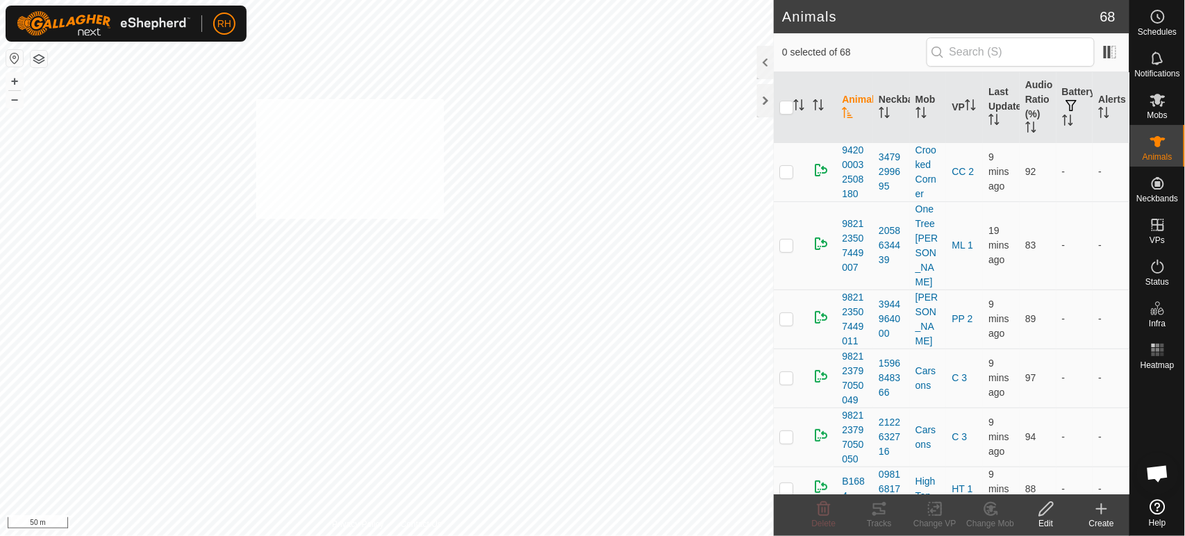
checkbox input "true"
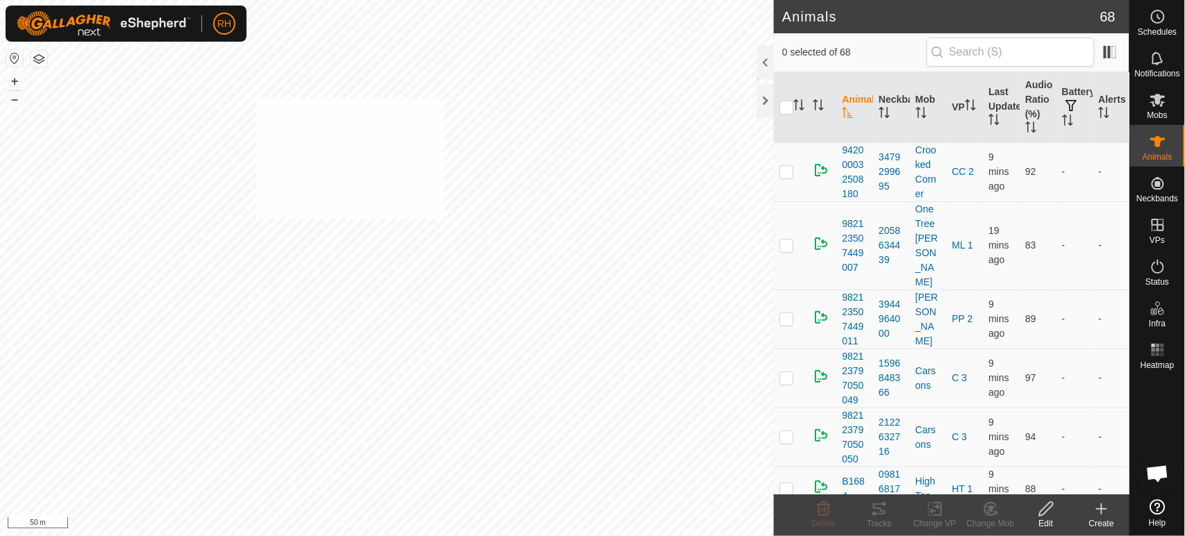
checkbox input "true"
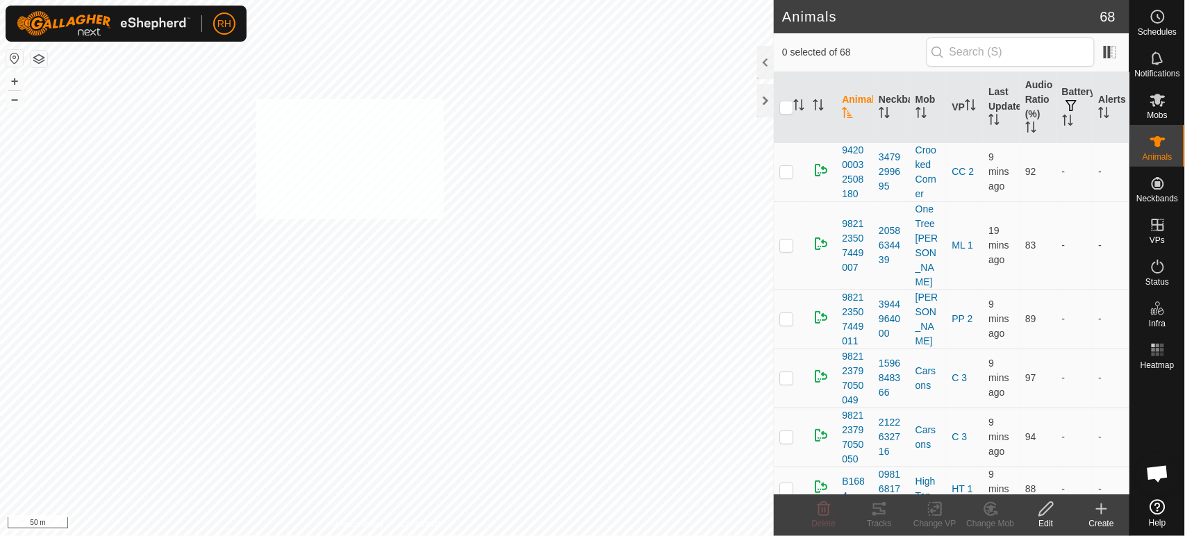
checkbox input "true"
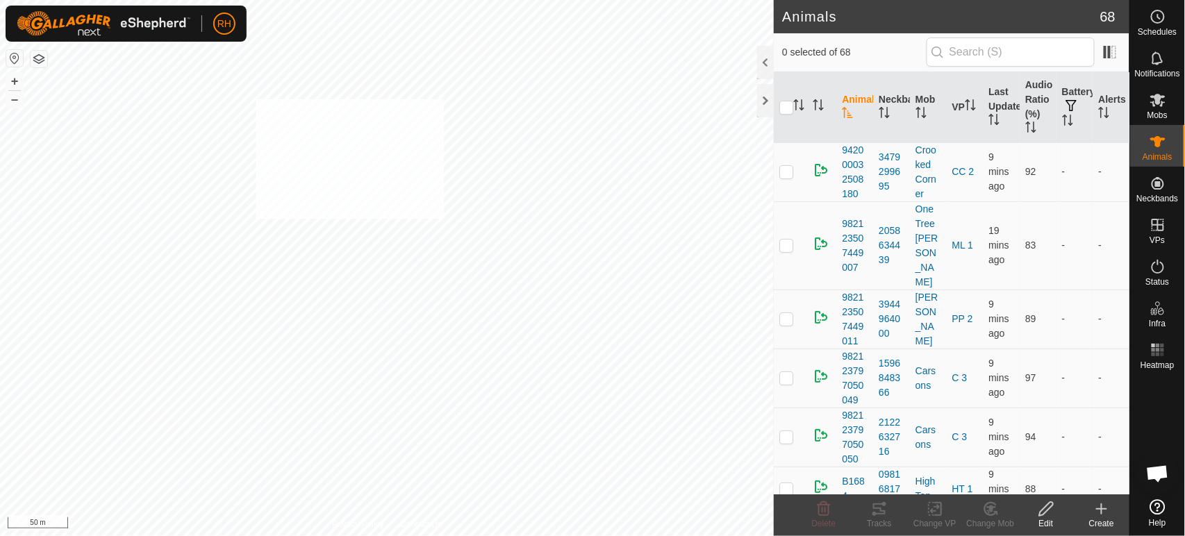
checkbox input "true"
click at [990, 512] on icon at bounding box center [990, 509] width 17 height 17
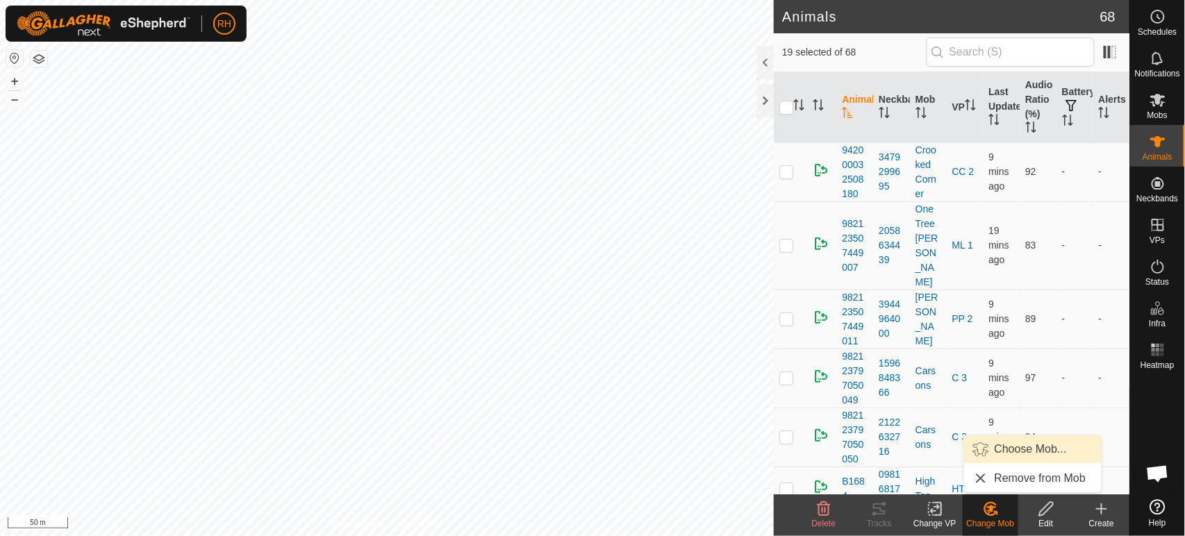
click at [996, 446] on link "Choose Mob..." at bounding box center [1032, 449] width 137 height 28
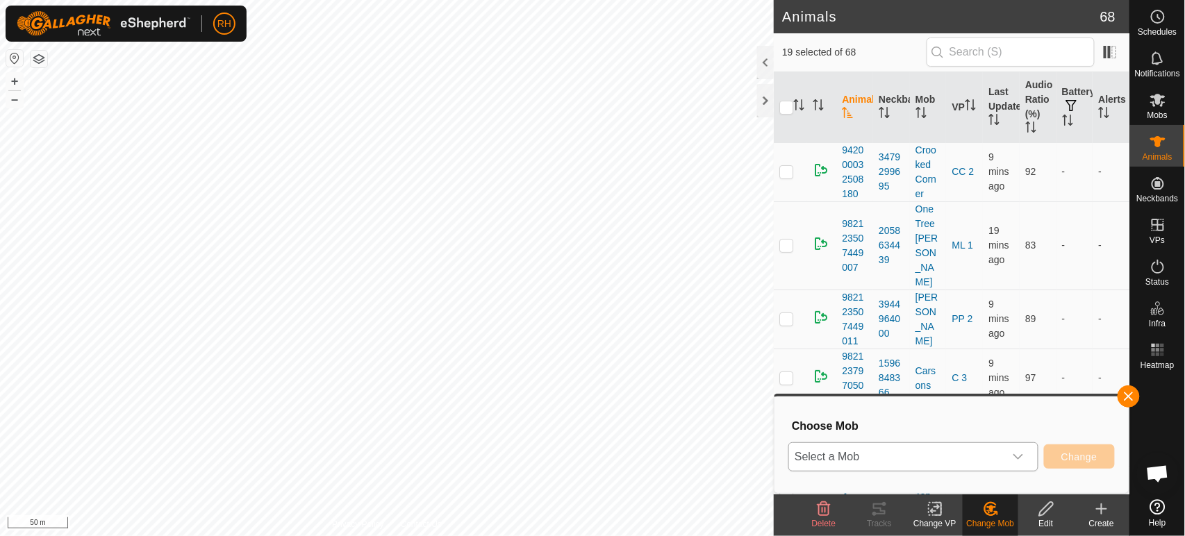
click at [907, 460] on span "Select a Mob" at bounding box center [896, 457] width 215 height 28
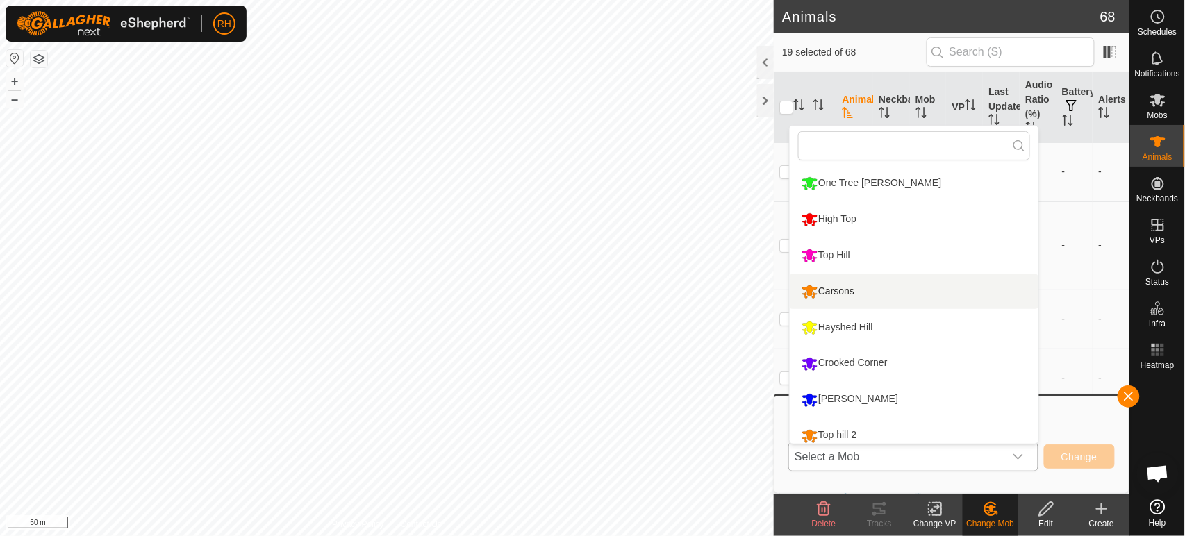
scroll to position [10, 0]
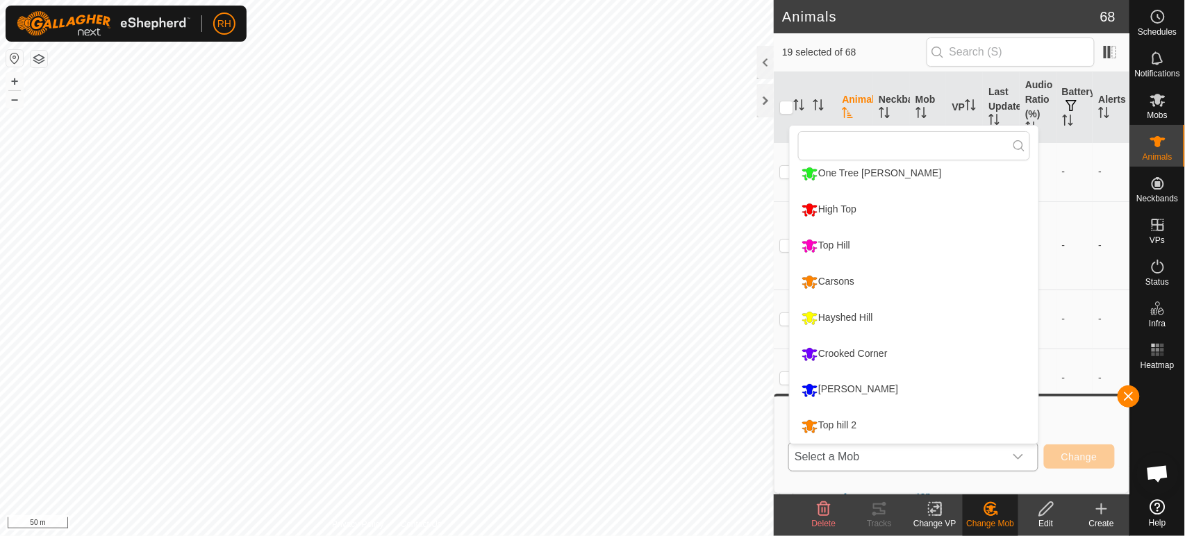
click at [846, 424] on li "Top hill 2" at bounding box center [913, 426] width 249 height 35
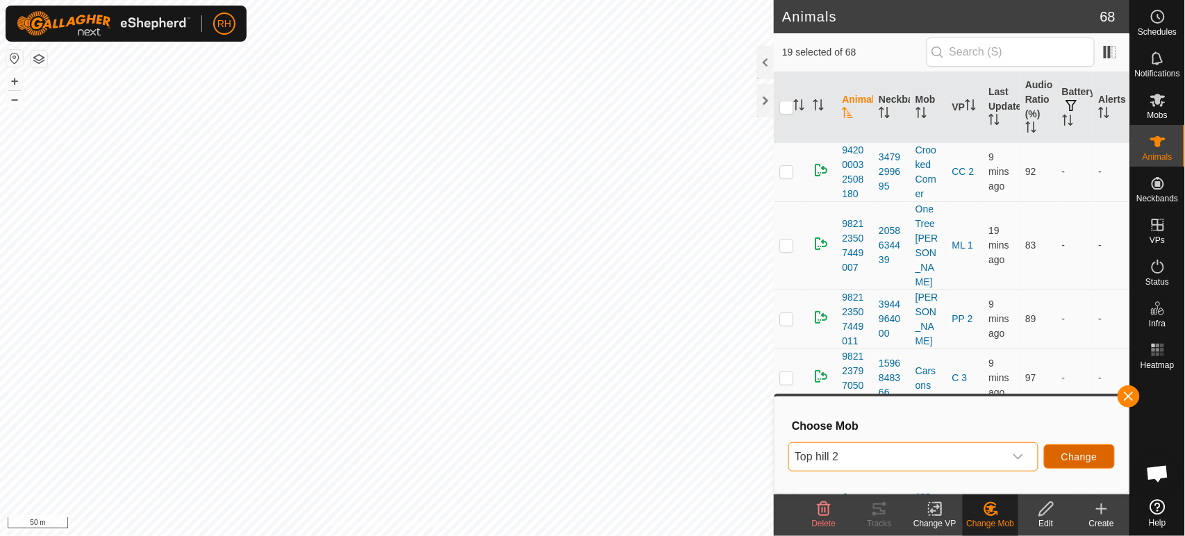
click at [1089, 457] on span "Change" at bounding box center [1079, 456] width 36 height 11
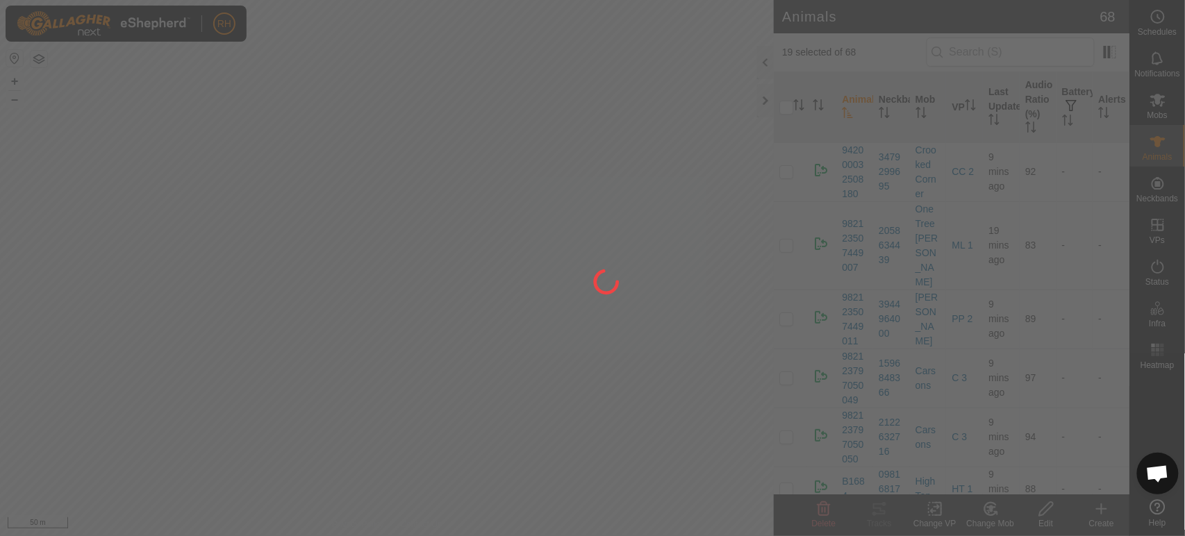
checkbox input "false"
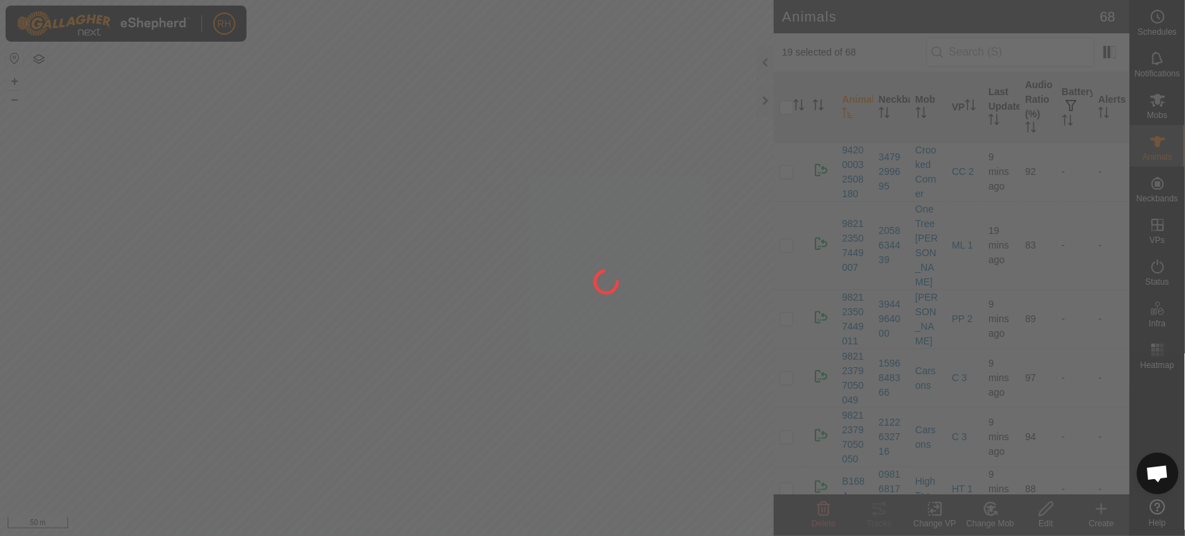
checkbox input "false"
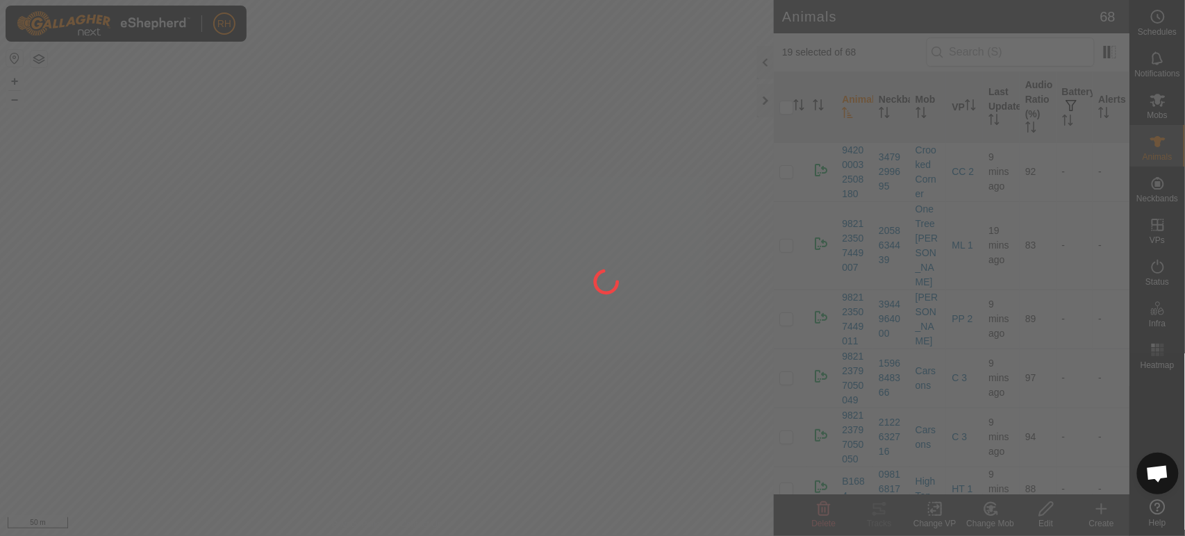
checkbox input "false"
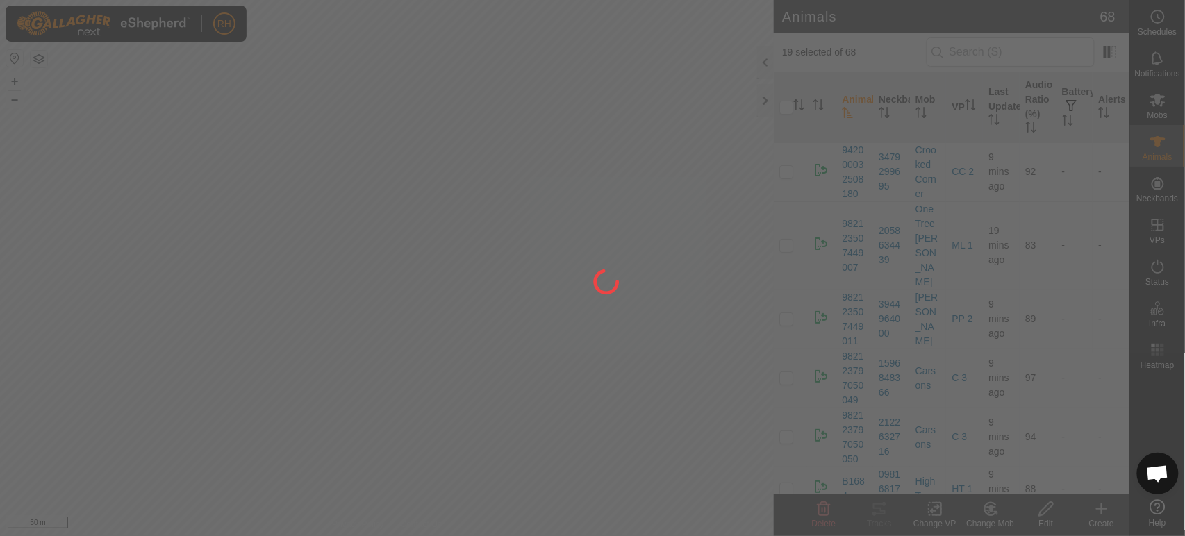
checkbox input "false"
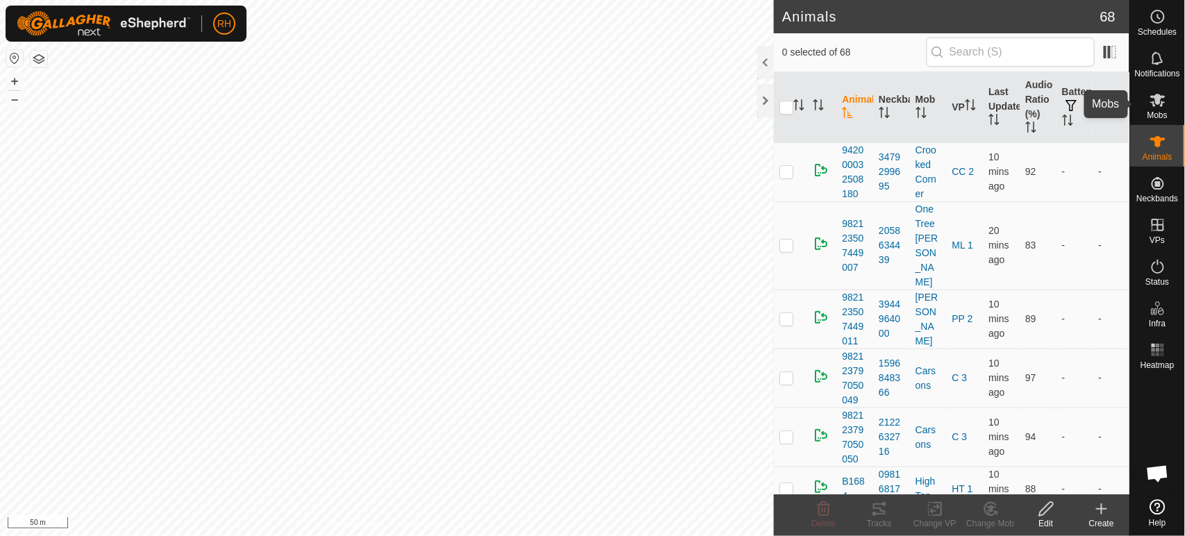
click at [1160, 96] on icon at bounding box center [1157, 100] width 15 height 13
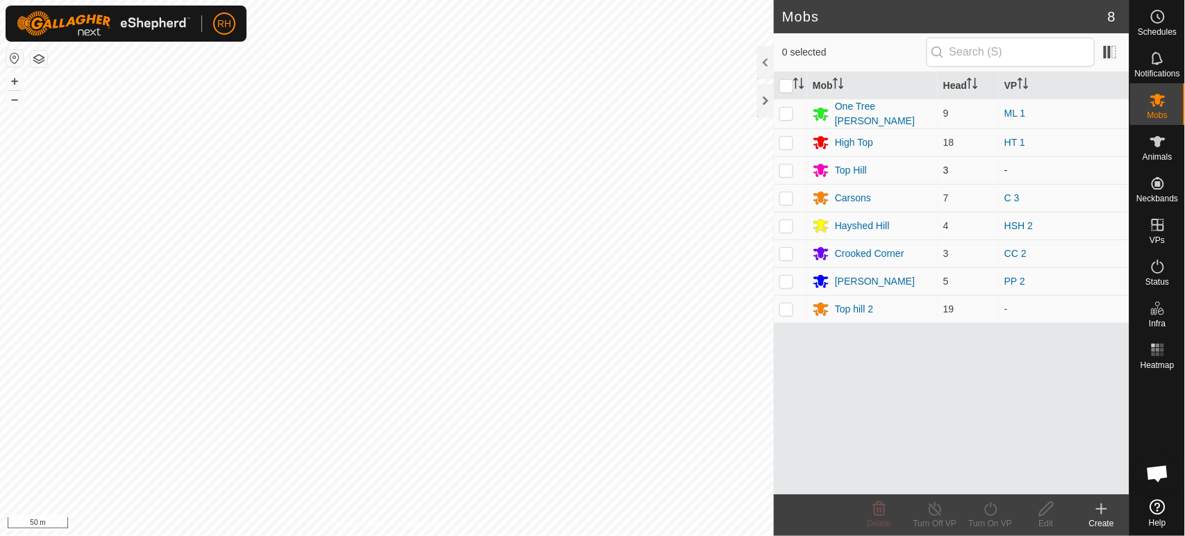
click at [787, 171] on p-checkbox at bounding box center [786, 170] width 14 height 11
checkbox input "true"
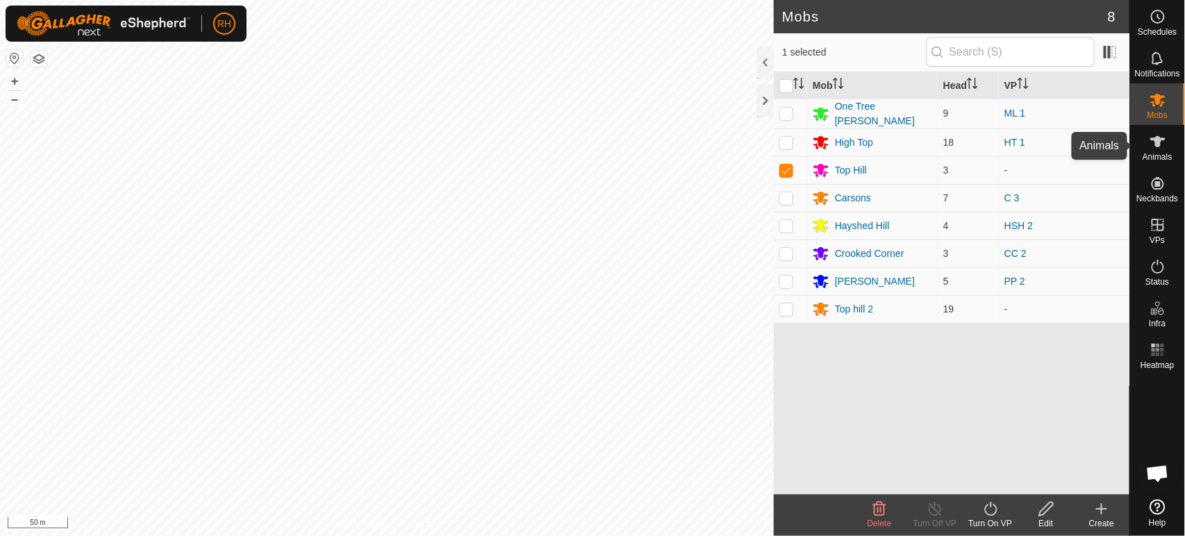
click at [1160, 147] on icon at bounding box center [1157, 141] width 17 height 17
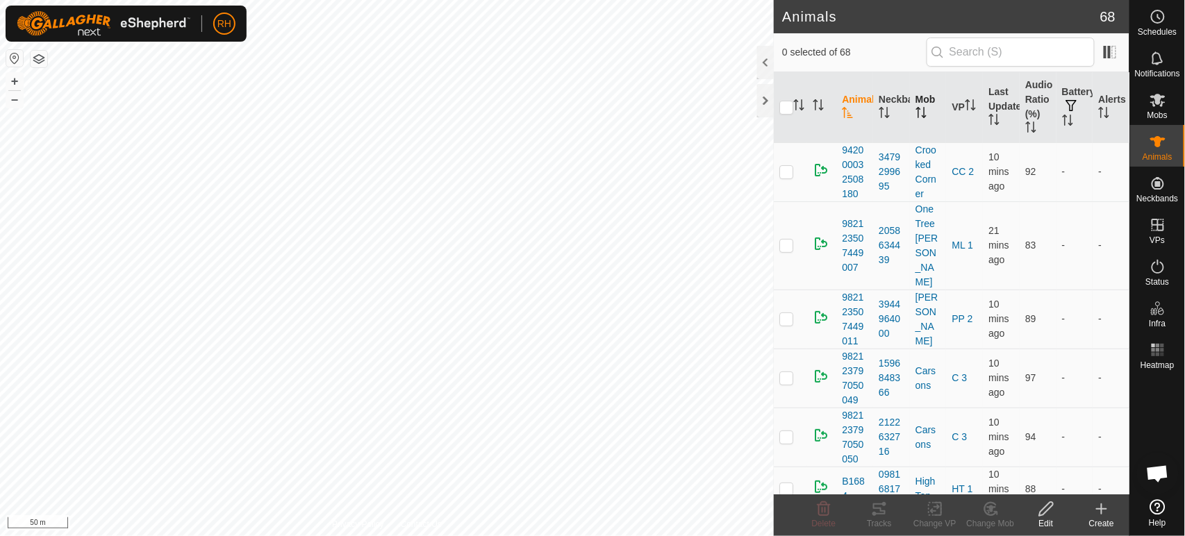
click at [919, 112] on icon "Activate to sort" at bounding box center [920, 112] width 11 height 11
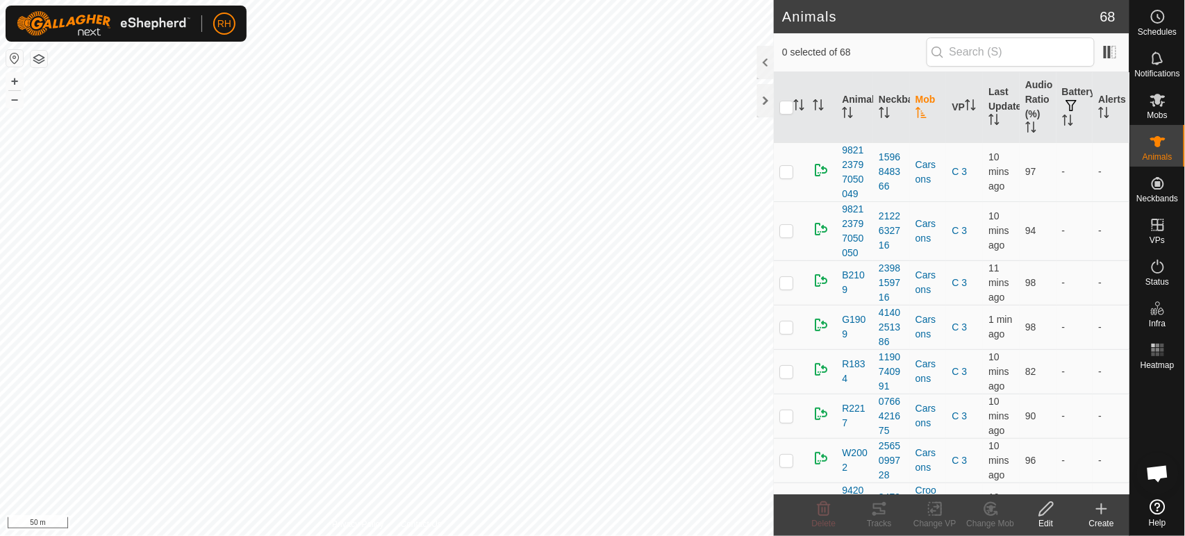
click at [919, 112] on icon "Activate to sort" at bounding box center [920, 112] width 10 height 11
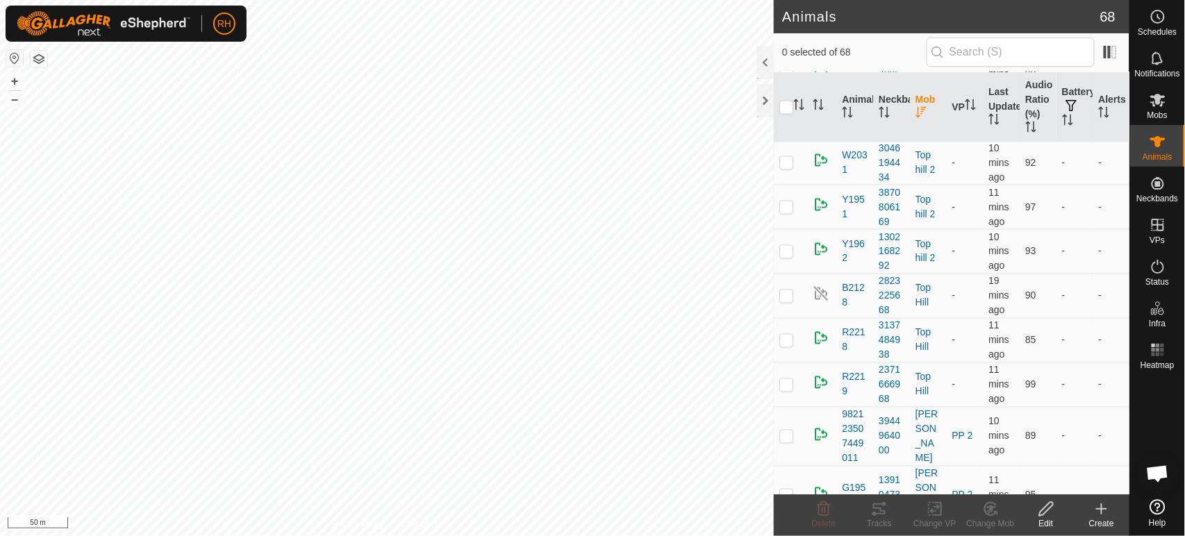
scroll to position [771, 0]
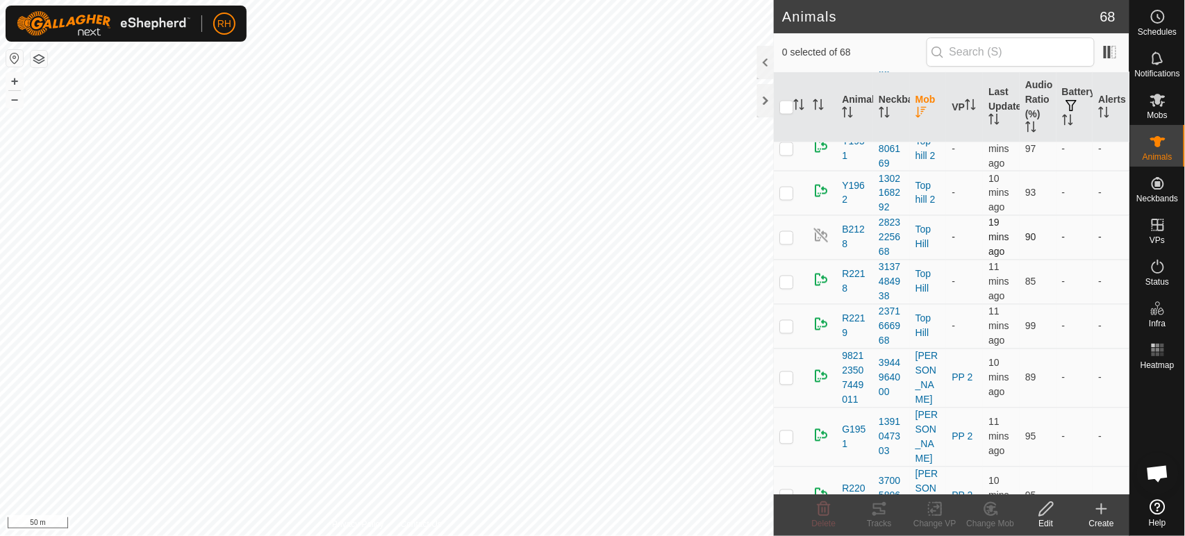
click at [786, 236] on p-checkbox at bounding box center [786, 237] width 14 height 11
checkbox input "true"
click at [789, 278] on p-checkbox at bounding box center [786, 281] width 14 height 11
checkbox input "true"
click at [993, 511] on icon at bounding box center [990, 509] width 17 height 17
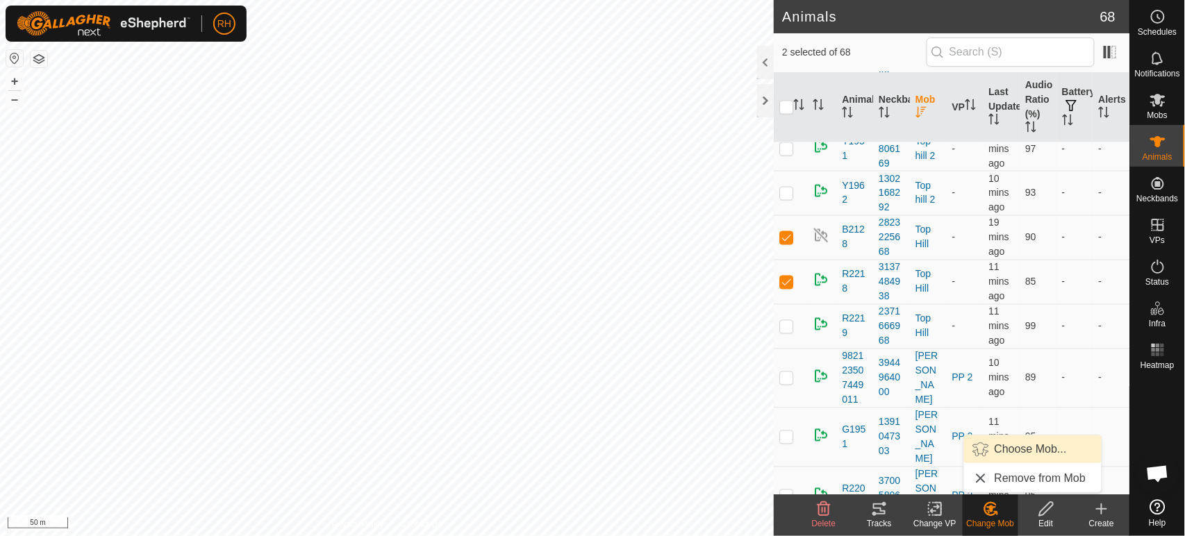
click at [1023, 452] on link "Choose Mob..." at bounding box center [1032, 449] width 137 height 28
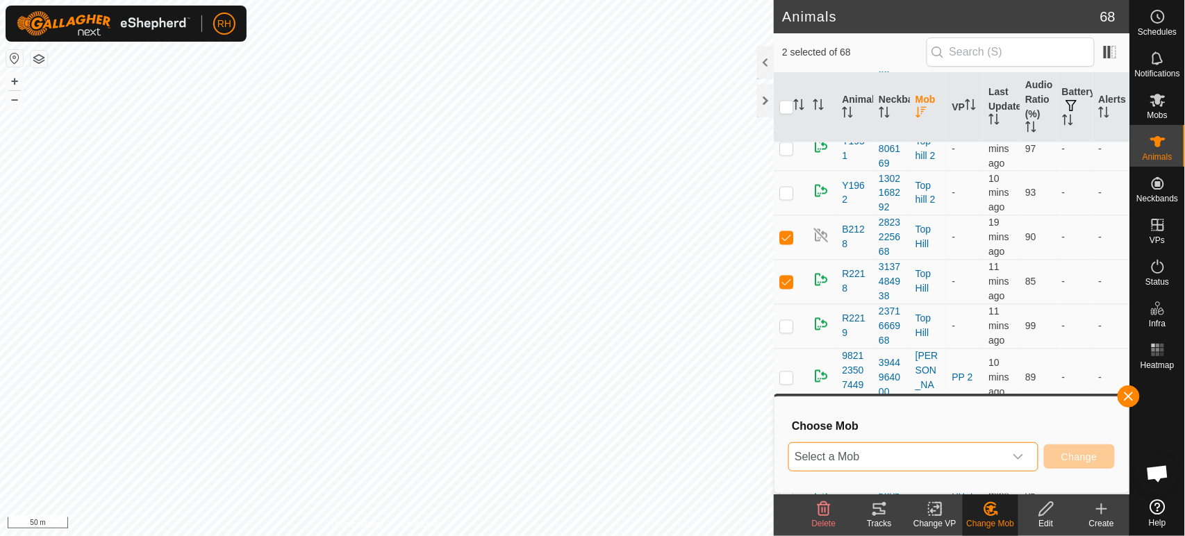
click at [952, 455] on span "Select a Mob" at bounding box center [896, 457] width 215 height 28
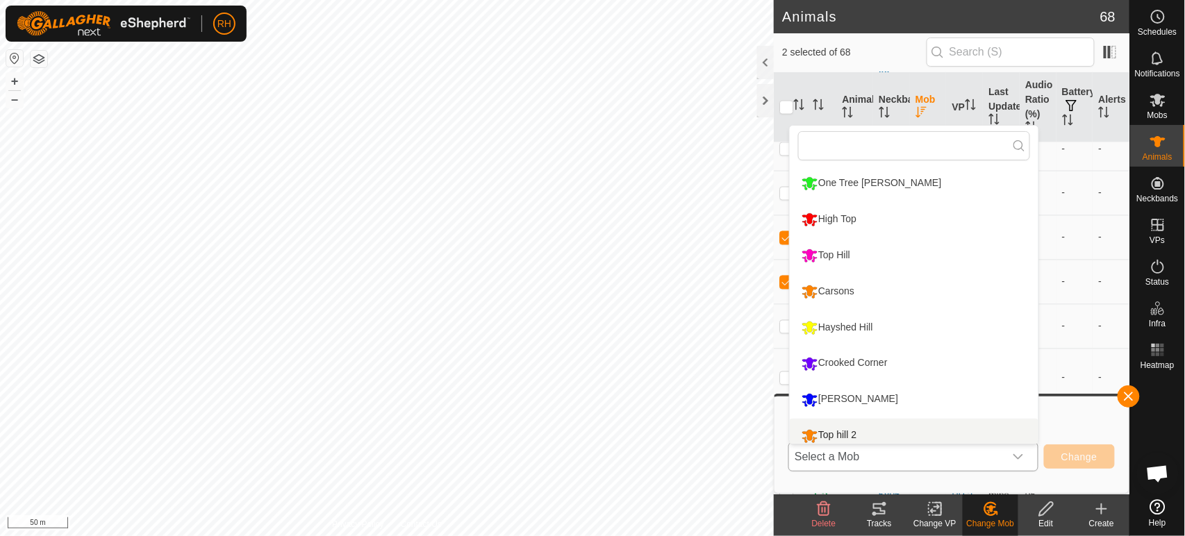
scroll to position [10, 0]
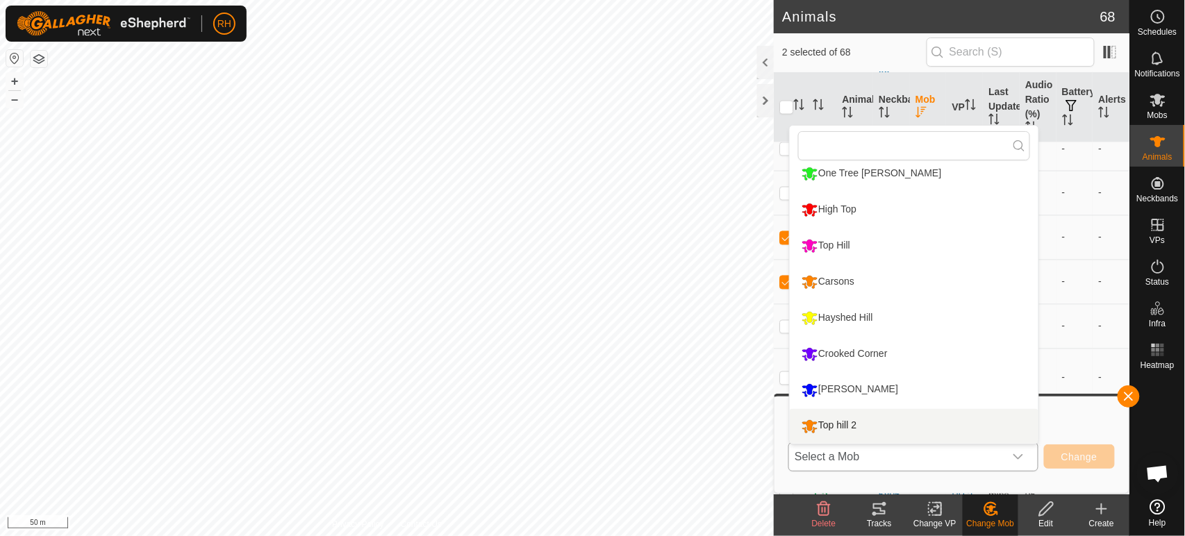
click at [833, 419] on li "Top hill 2" at bounding box center [913, 426] width 249 height 35
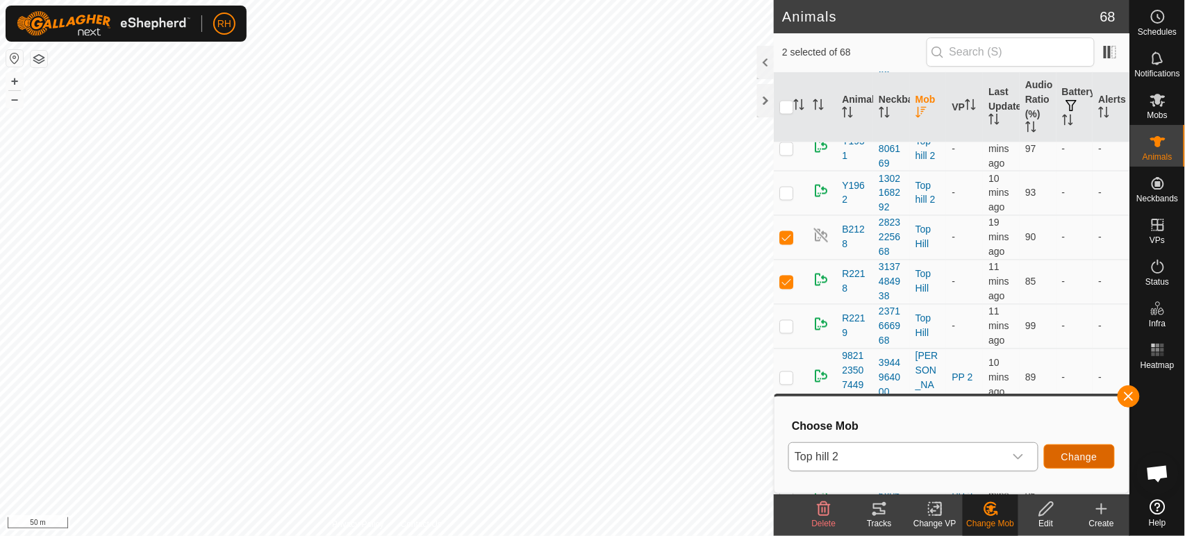
click at [1076, 455] on span "Change" at bounding box center [1079, 456] width 36 height 11
checkbox input "false"
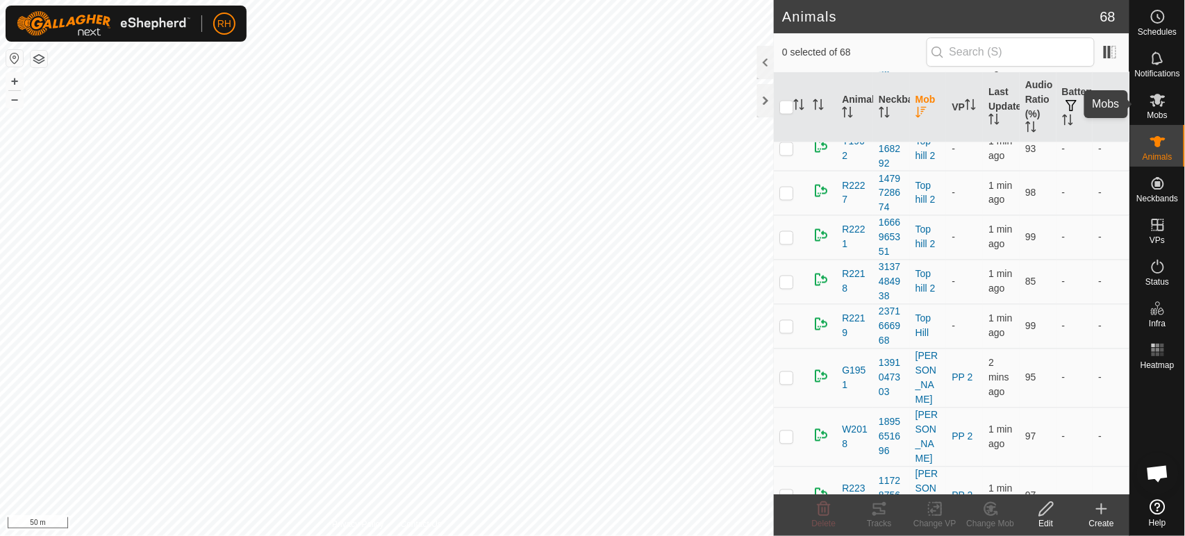
click at [1157, 100] on icon at bounding box center [1157, 100] width 15 height 13
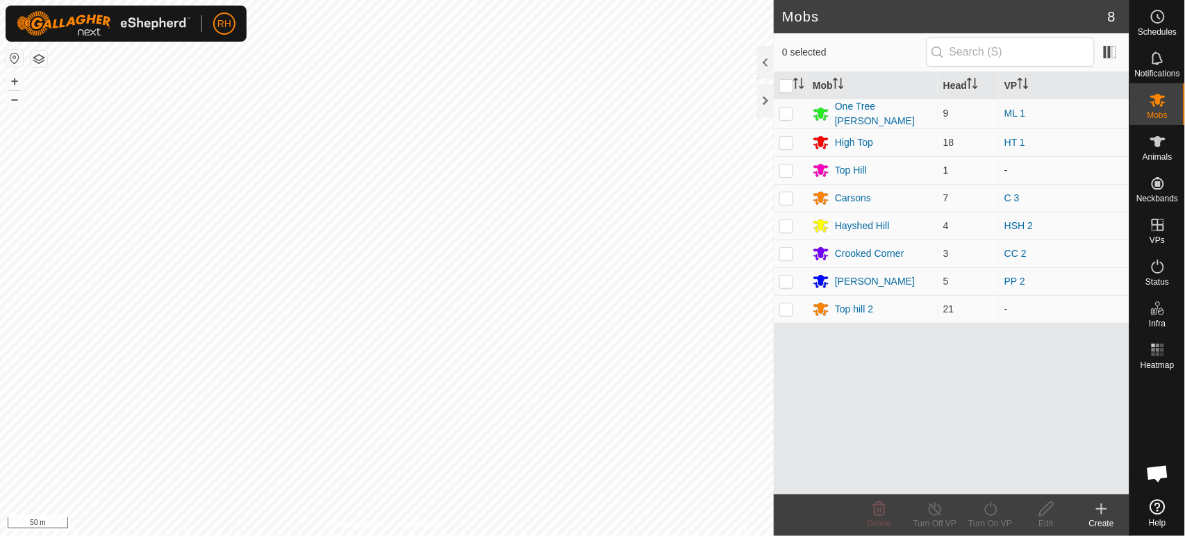
click at [789, 169] on p-checkbox at bounding box center [786, 170] width 14 height 11
checkbox input "true"
click at [986, 510] on icon at bounding box center [990, 509] width 17 height 17
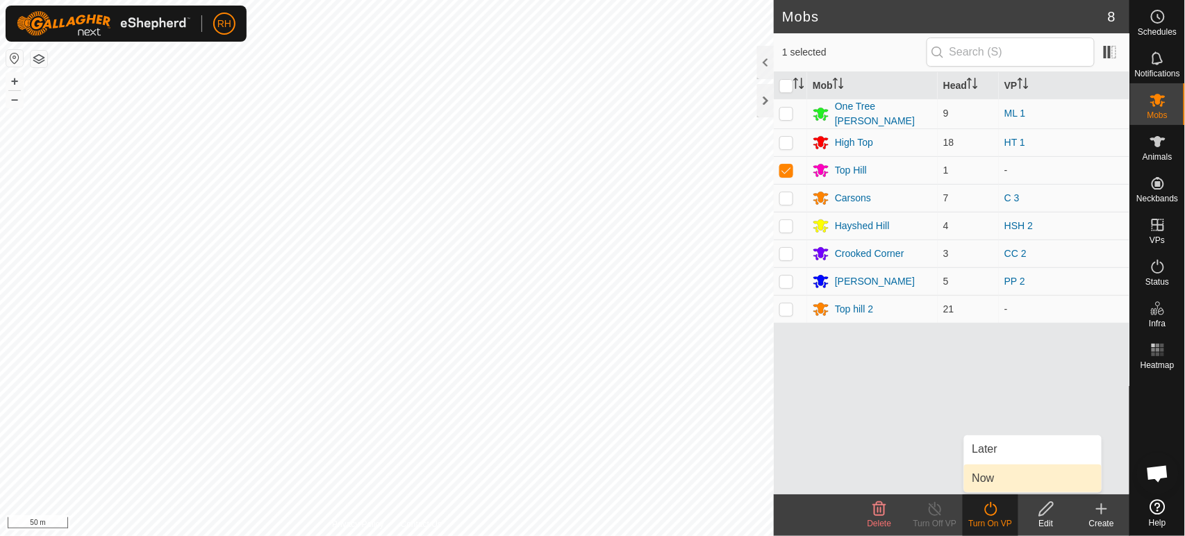
click at [994, 479] on link "Now" at bounding box center [1032, 479] width 137 height 28
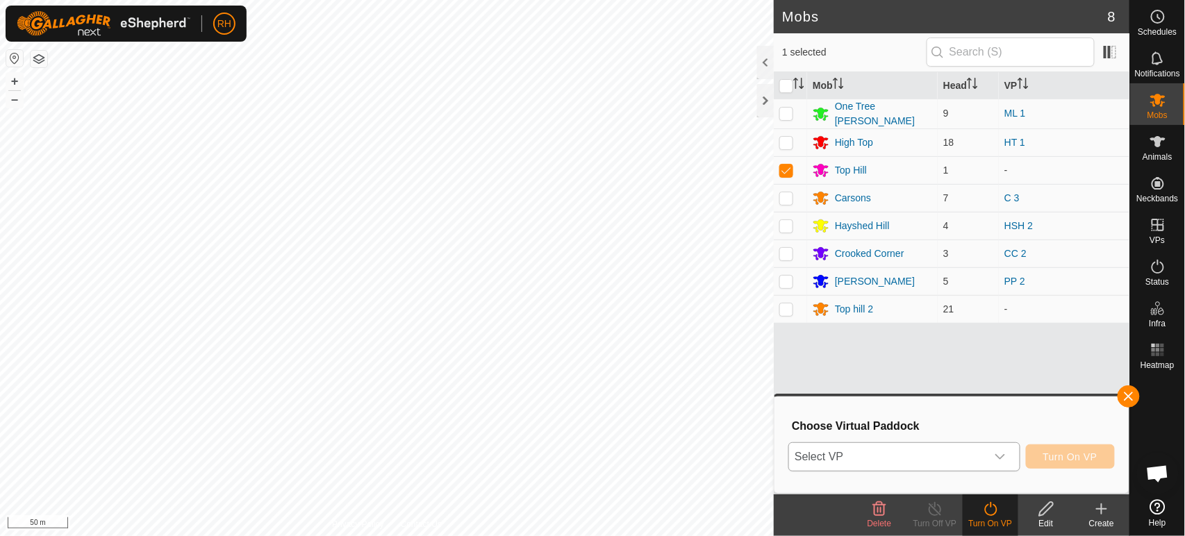
click at [953, 453] on span "Select VP" at bounding box center [887, 457] width 196 height 28
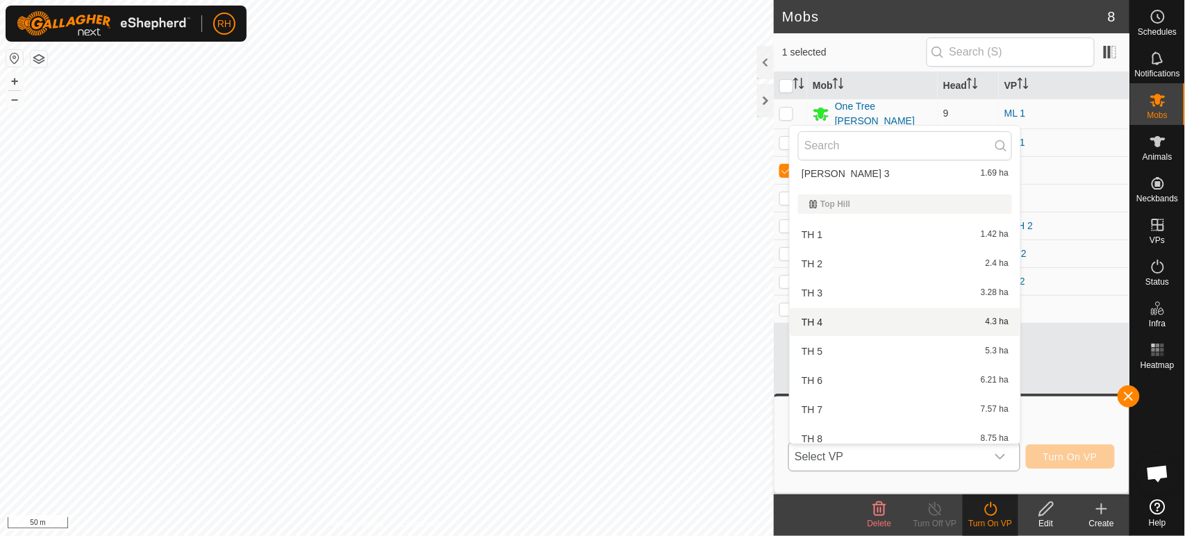
scroll to position [1650, 0]
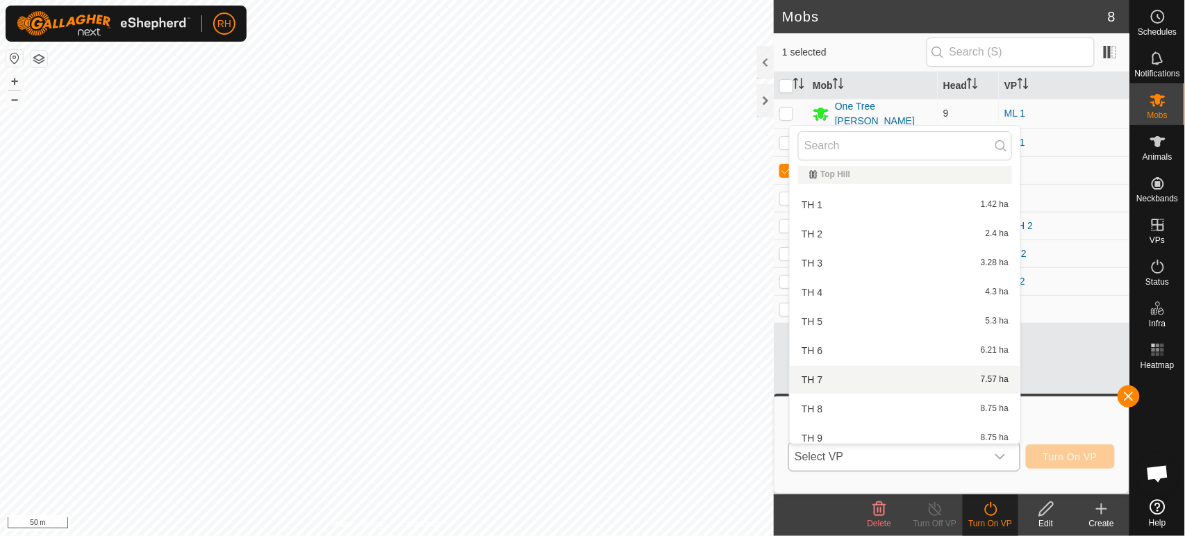
click at [857, 372] on li "TH 7 7.57 ha" at bounding box center [904, 380] width 231 height 28
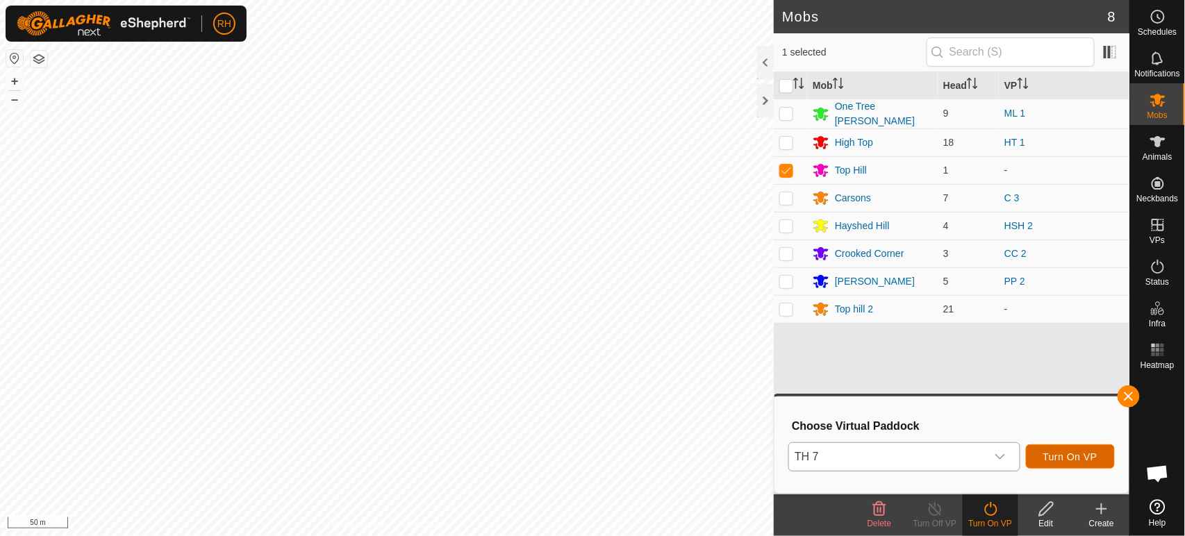
click at [1061, 458] on span "Turn On VP" at bounding box center [1070, 456] width 54 height 11
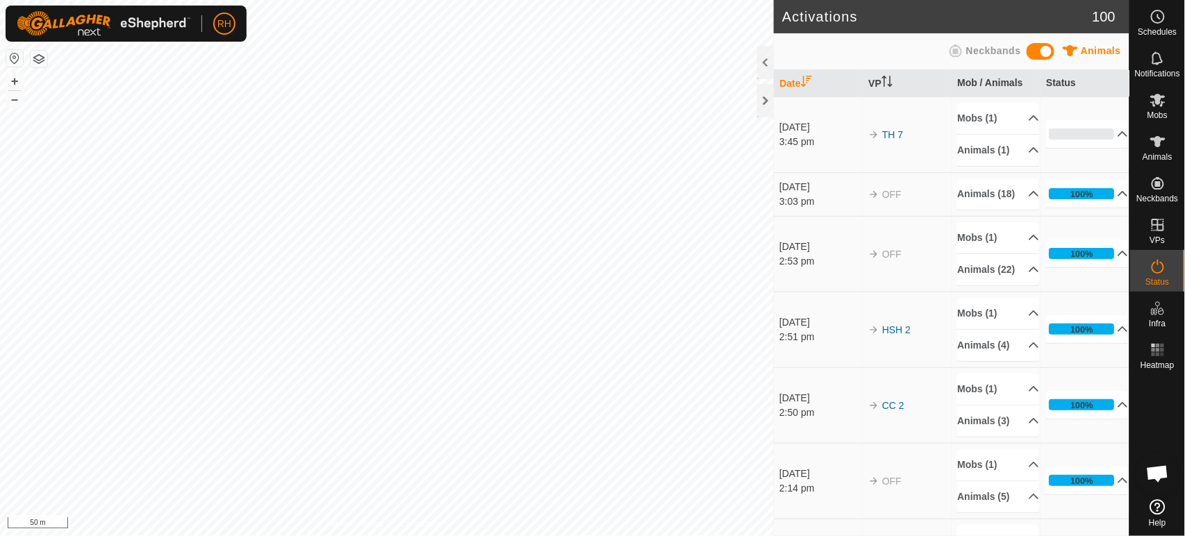
scroll to position [621, 0]
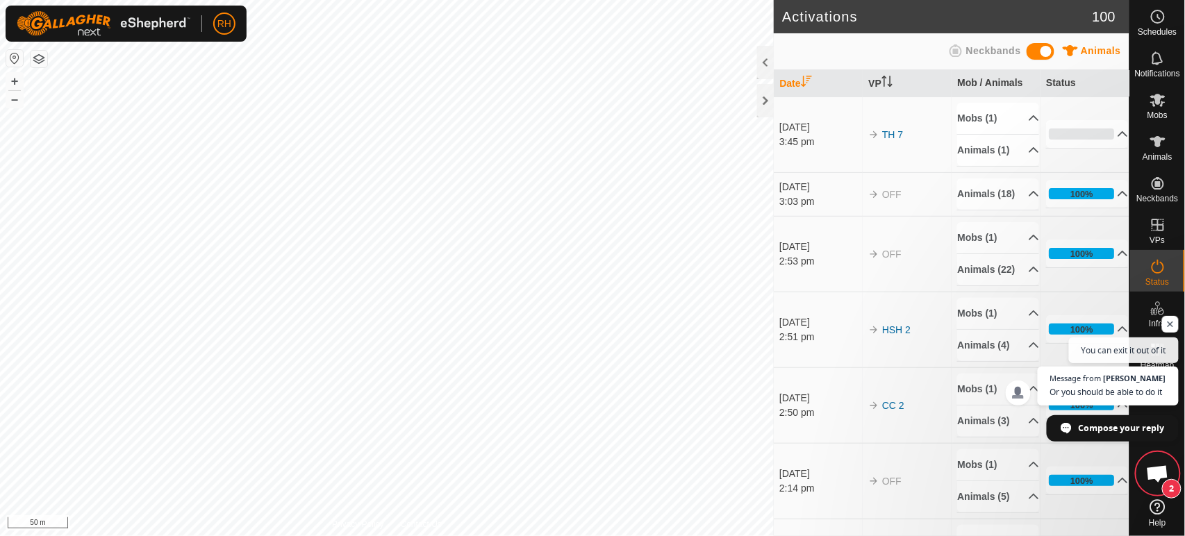
click at [1157, 474] on span "Open chat" at bounding box center [1157, 474] width 23 height 19
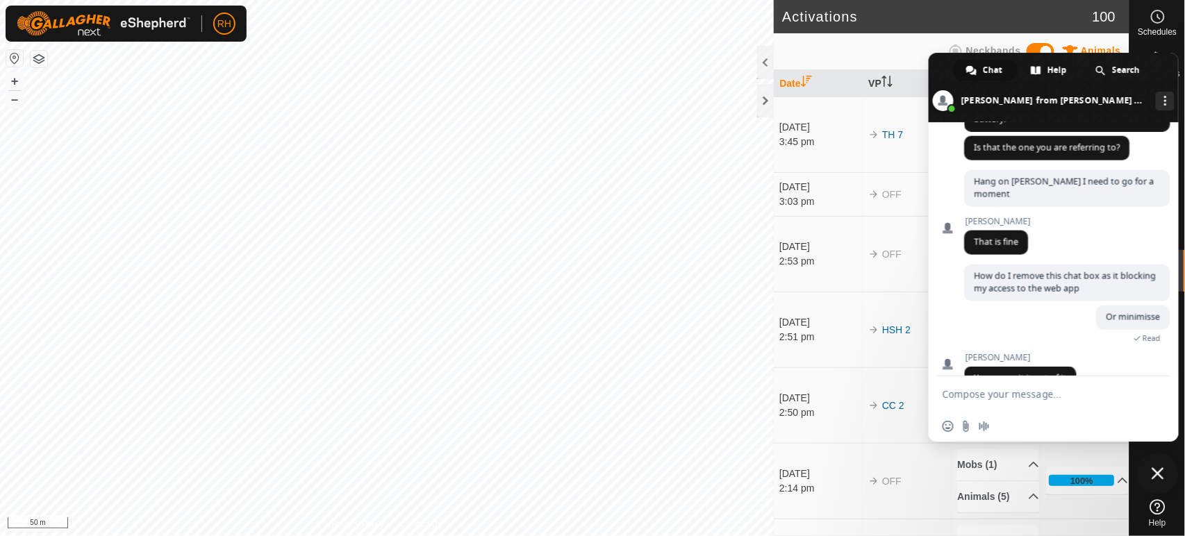
scroll to position [698, 0]
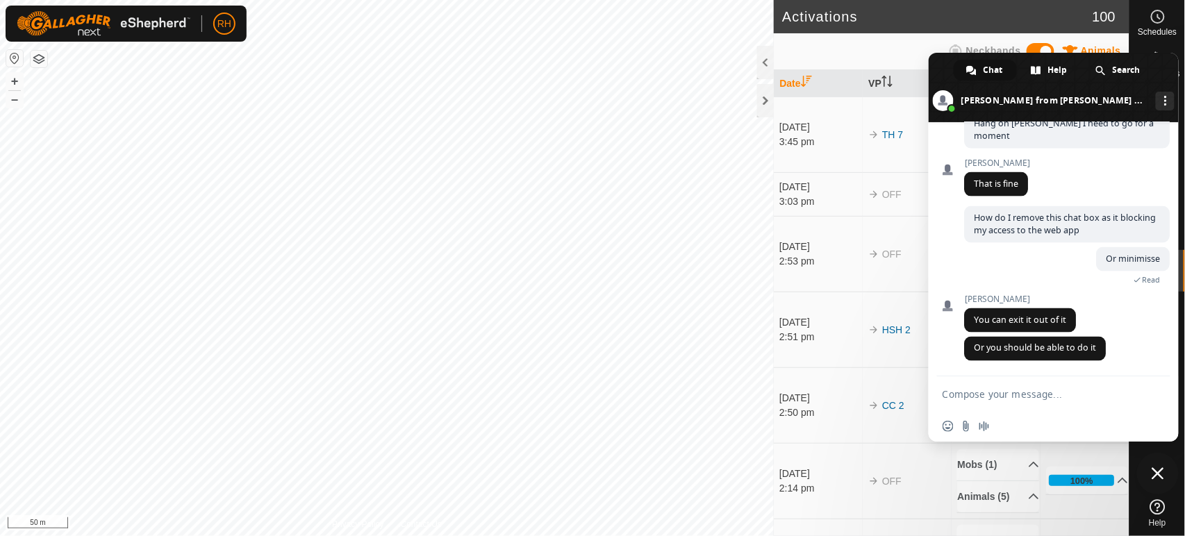
click at [1016, 399] on textarea "Compose your message..." at bounding box center [1039, 393] width 194 height 35
type textarea "Ah I s"
click at [1153, 468] on span "Close chat" at bounding box center [1157, 473] width 12 height 12
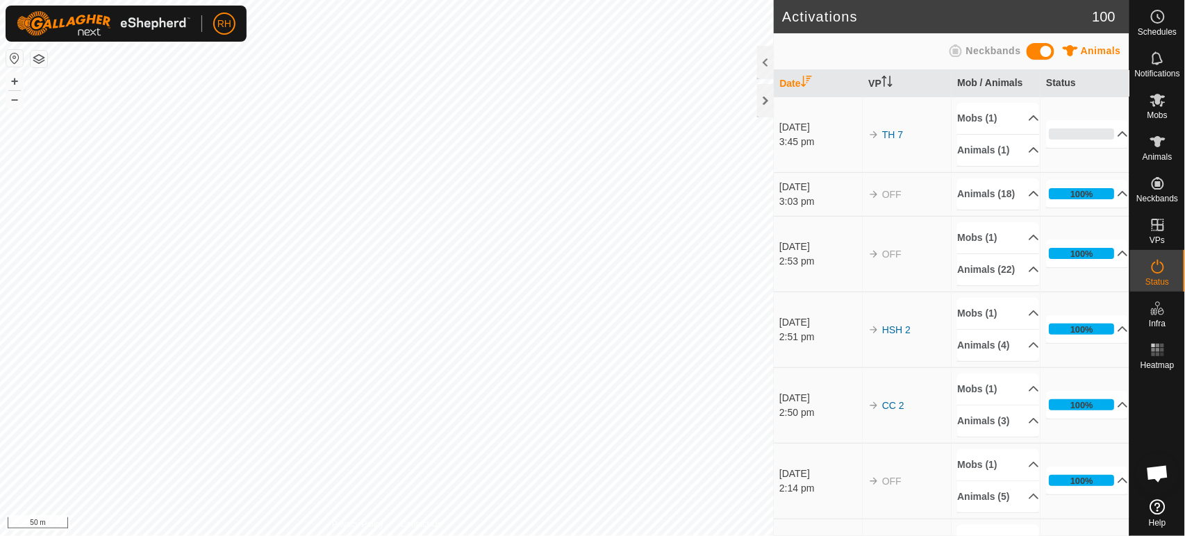
scroll to position [698, 0]
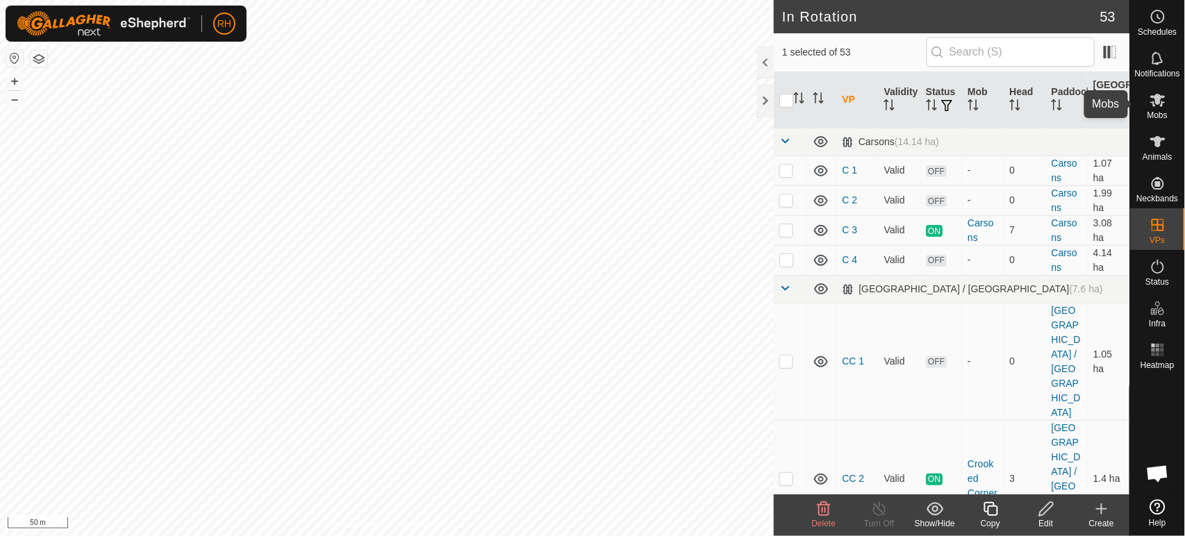
click at [1153, 101] on icon at bounding box center [1157, 100] width 17 height 17
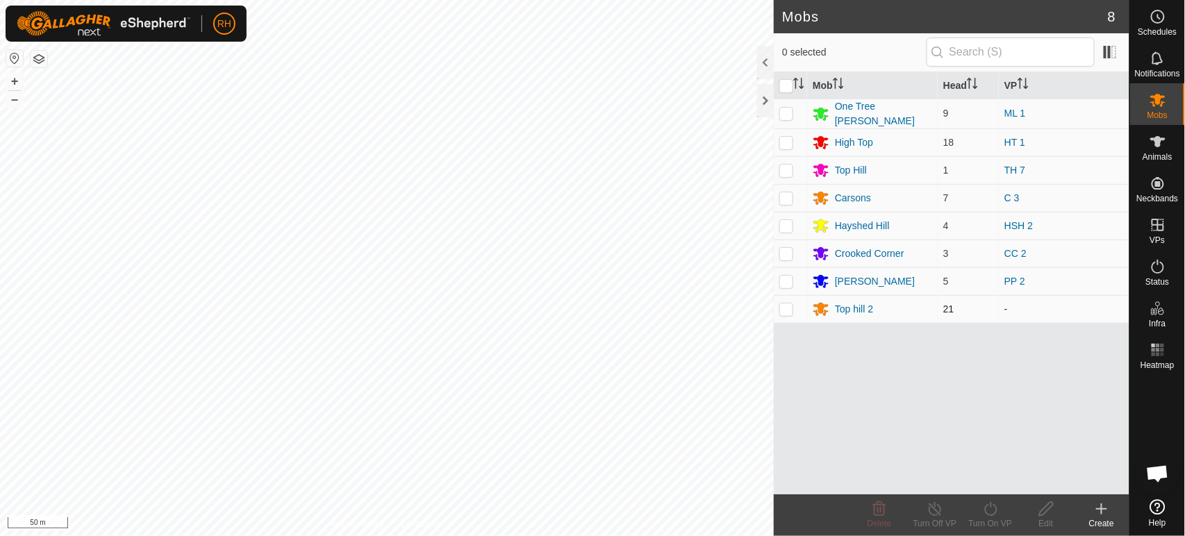
click at [786, 308] on p-checkbox at bounding box center [786, 308] width 14 height 11
checkbox input "true"
click at [992, 514] on icon at bounding box center [990, 509] width 17 height 17
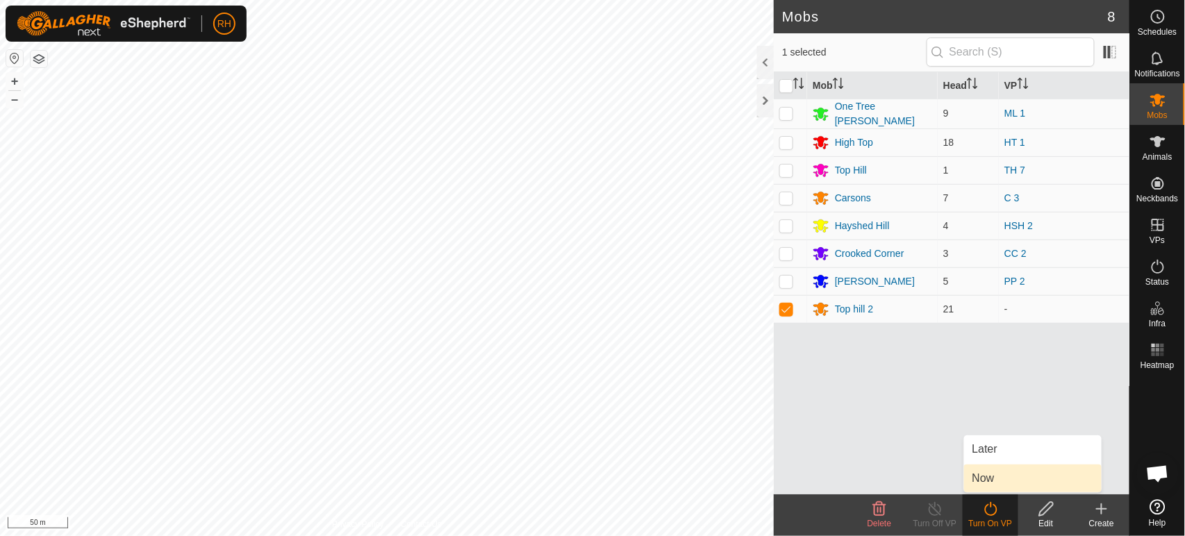
click at [1004, 479] on link "Now" at bounding box center [1032, 479] width 137 height 28
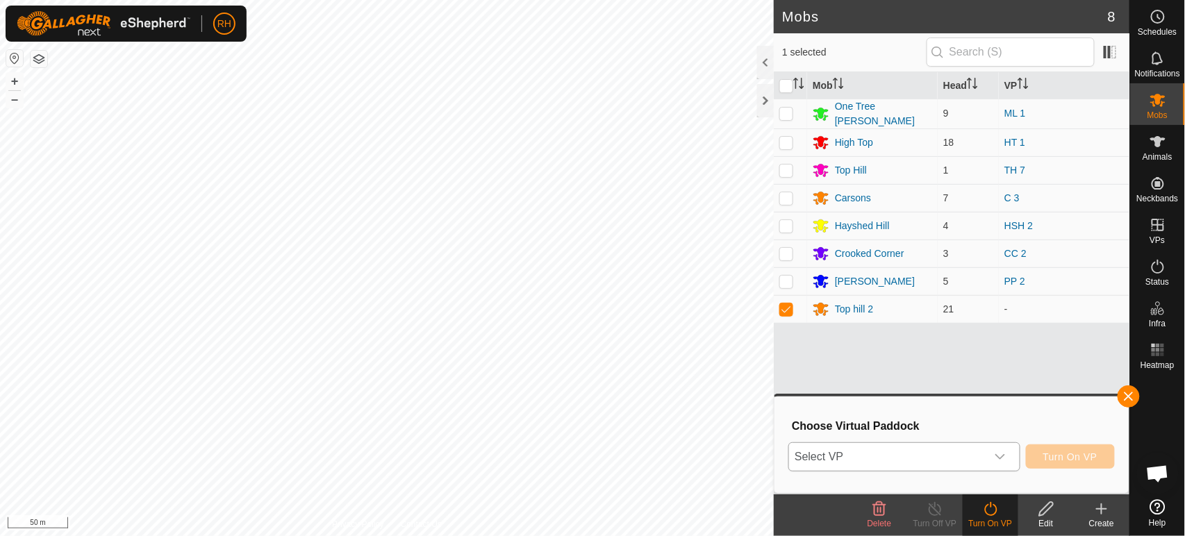
click at [869, 458] on span "Select VP" at bounding box center [887, 457] width 196 height 28
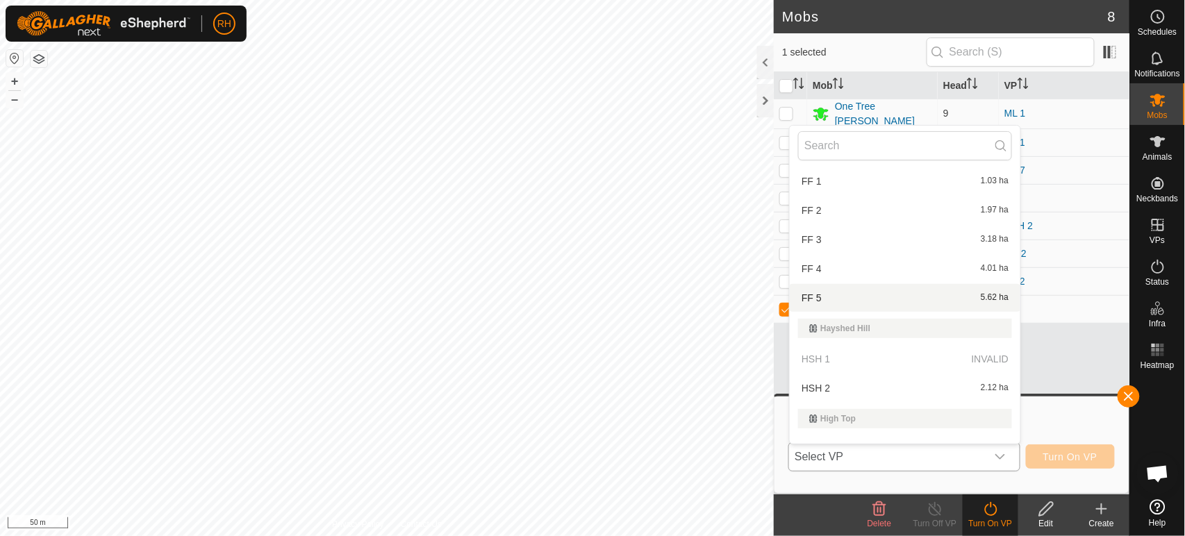
scroll to position [231, 0]
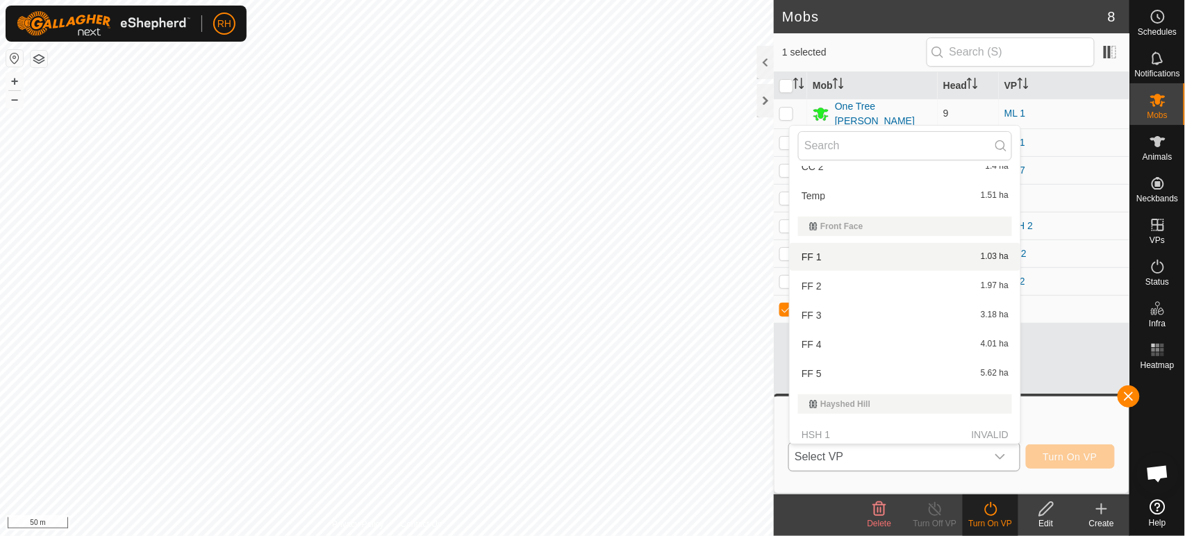
click at [833, 243] on li "FF 1 1.03 ha" at bounding box center [904, 257] width 231 height 28
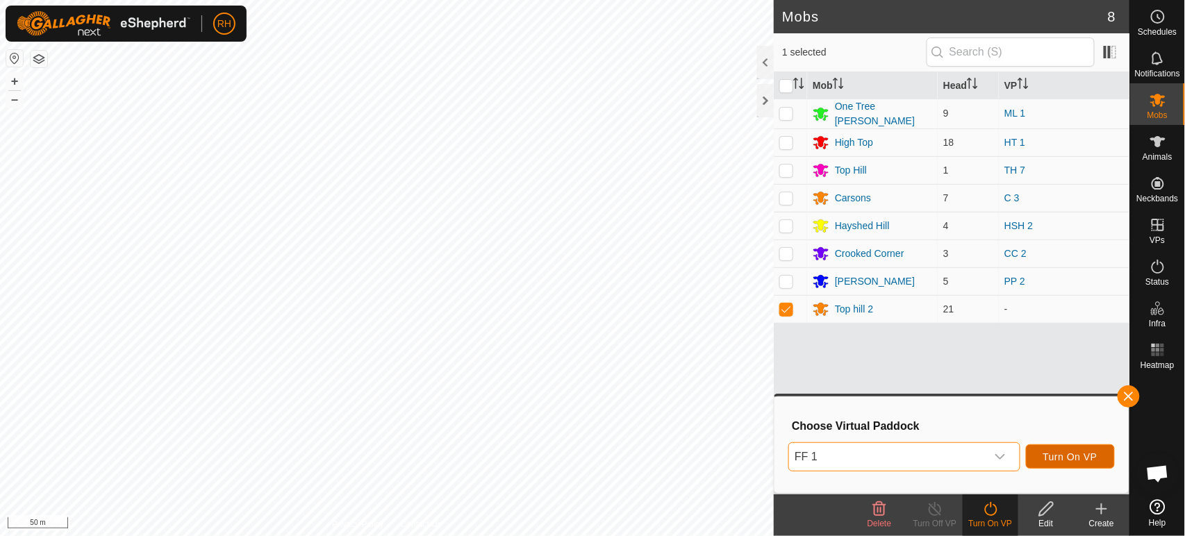
click at [1075, 463] on button "Turn On VP" at bounding box center [1070, 456] width 89 height 24
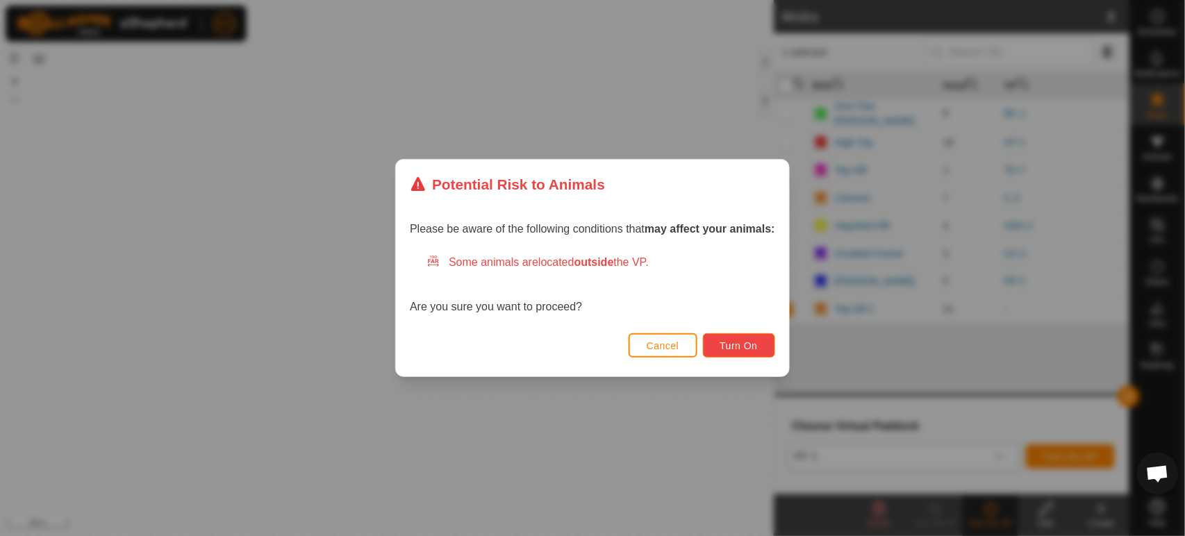
click at [742, 345] on span "Turn On" at bounding box center [738, 345] width 37 height 11
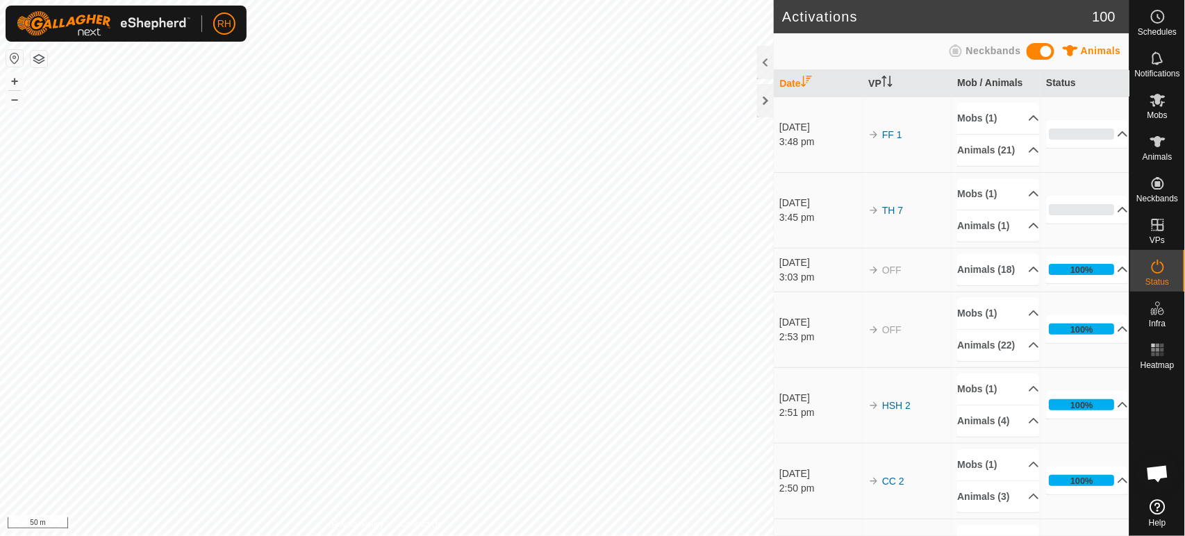
scroll to position [698, 0]
click at [1103, 138] on p-accordion-header "0%" at bounding box center [1087, 134] width 82 height 28
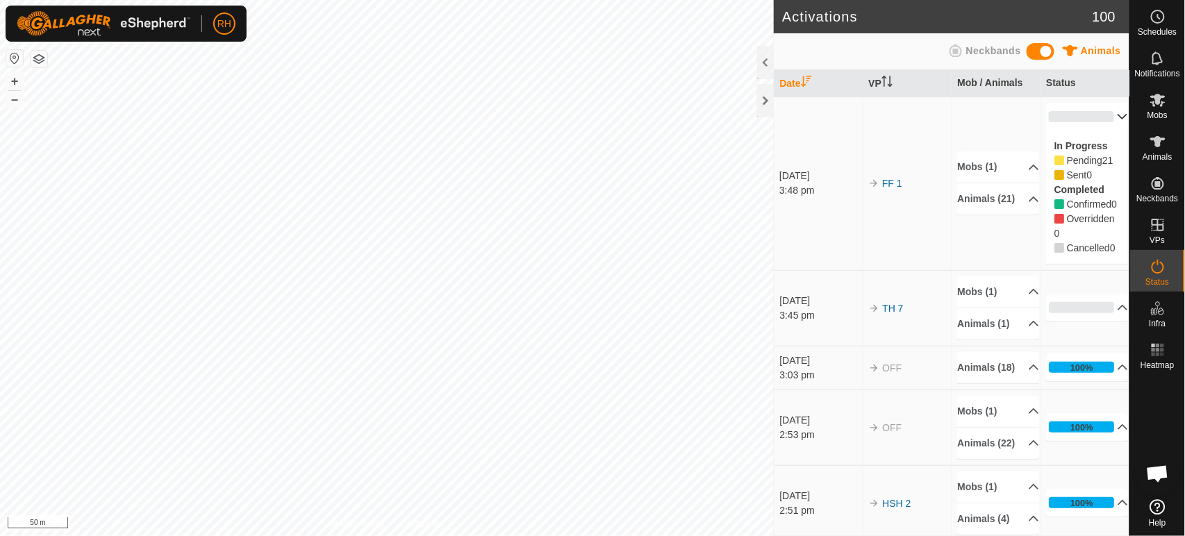
click at [1107, 112] on p-accordion-header "0%" at bounding box center [1087, 117] width 82 height 28
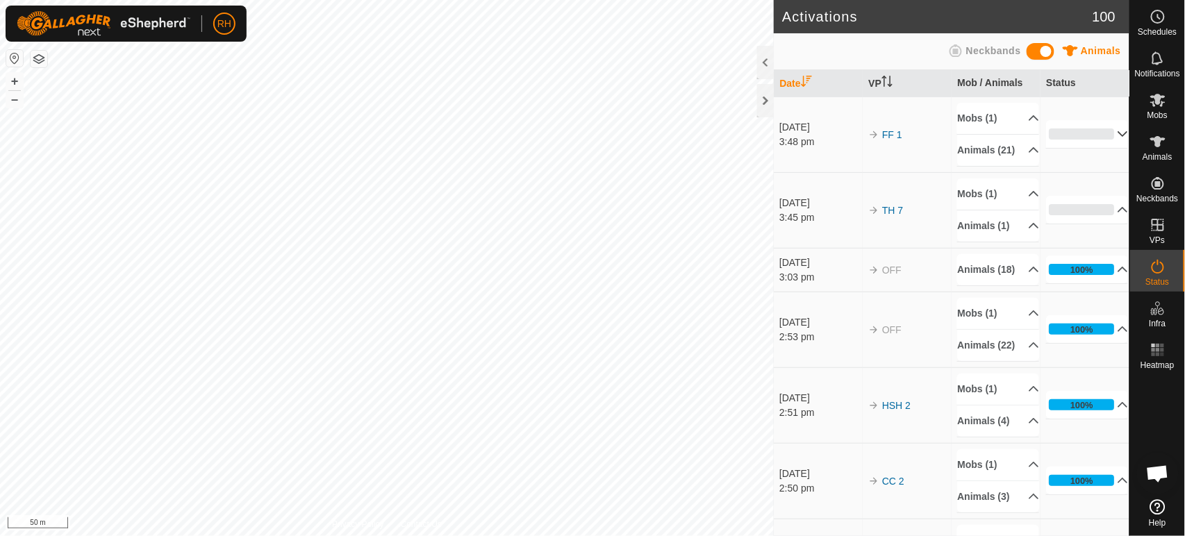
click at [1107, 120] on p-accordion-header "0%" at bounding box center [1087, 134] width 82 height 28
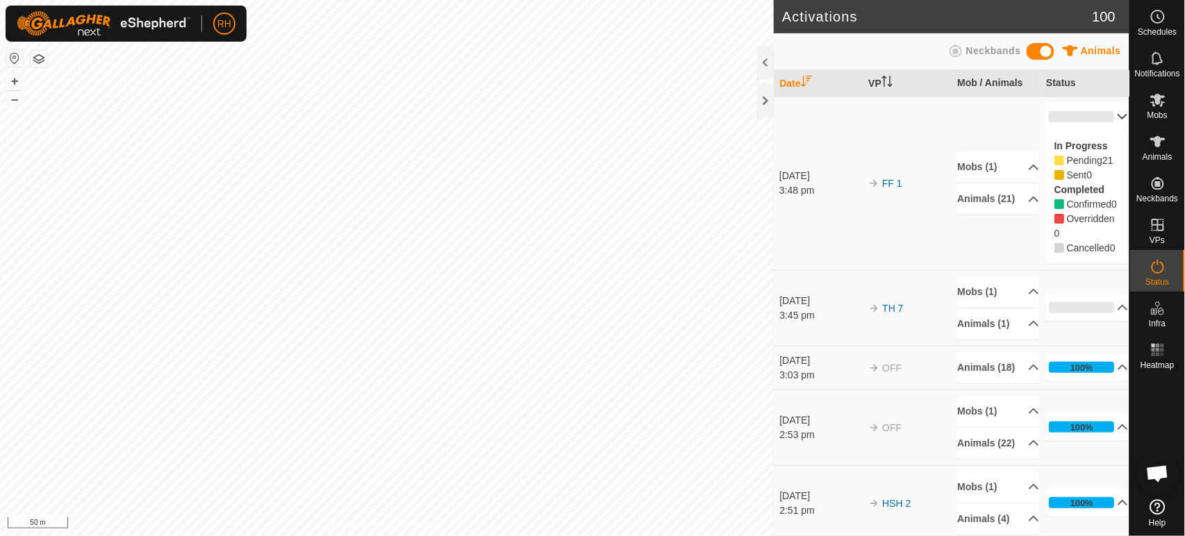
click at [1105, 113] on p-accordion-header "0%" at bounding box center [1087, 117] width 82 height 28
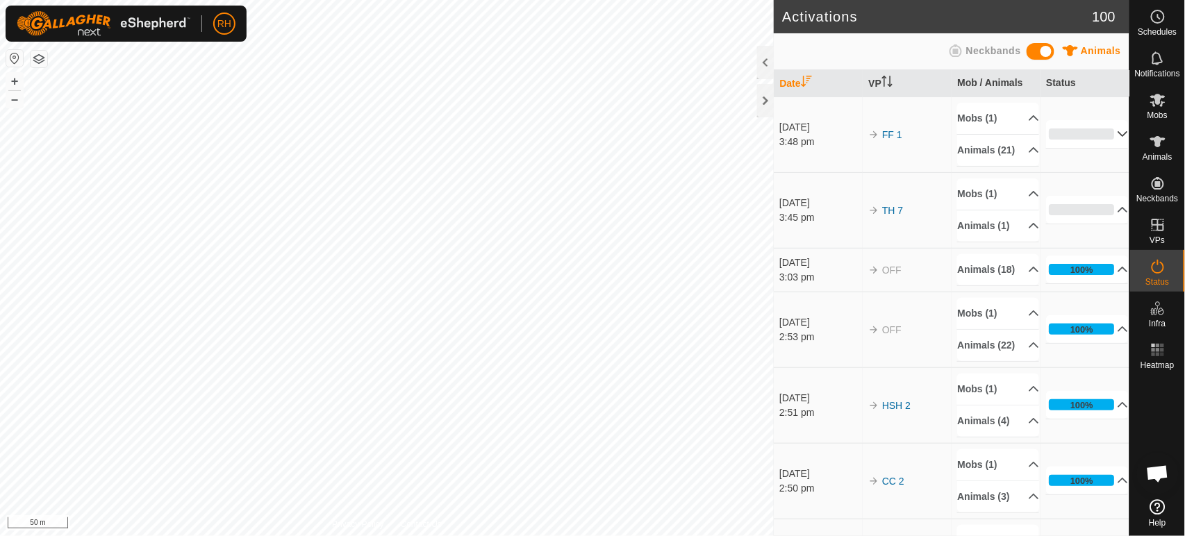
click at [1105, 120] on p-accordion-header "0%" at bounding box center [1087, 134] width 82 height 28
click at [1157, 472] on span "Open chat" at bounding box center [1157, 474] width 23 height 19
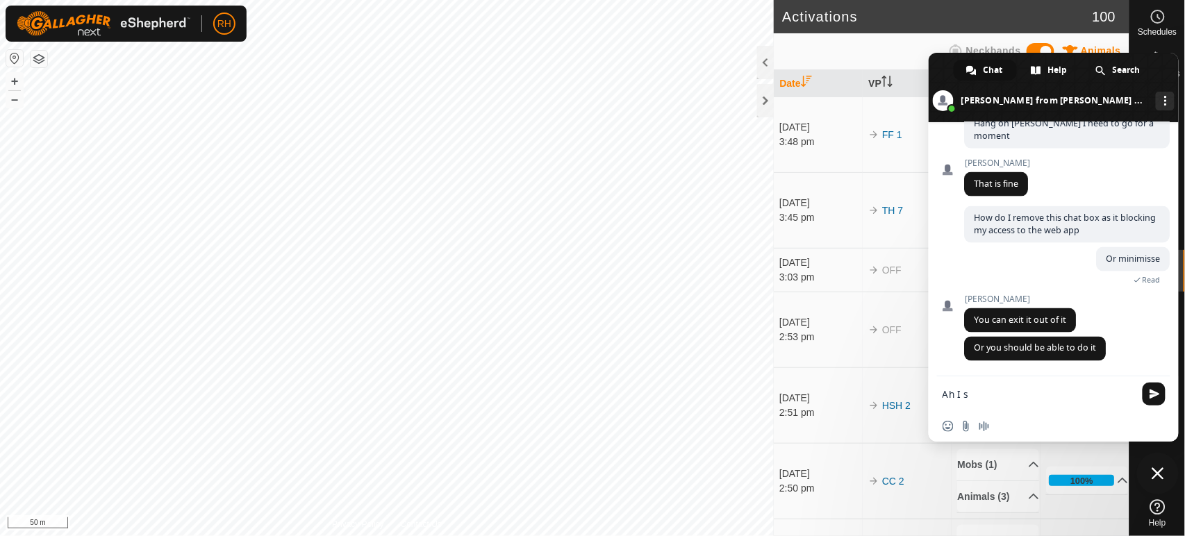
click at [980, 399] on textarea "Ah I s" at bounding box center [1039, 393] width 194 height 35
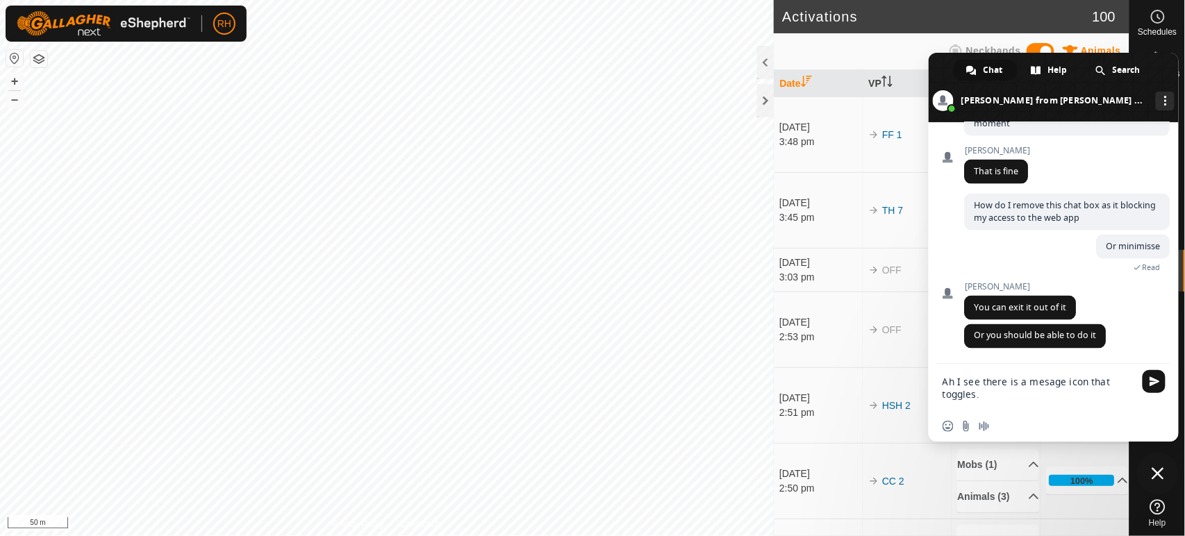
type textarea "Ah I see there is a mesage icon that toggles."
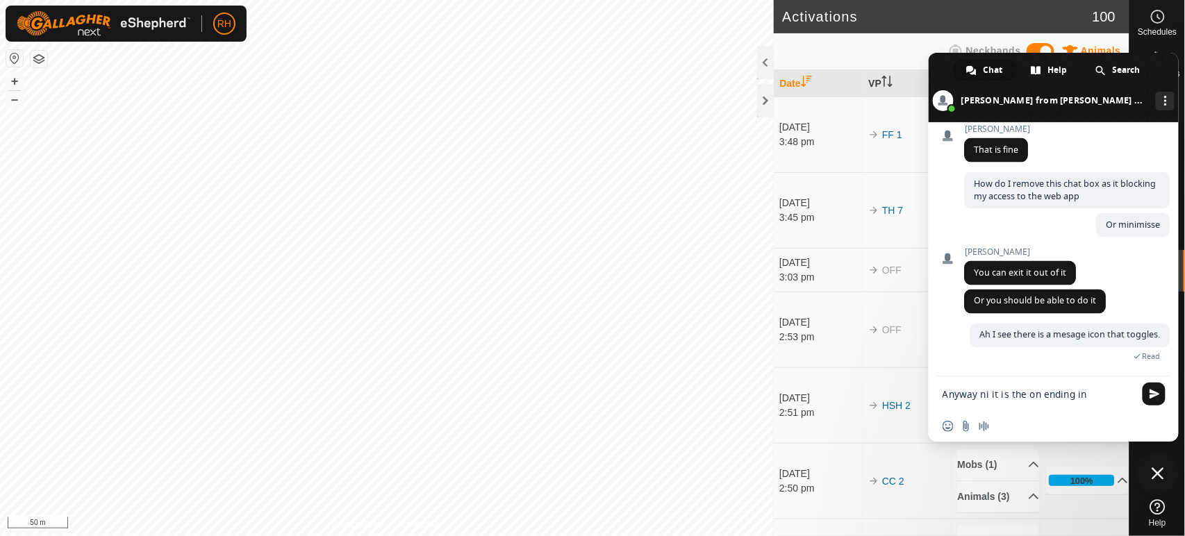
scroll to position [759, 0]
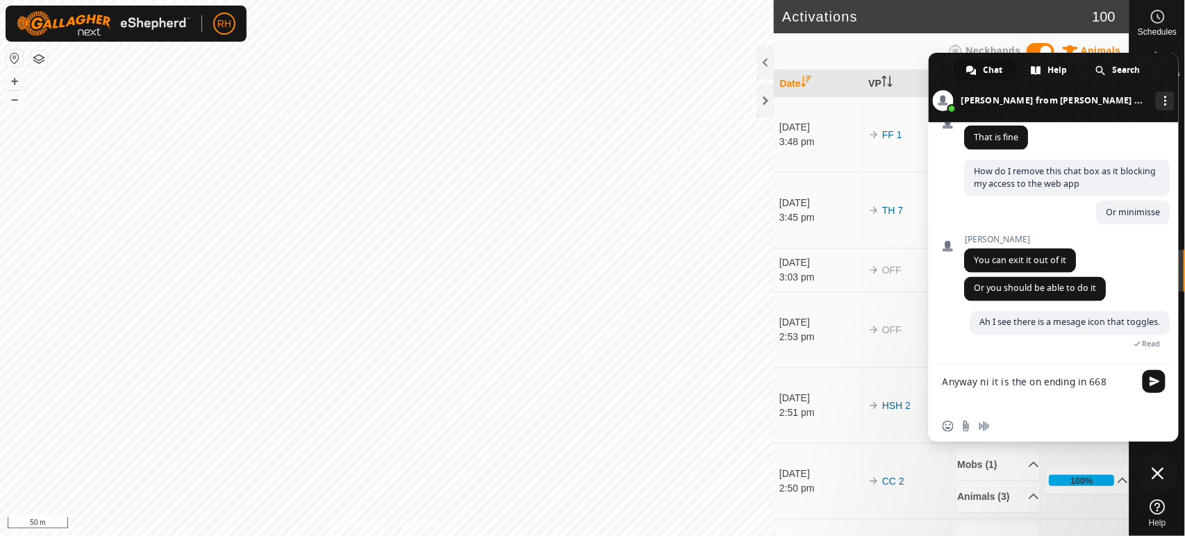
click at [989, 386] on textarea "Anyway ni it is the on ending in 668" at bounding box center [1039, 387] width 194 height 47
click at [1104, 382] on textarea "Anyway it is the on ending in 668" at bounding box center [1039, 387] width 194 height 47
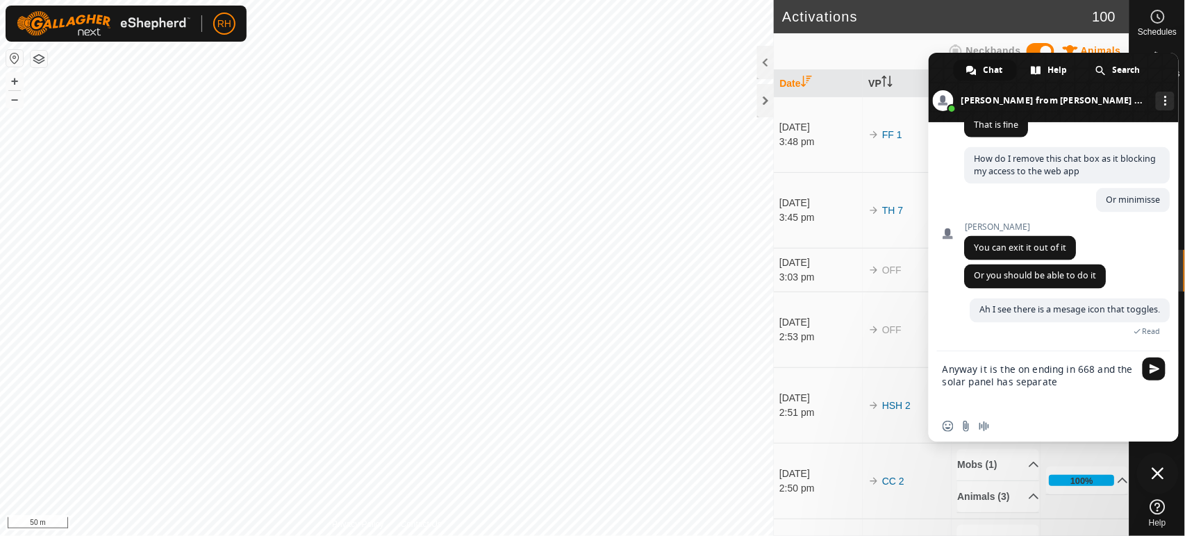
scroll to position [762, 0]
type textarea "Anyway it is the on ending in 668 and the solar panel has separated from the ou…"
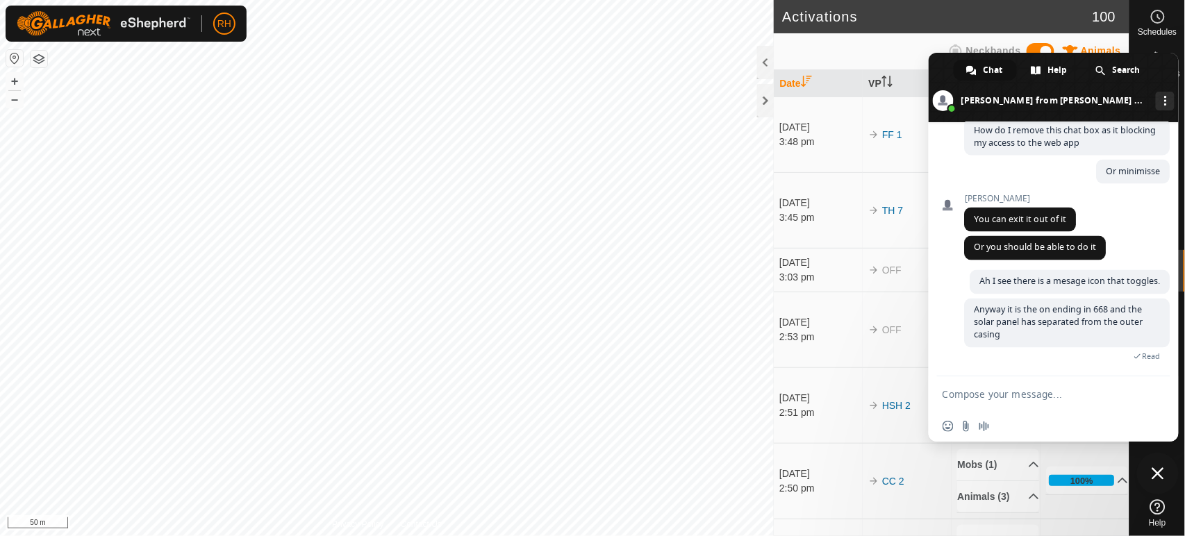
scroll to position [829, 0]
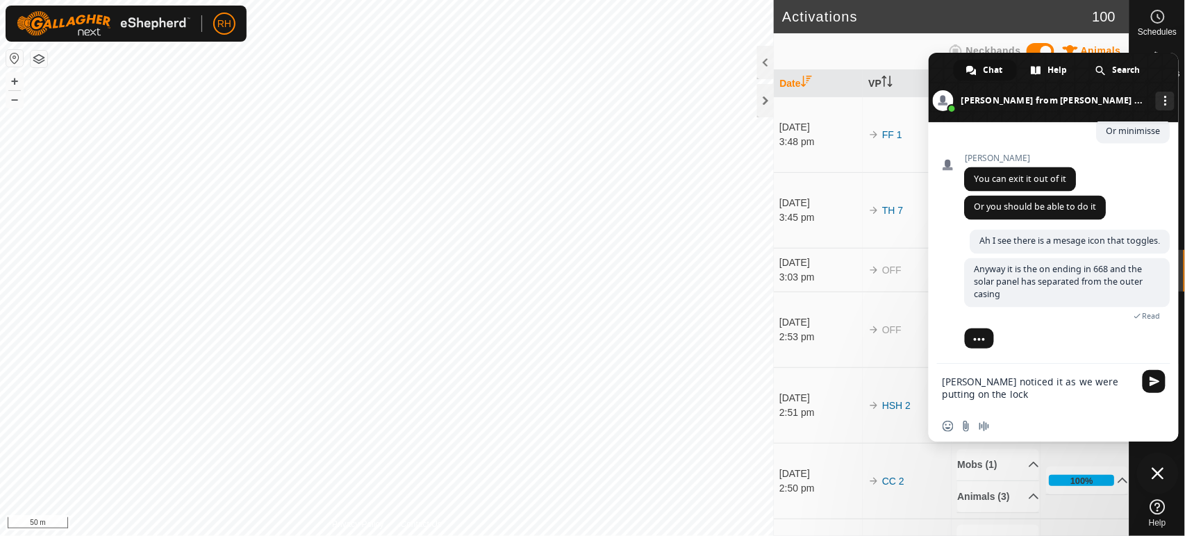
type textarea "[PERSON_NAME] noticed it as we were putting on the locks"
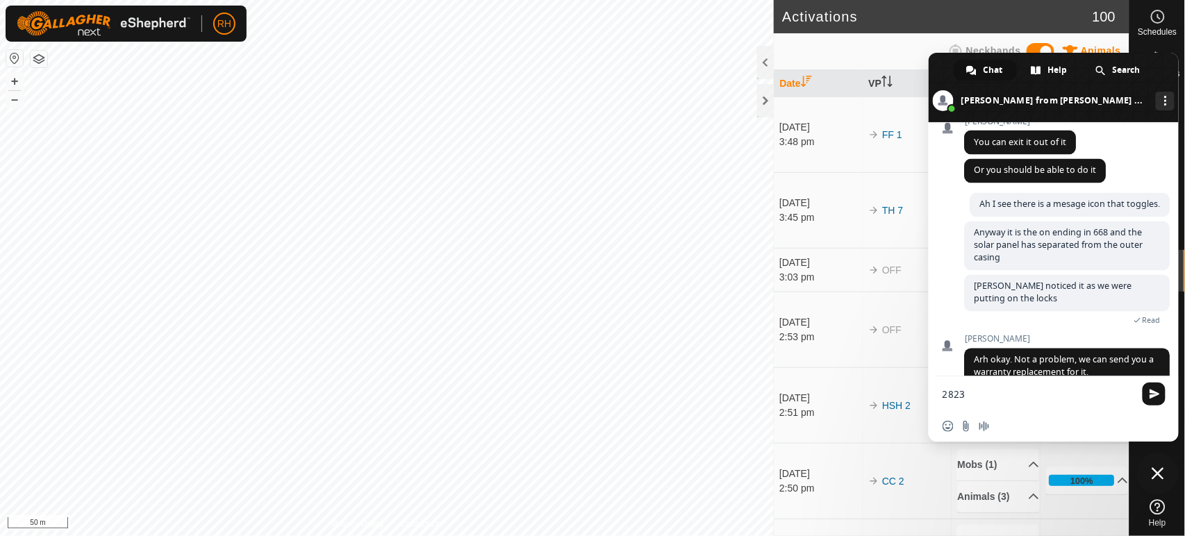
scroll to position [944, 0]
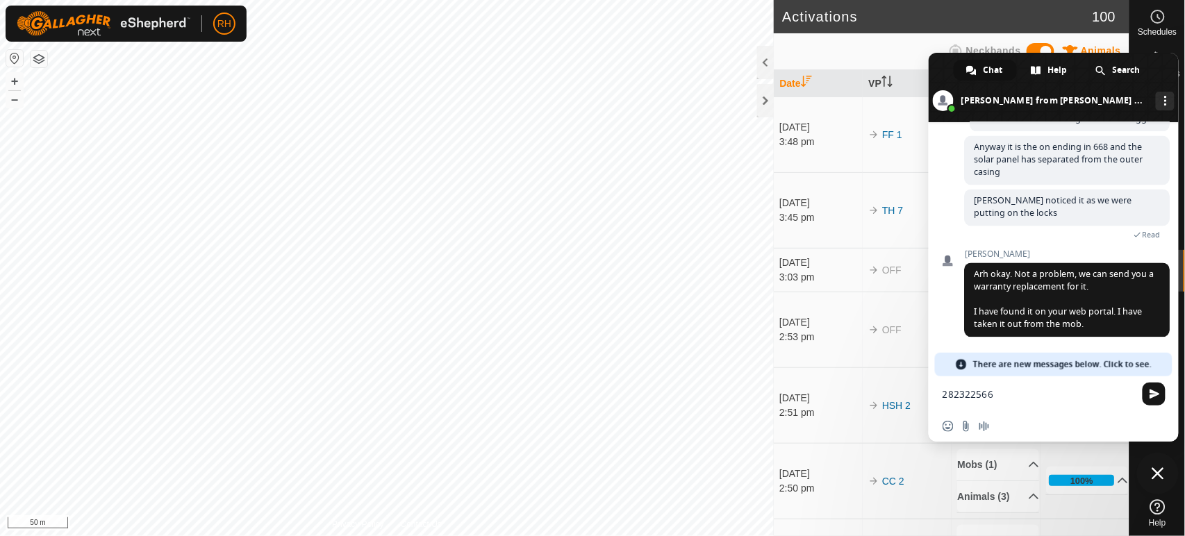
type textarea "2823225668"
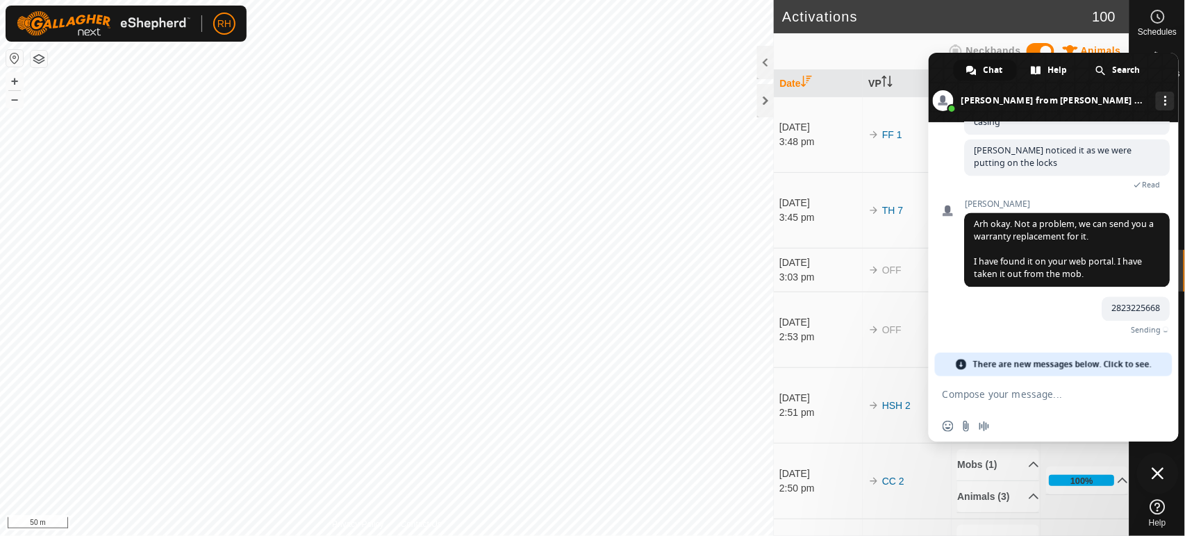
scroll to position [979, 0]
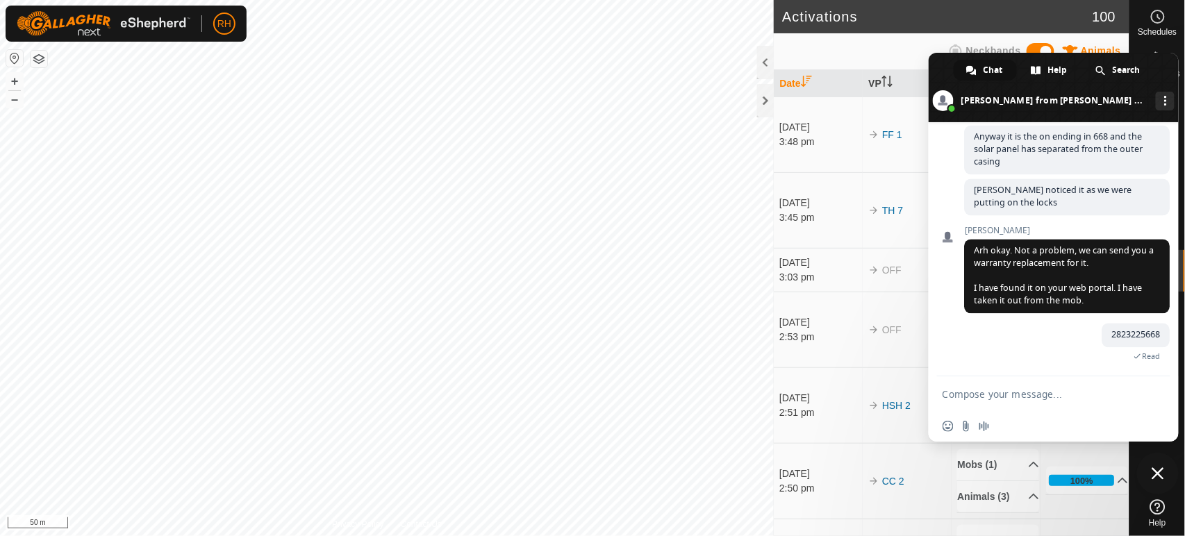
click at [985, 394] on textarea "Compose your message..." at bounding box center [1039, 393] width 194 height 35
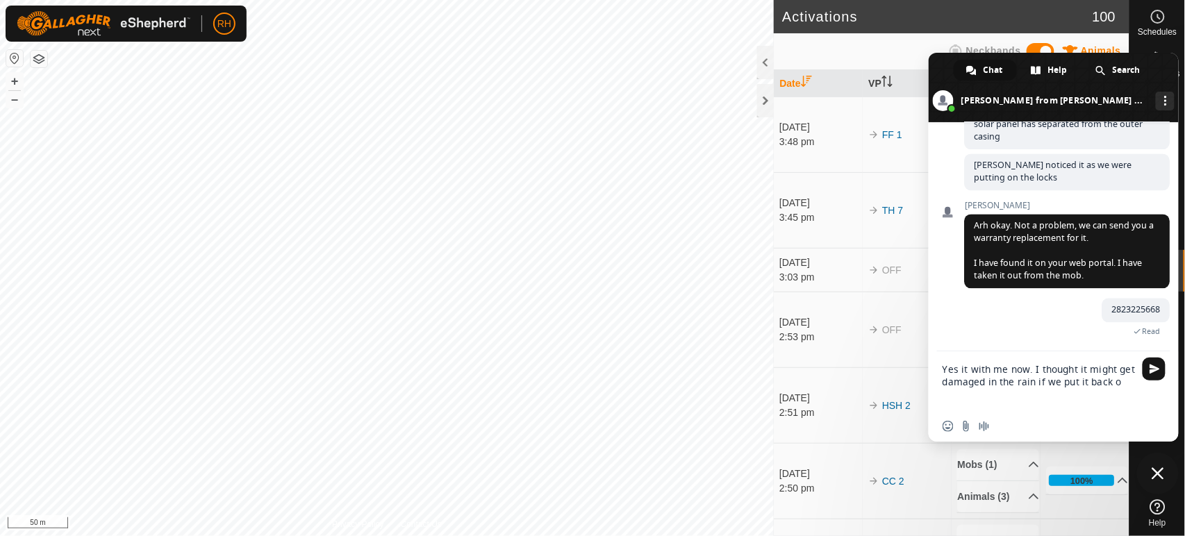
type textarea "Yes it with me now. I thought it might get damaged in the rain if we put it bac…"
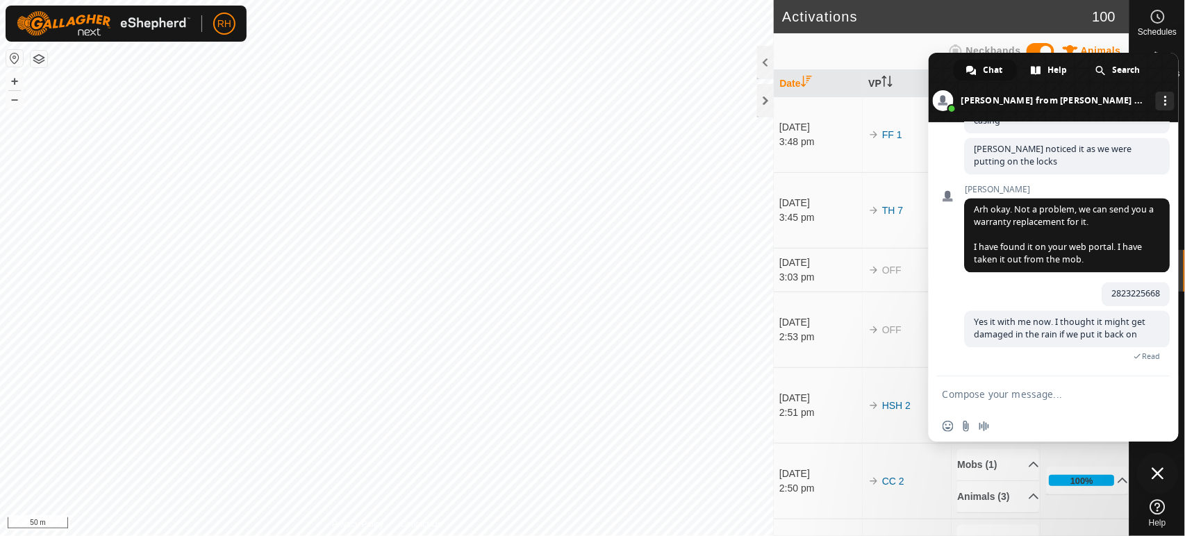
scroll to position [1021, 0]
type textarea "It is working"
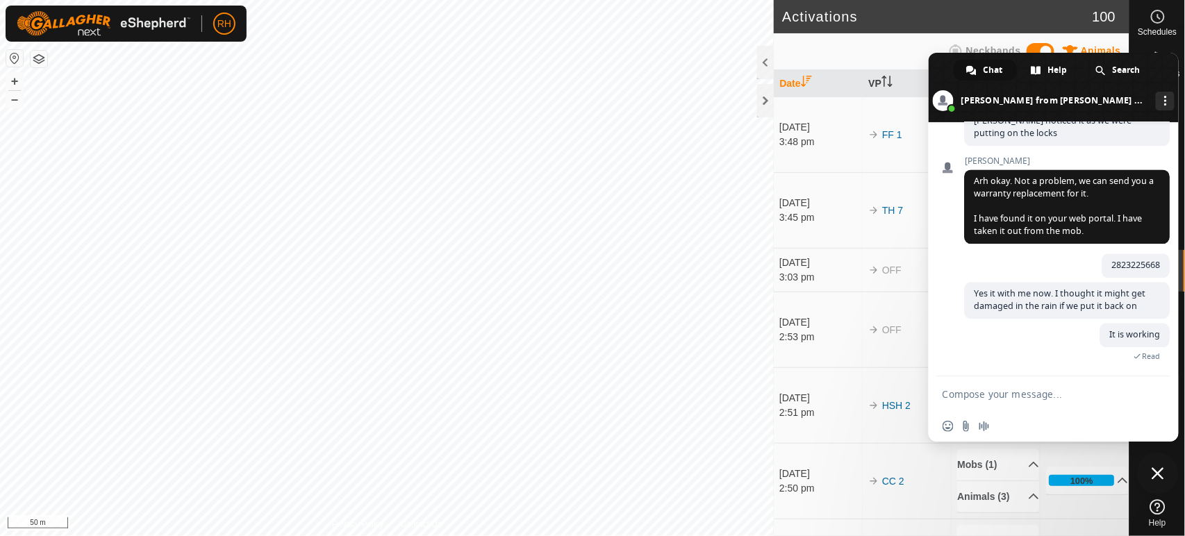
scroll to position [1051, 0]
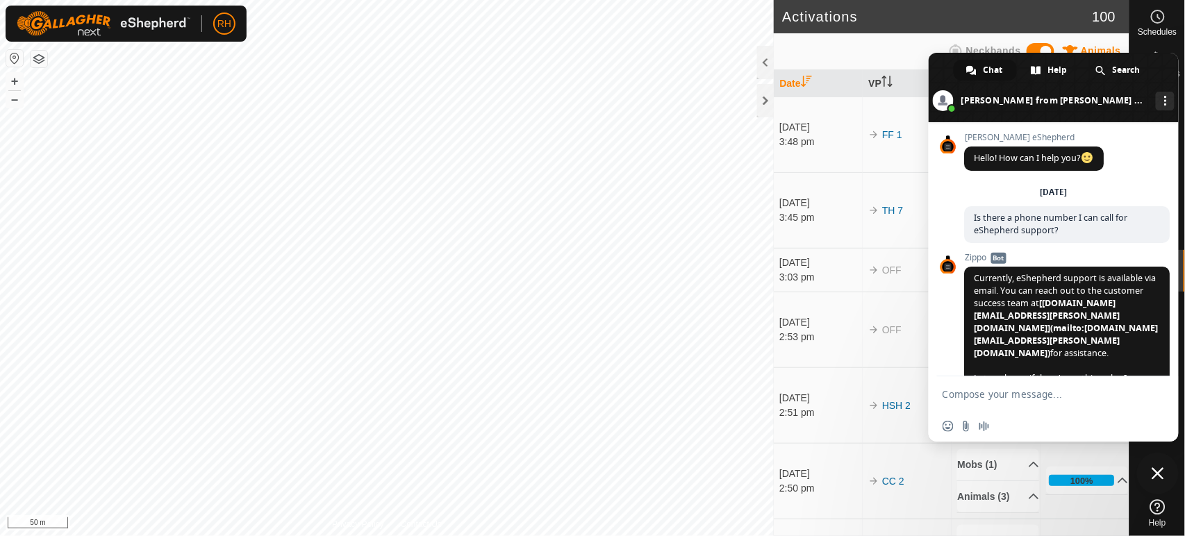
scroll to position [1078, 0]
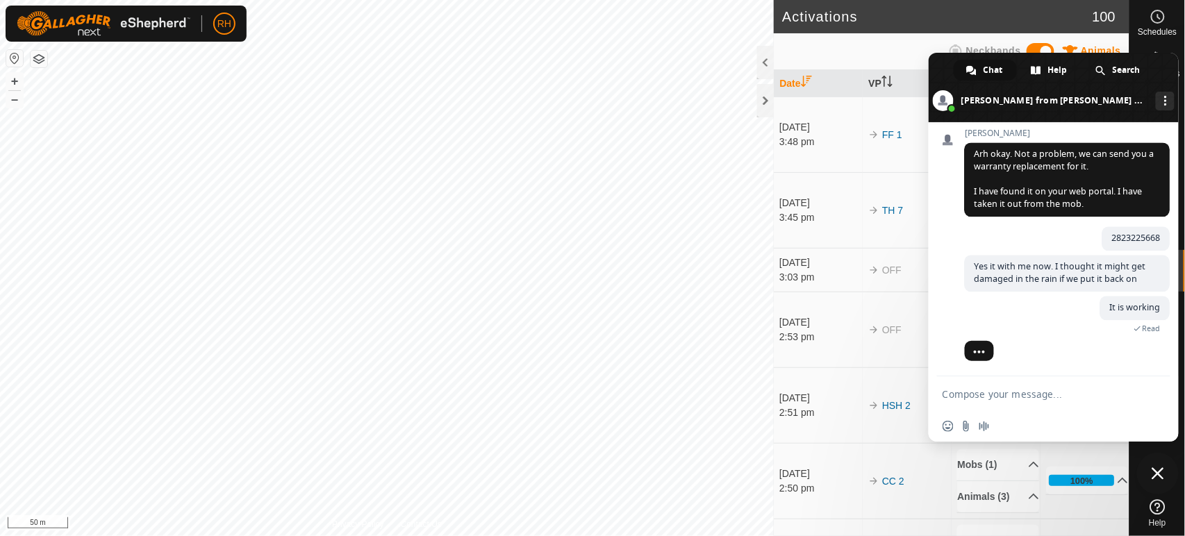
click at [1157, 474] on span "Close chat" at bounding box center [1157, 473] width 12 height 12
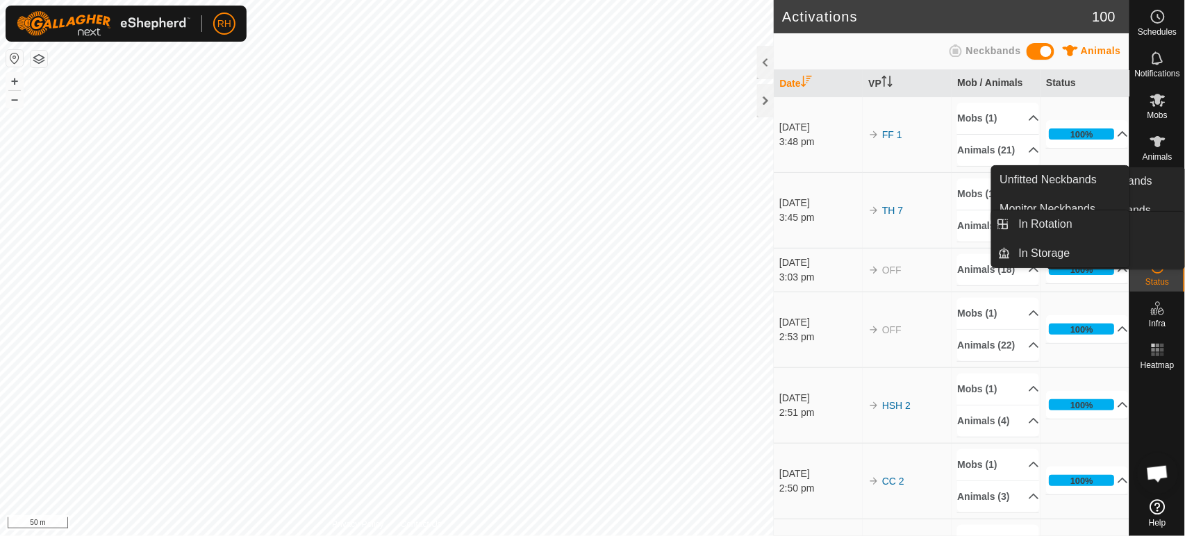
click at [1162, 271] on icon at bounding box center [1157, 266] width 17 height 17
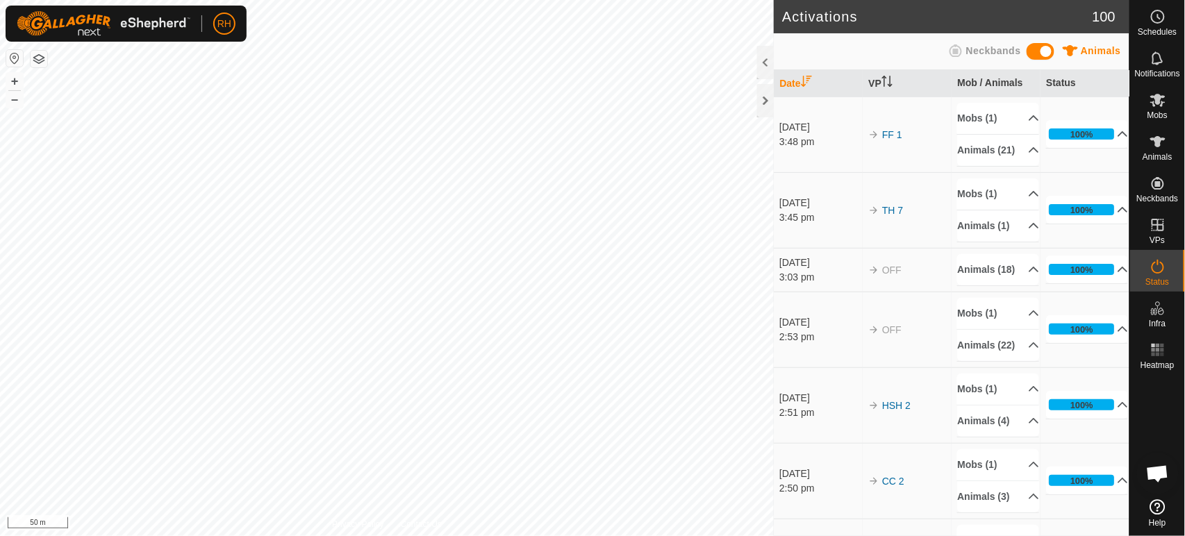
scroll to position [1078, 0]
click at [1158, 474] on span "Open chat" at bounding box center [1157, 474] width 23 height 19
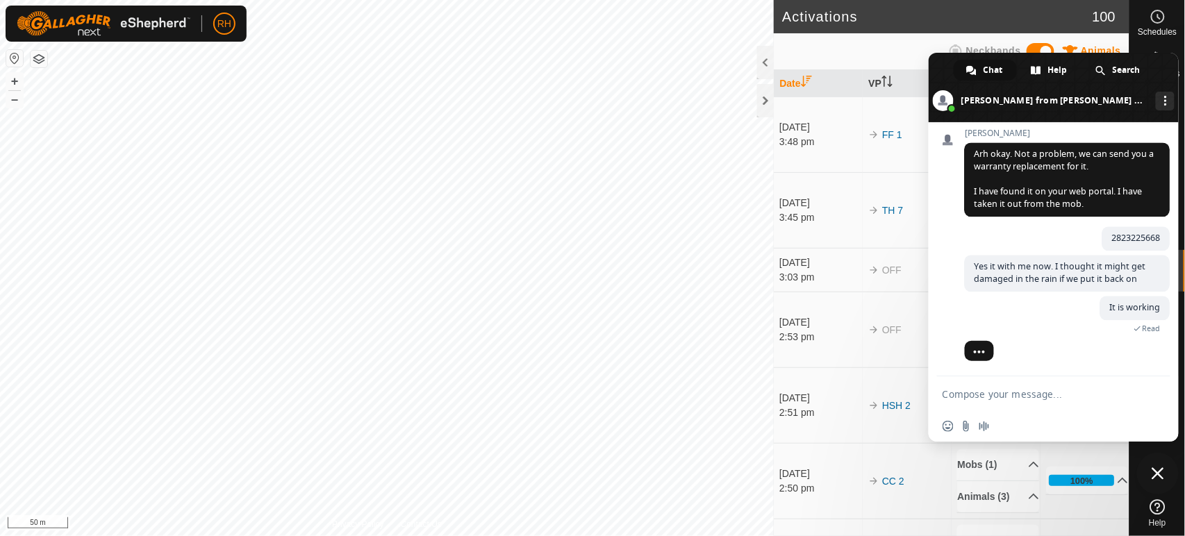
click at [1016, 394] on textarea "Compose your message..." at bounding box center [1039, 393] width 194 height 35
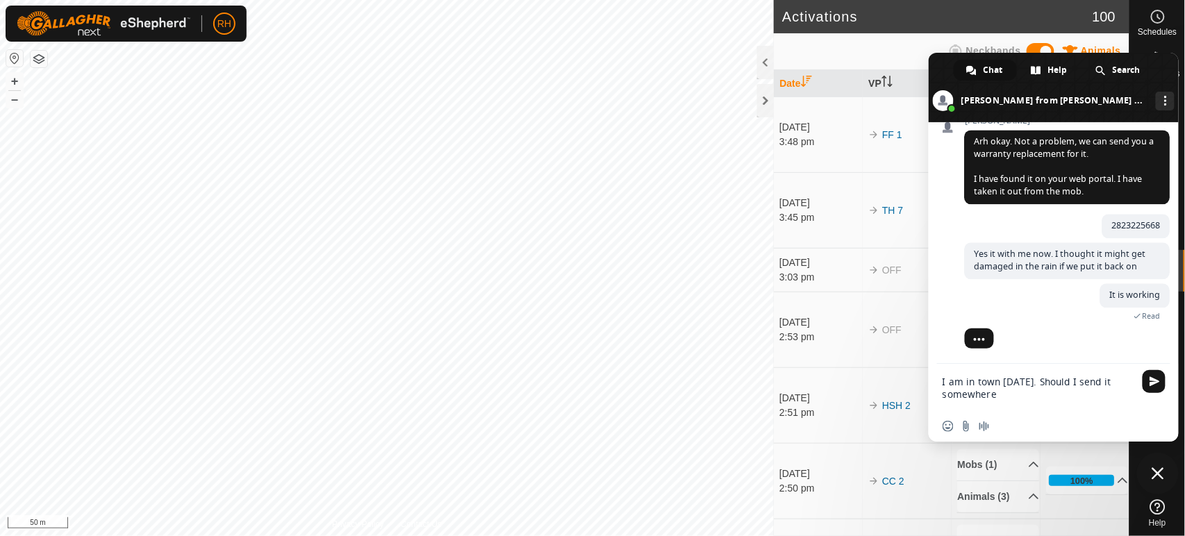
type textarea "I am in town [DATE]. Should I send it somewhere?"
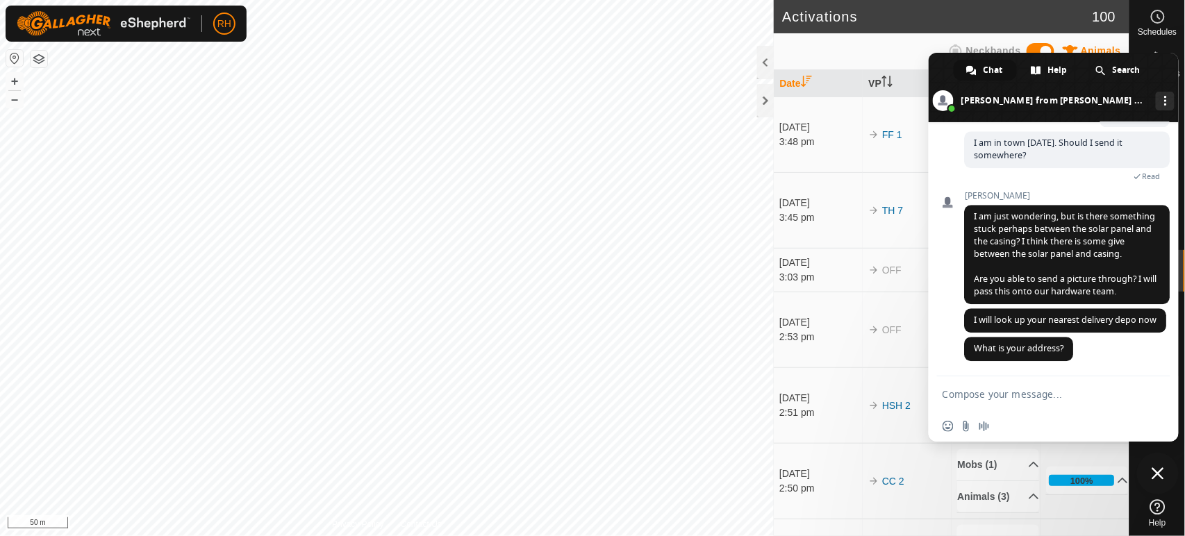
scroll to position [1305, 0]
click at [1037, 402] on textarea "Compose your message..." at bounding box center [1039, 393] width 194 height 35
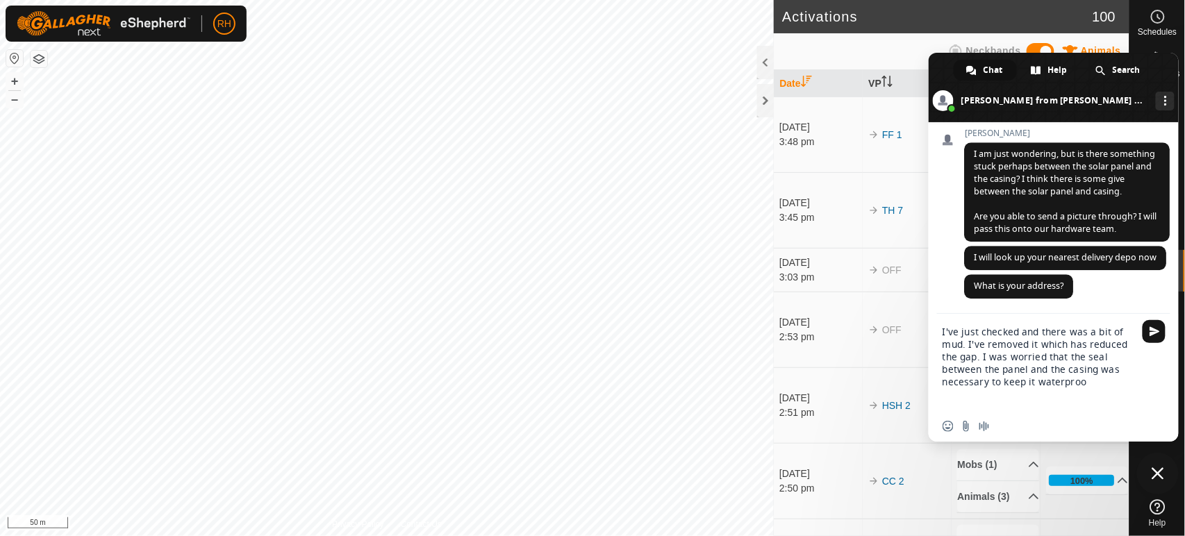
type textarea "I've just checked and there was a bit of mud. I've removed it which has reduced…"
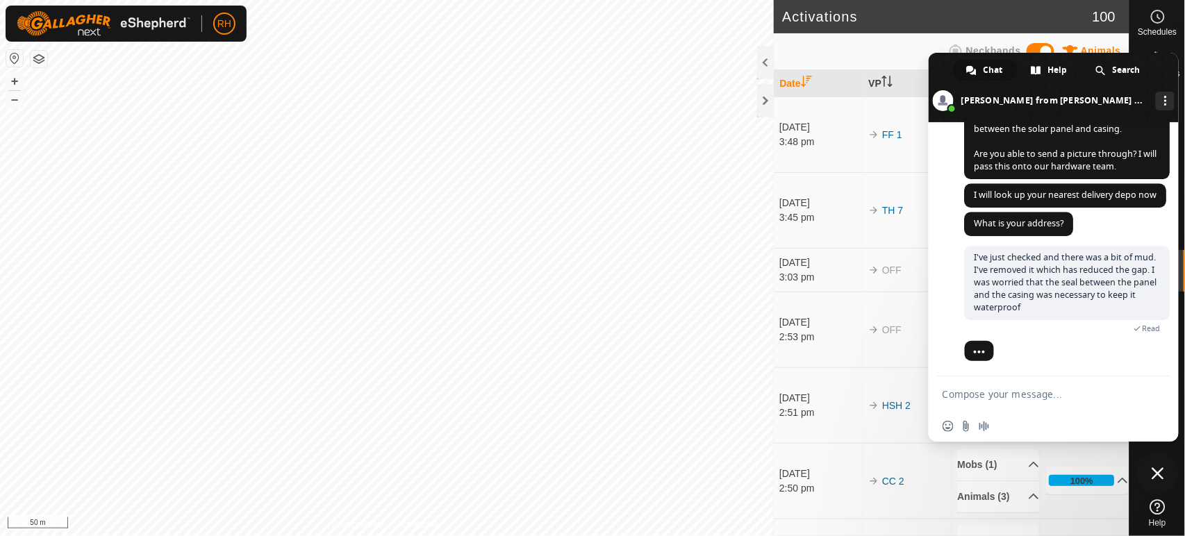
scroll to position [1419, 0]
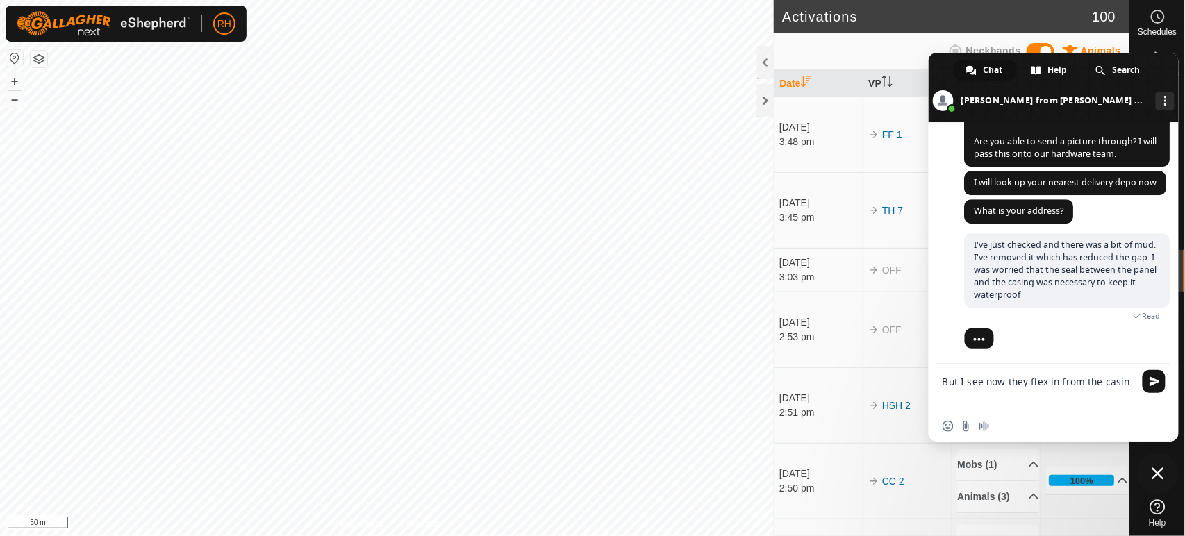
type textarea "But I see now they flex in from the casing"
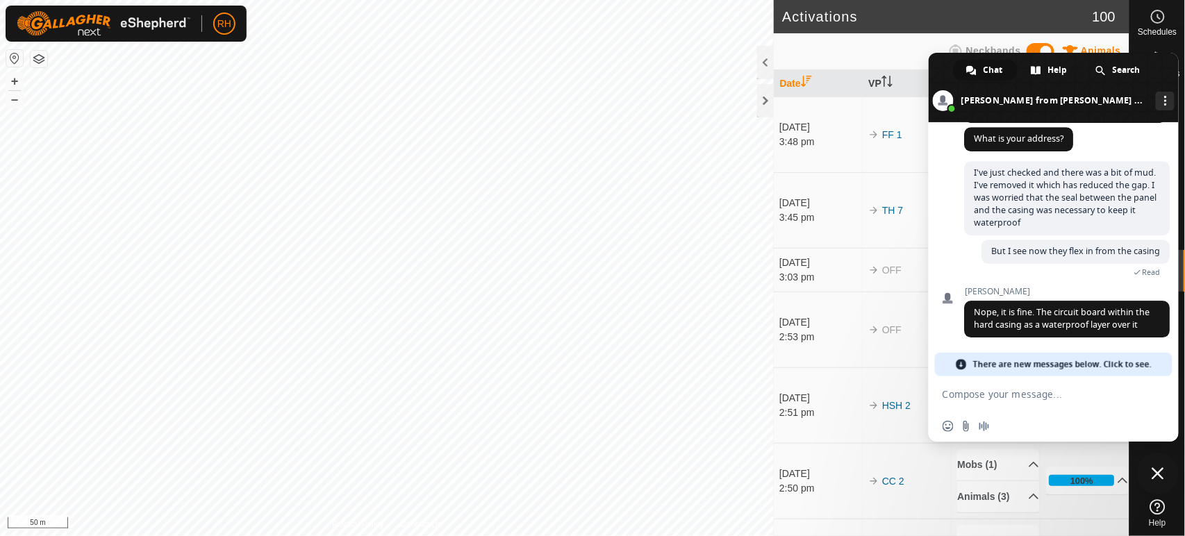
scroll to position [1547, 0]
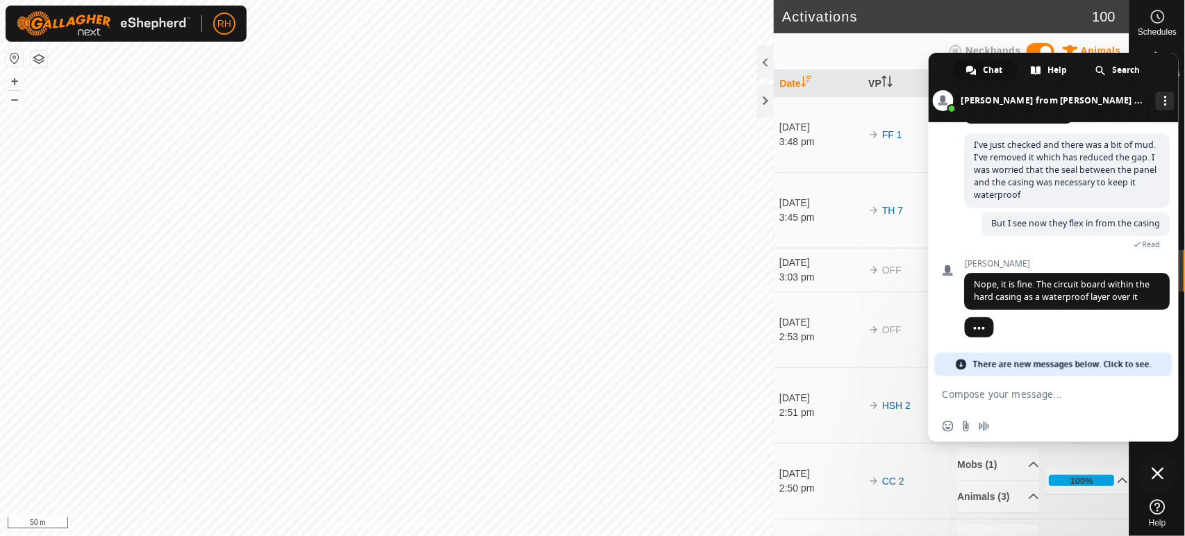
click at [1080, 365] on span "There are new messages below. Click to see." at bounding box center [1062, 365] width 178 height 24
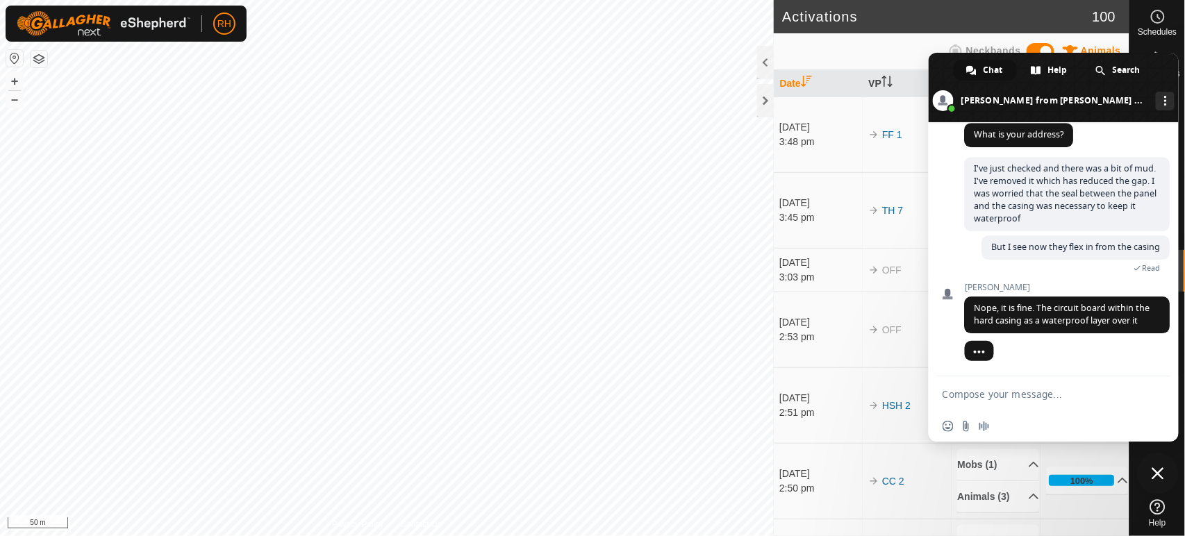
click at [1032, 390] on textarea "Compose your message..." at bounding box center [1039, 393] width 194 height 35
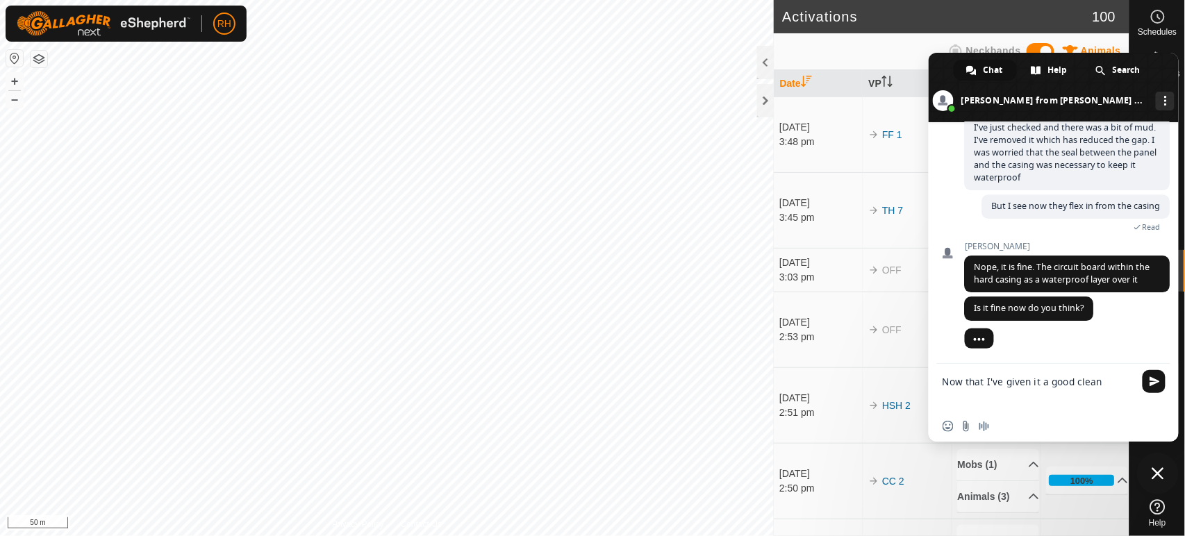
scroll to position [1592, 0]
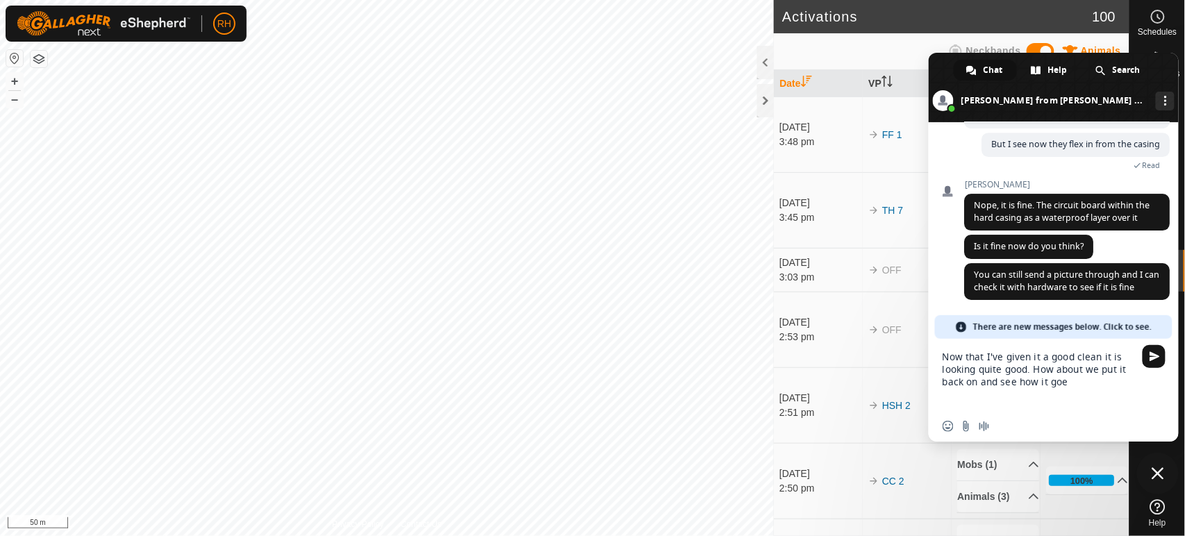
type textarea "Now that I've given it a good clean it is looking quite good. How about we put …"
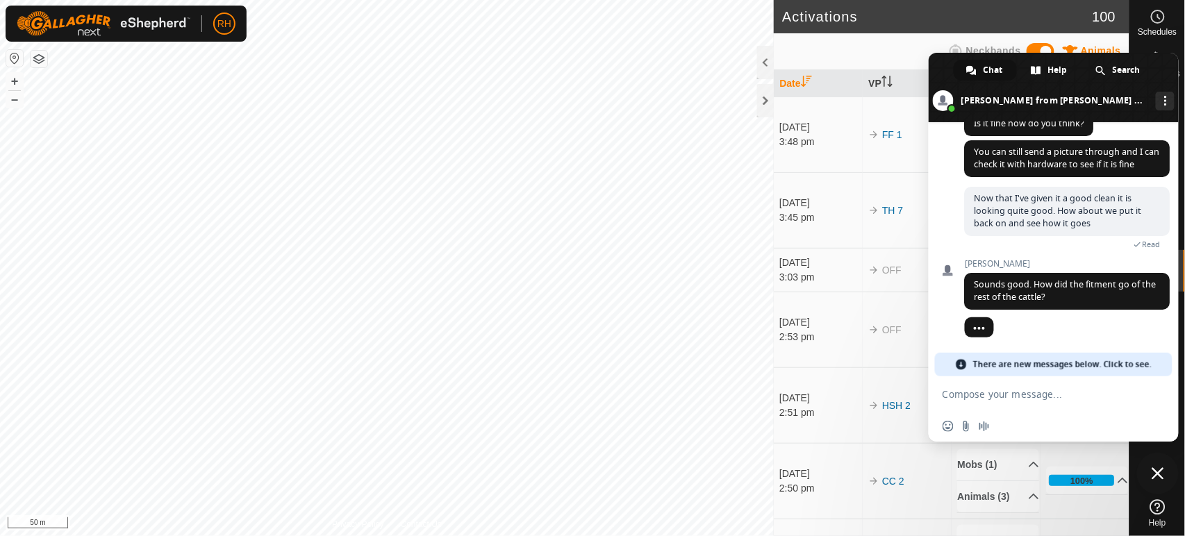
scroll to position [1731, 0]
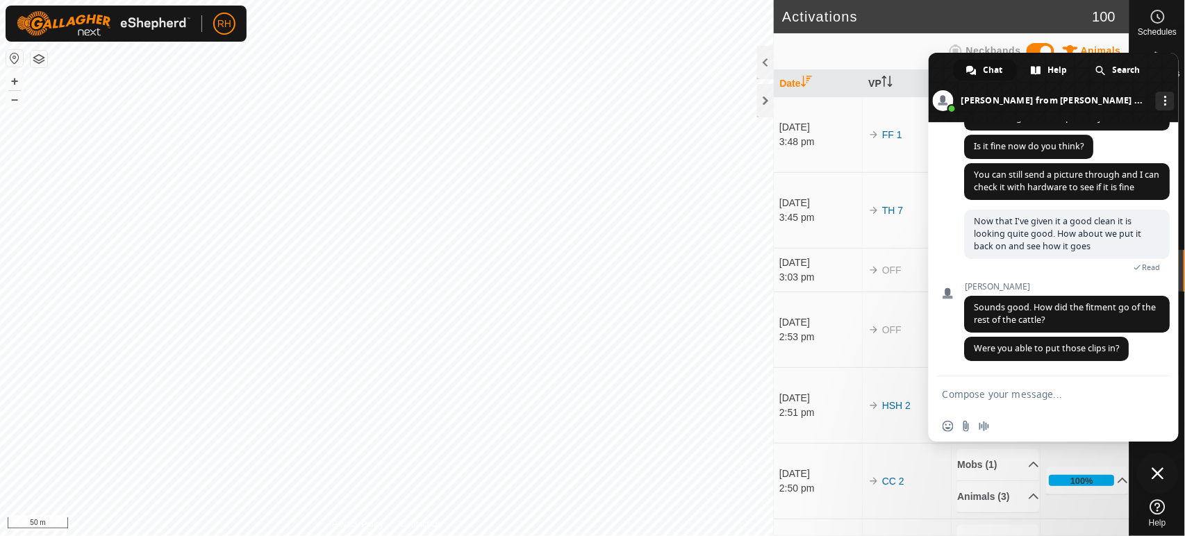
click at [1032, 391] on textarea "Compose your message..." at bounding box center [1039, 393] width 194 height 35
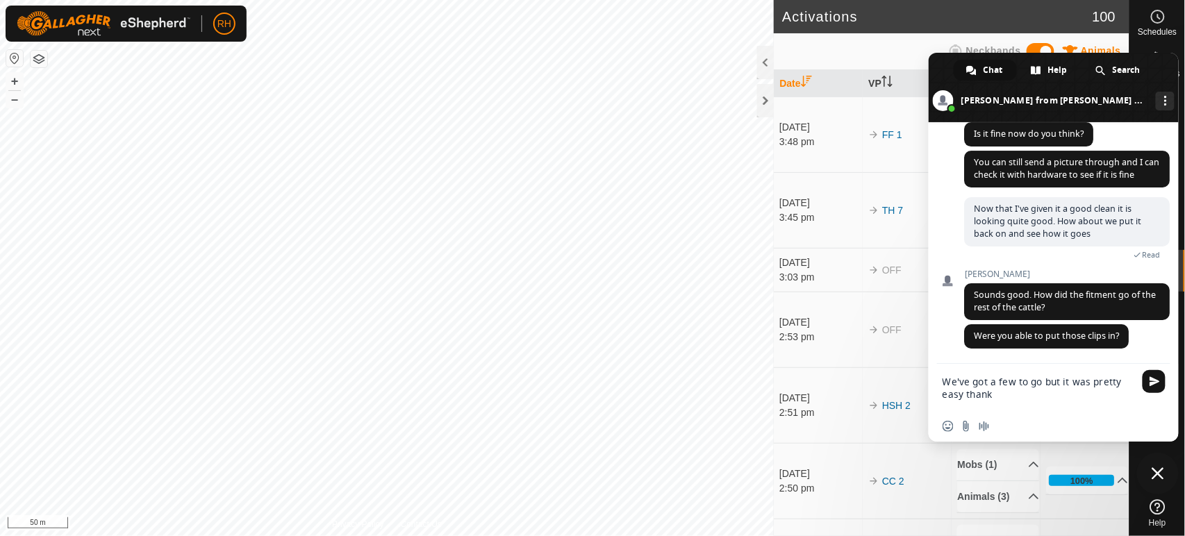
type textarea "We've got a few to go but it was pretty easy thanks"
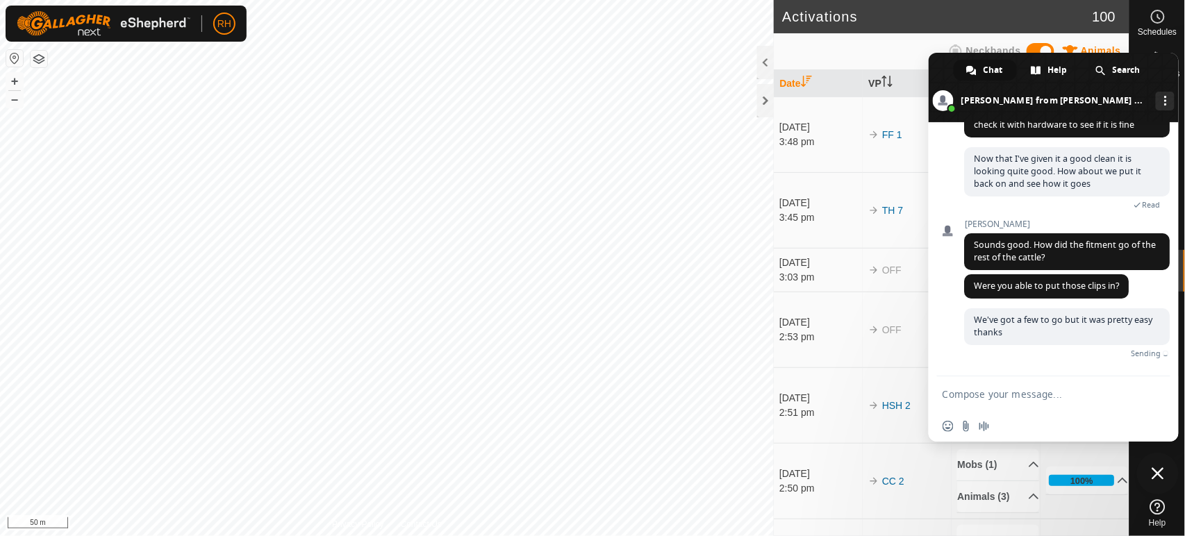
scroll to position [1779, 0]
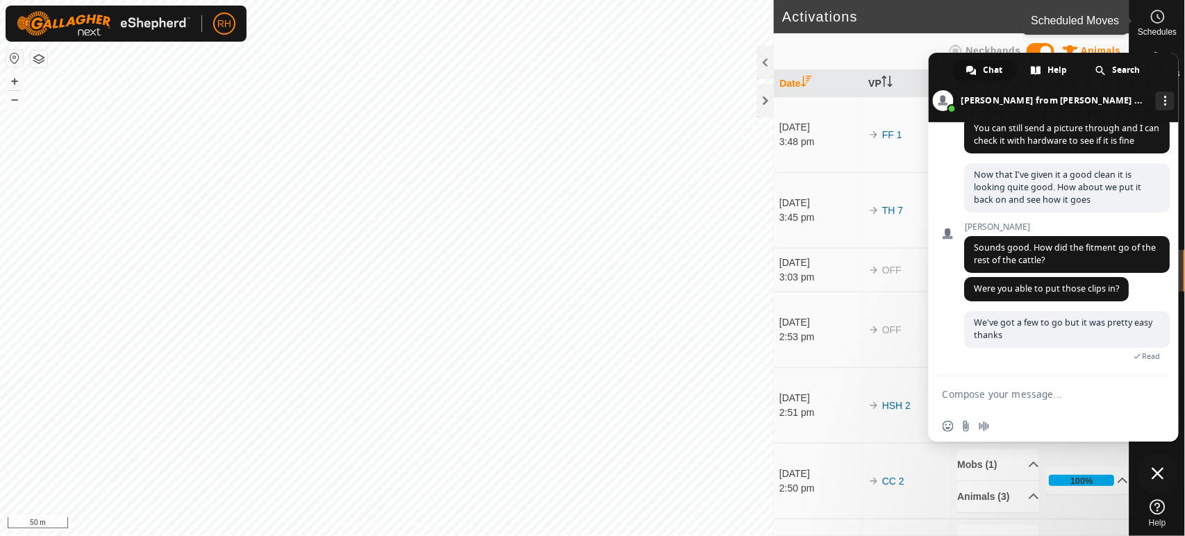
click at [1166, 13] on es-schedule-vp-svg-icon at bounding box center [1157, 17] width 25 height 22
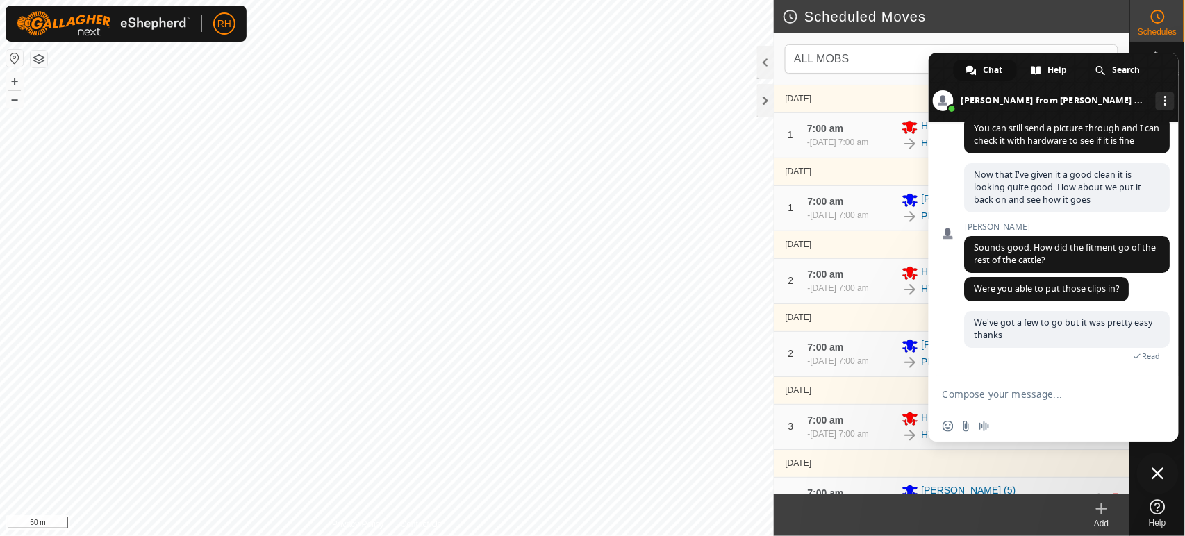
click at [1157, 474] on span "Close chat" at bounding box center [1157, 473] width 12 height 12
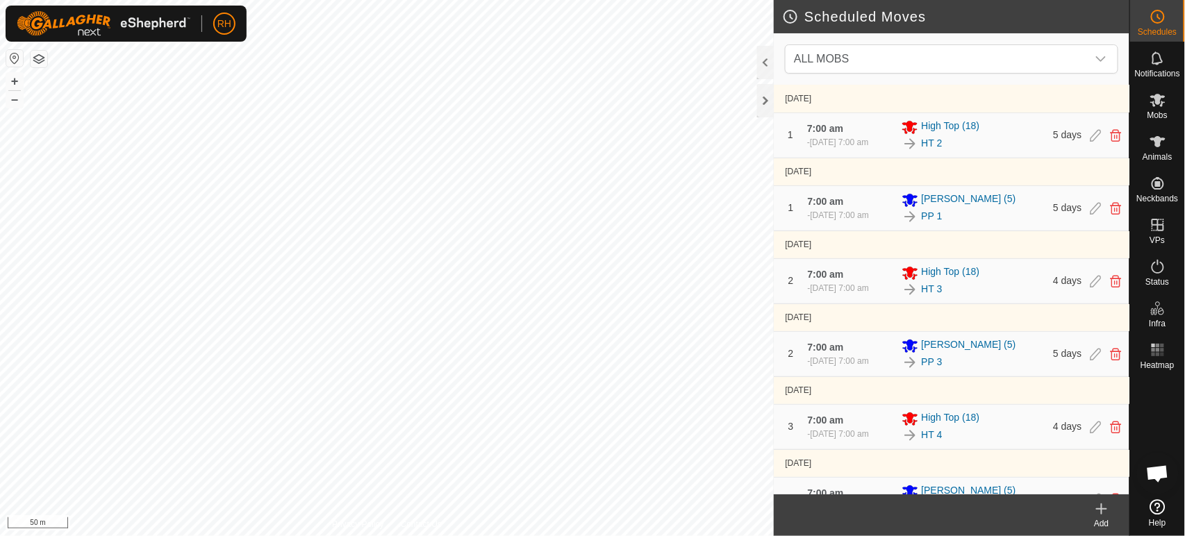
click at [1103, 509] on icon at bounding box center [1101, 509] width 10 height 0
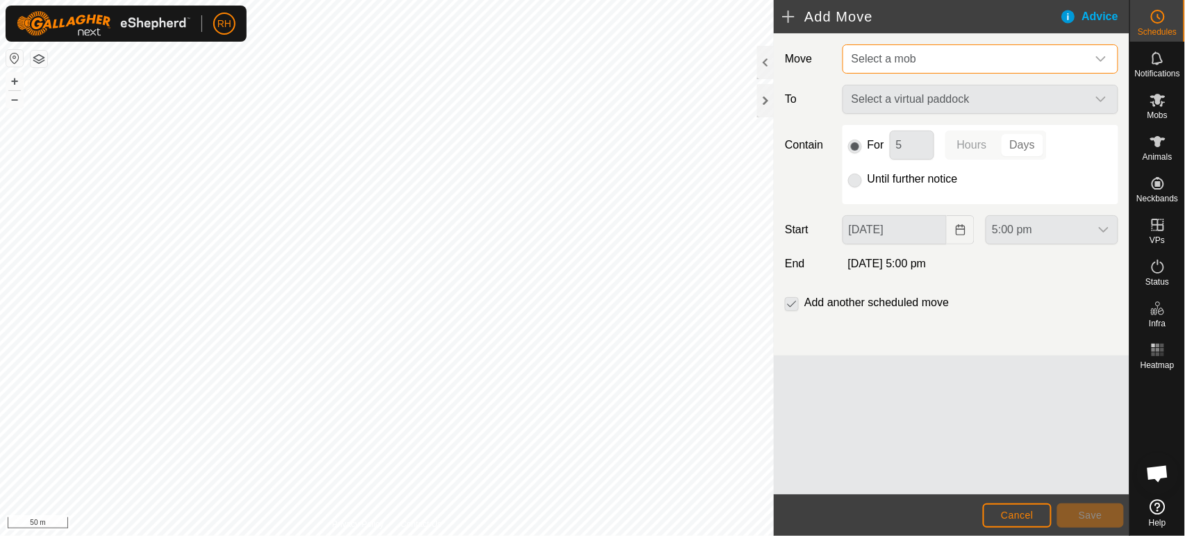
click at [923, 61] on span "Select a mob" at bounding box center [966, 59] width 241 height 28
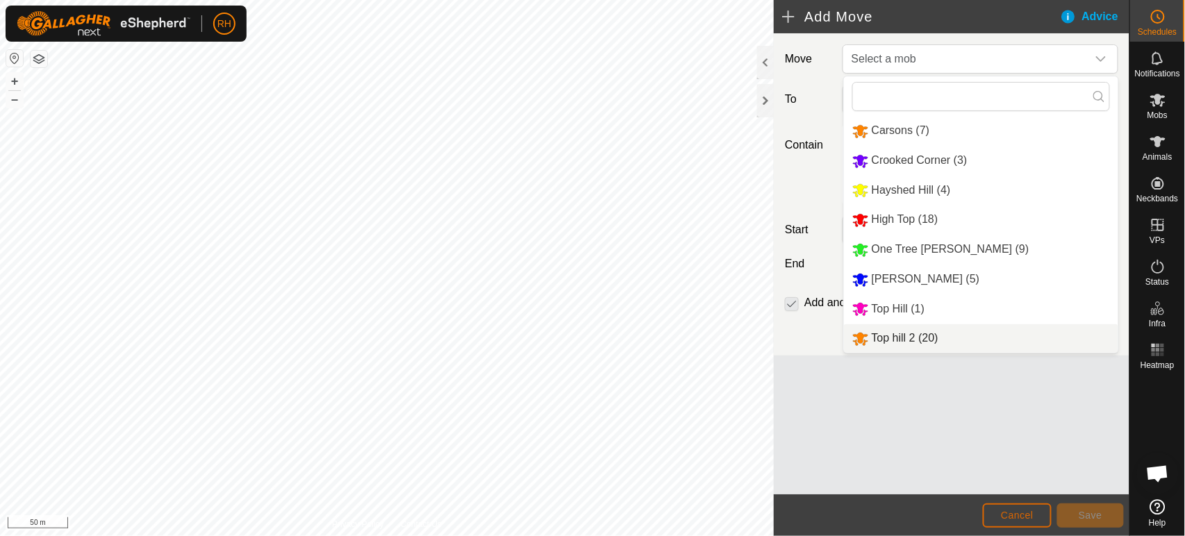
click at [1007, 517] on span "Cancel" at bounding box center [1017, 515] width 33 height 11
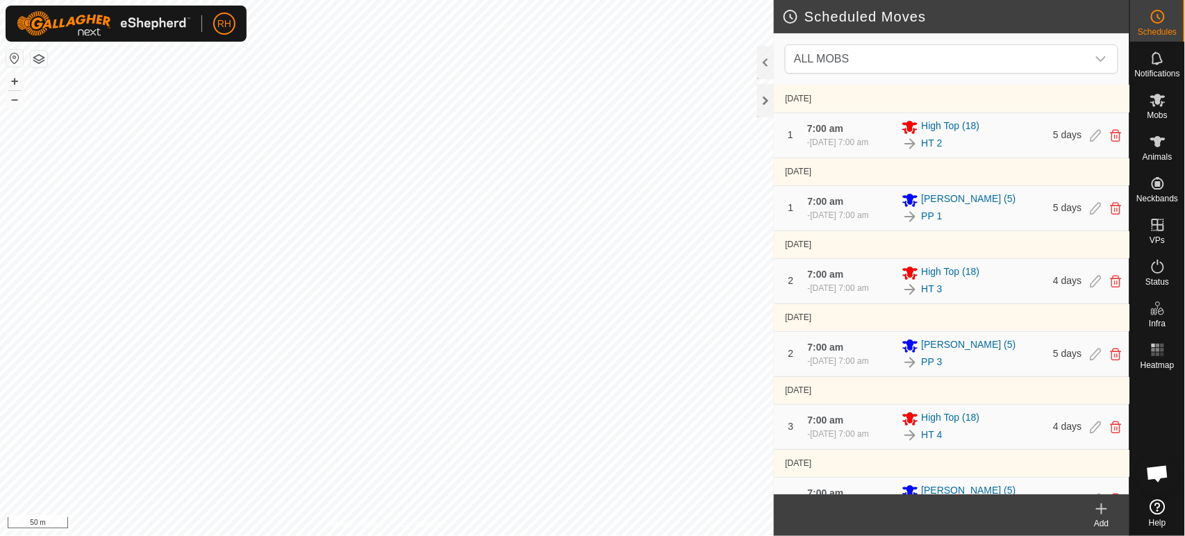
scroll to position [1795, 0]
